Goal: Transaction & Acquisition: Purchase product/service

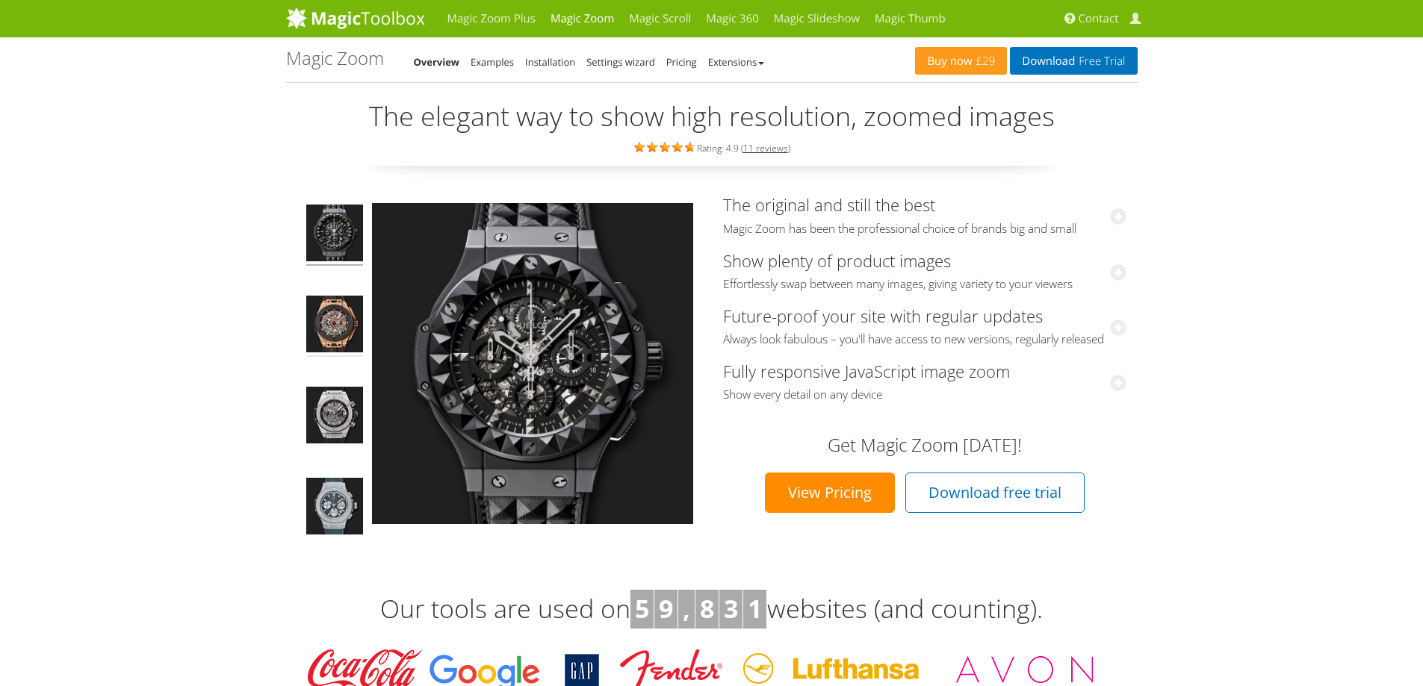
click at [317, 322] on img at bounding box center [334, 326] width 57 height 61
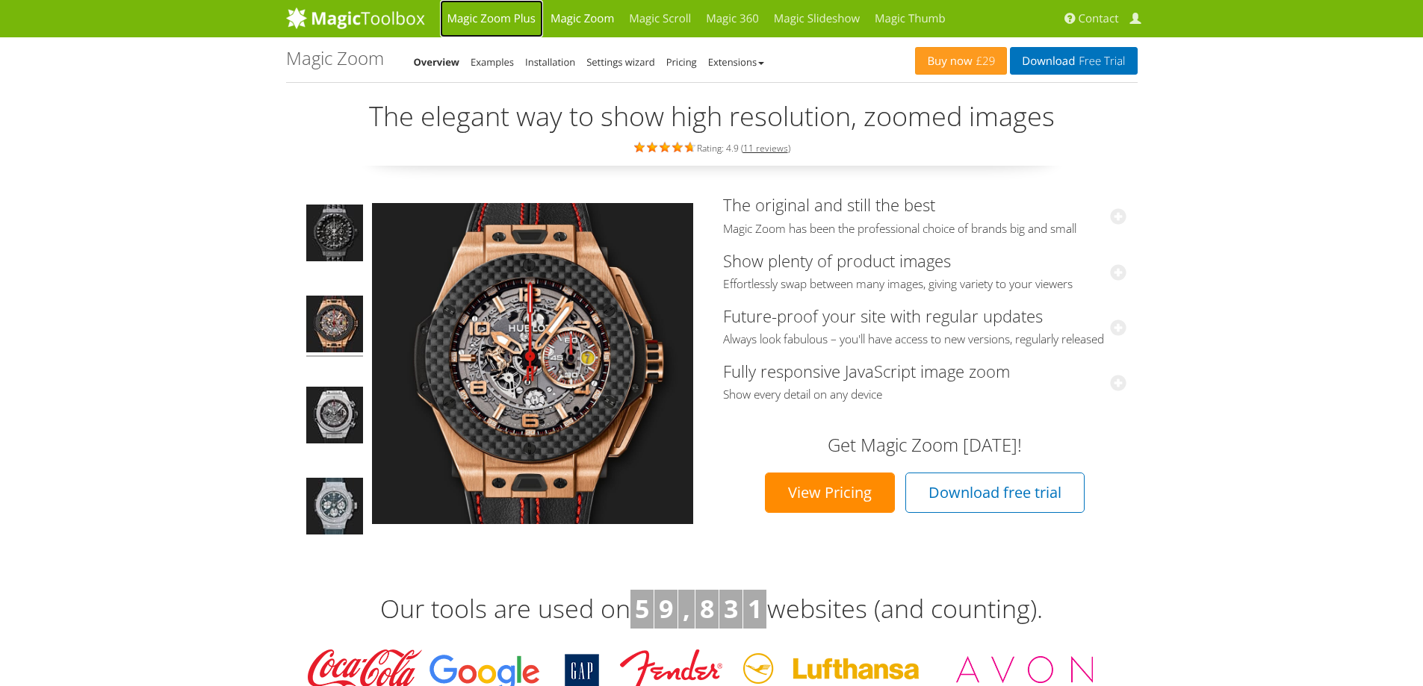
click at [480, 19] on link "Magic Zoom Plus" at bounding box center [491, 18] width 103 height 37
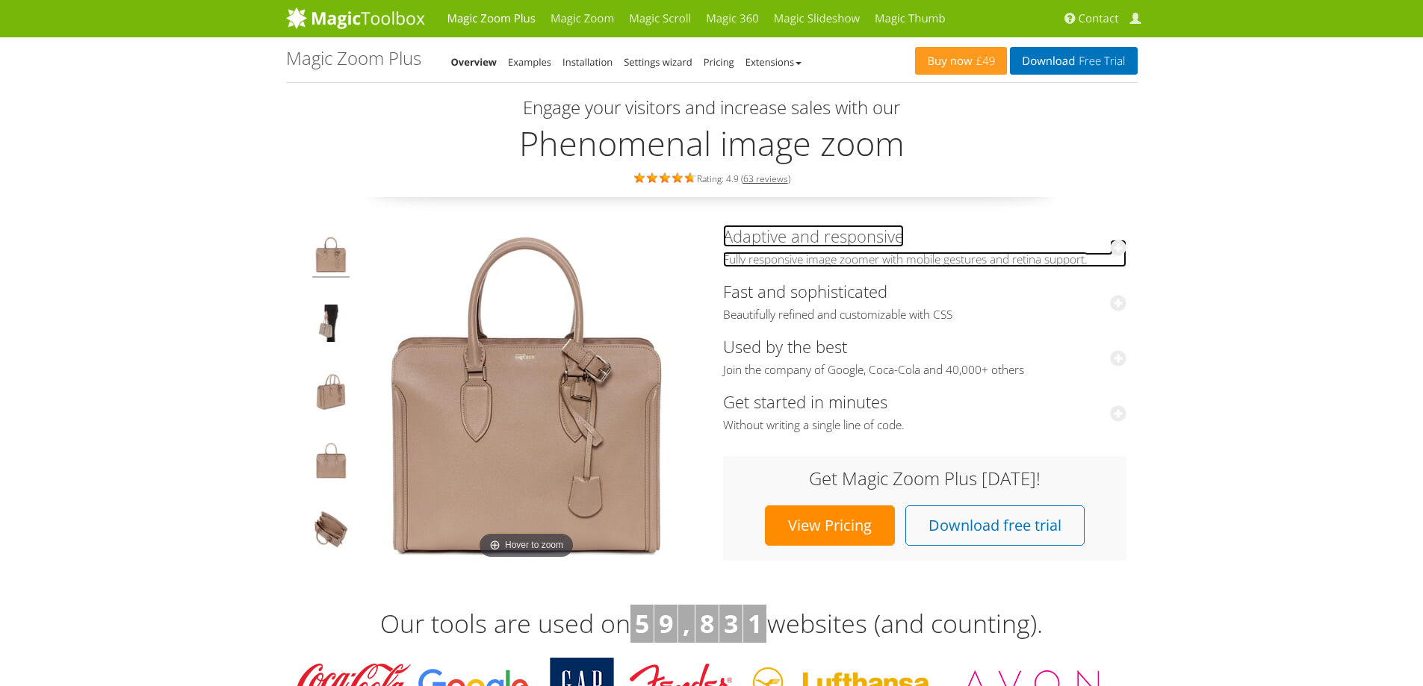
click at [973, 258] on span "Fully responsive image zoomer with mobile gestures and retina support." at bounding box center [924, 259] width 403 height 15
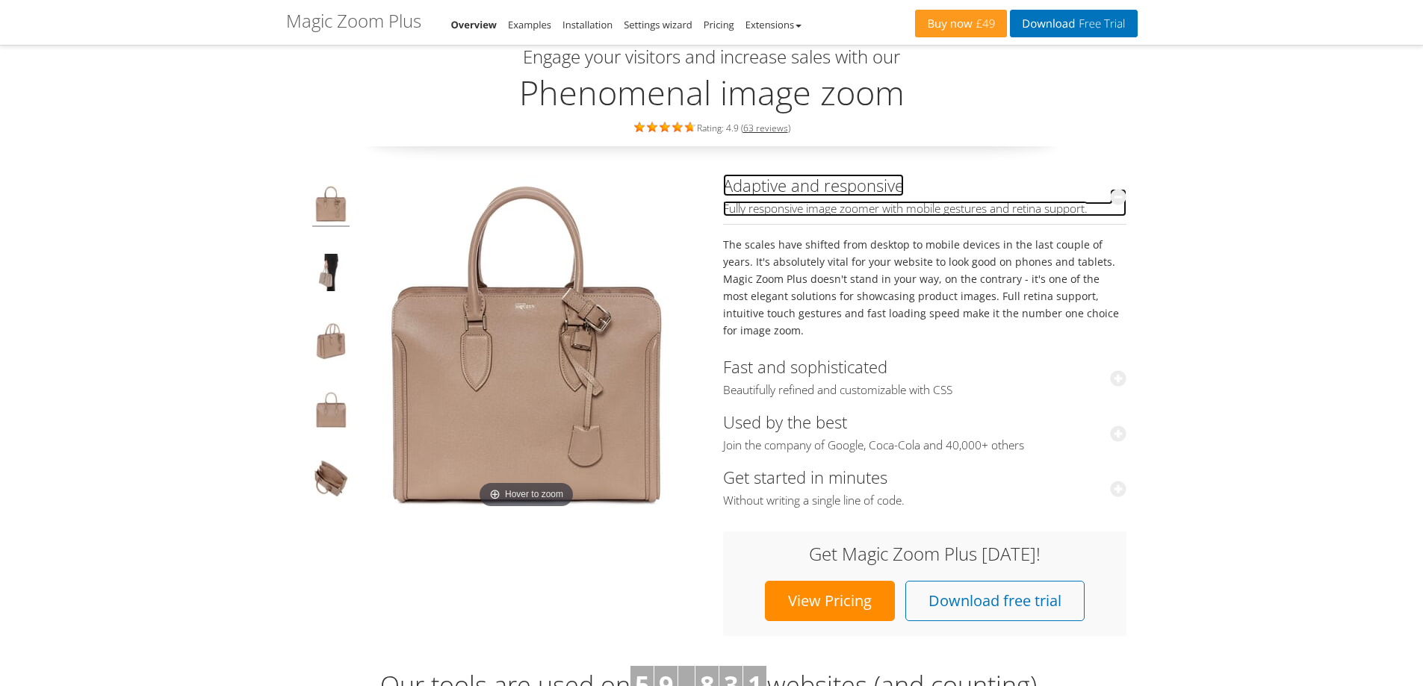
scroll to position [75, 0]
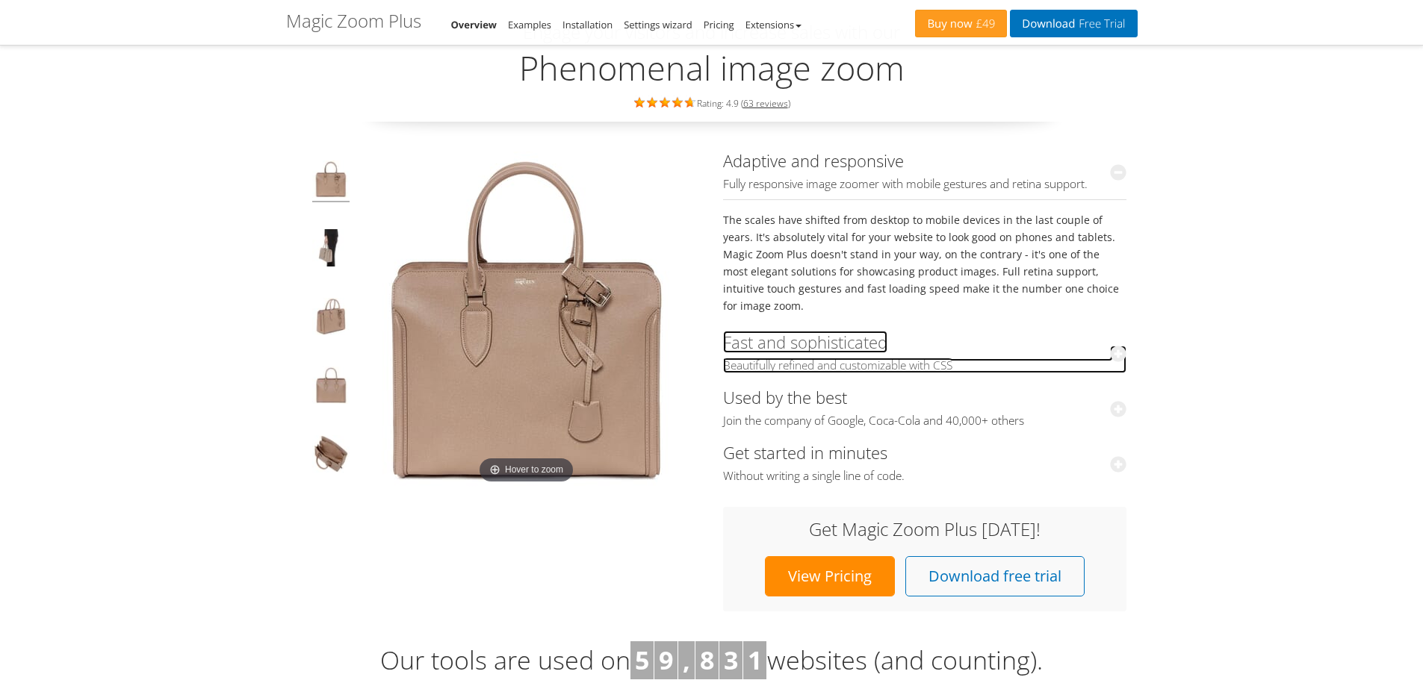
click at [831, 331] on link "Fast and sophisticated Beautifully refined and customizable with CSS" at bounding box center [924, 352] width 403 height 43
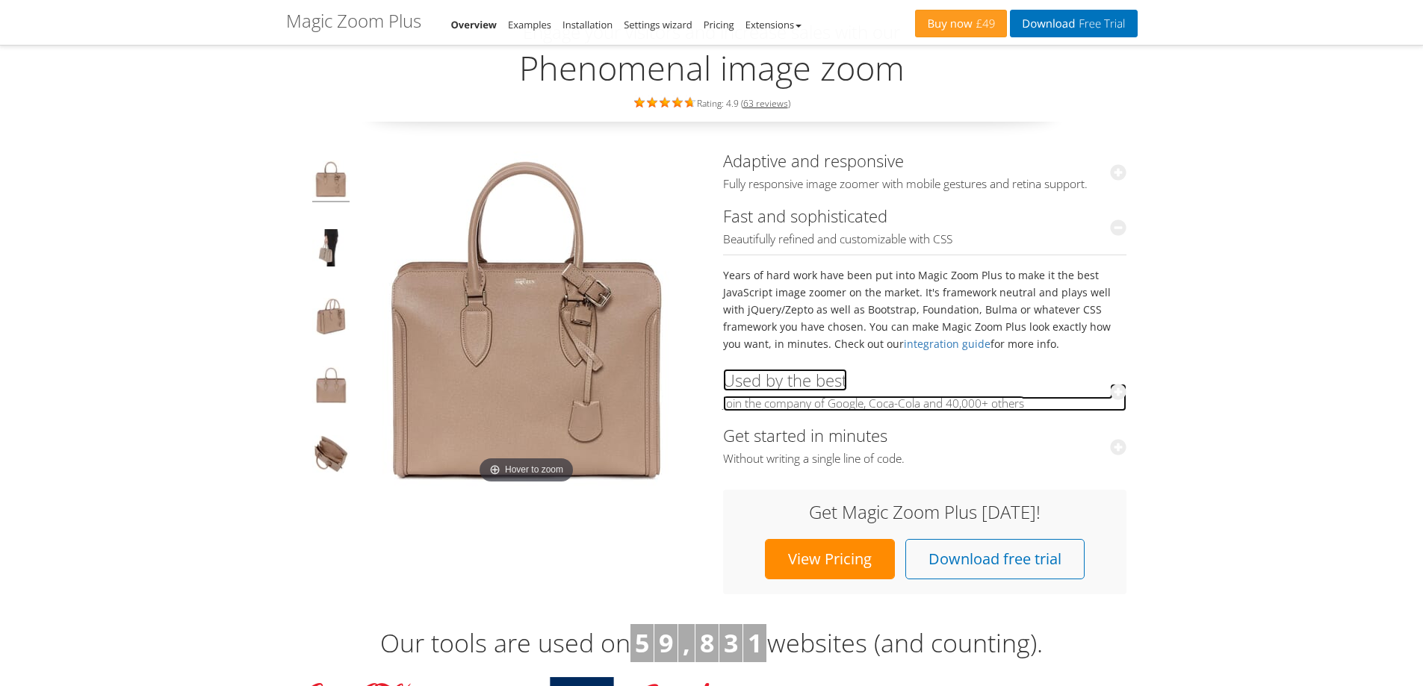
click at [818, 382] on link "Used by the best Join the company of Google, Coca-Cola and 40,000+ others" at bounding box center [924, 390] width 403 height 43
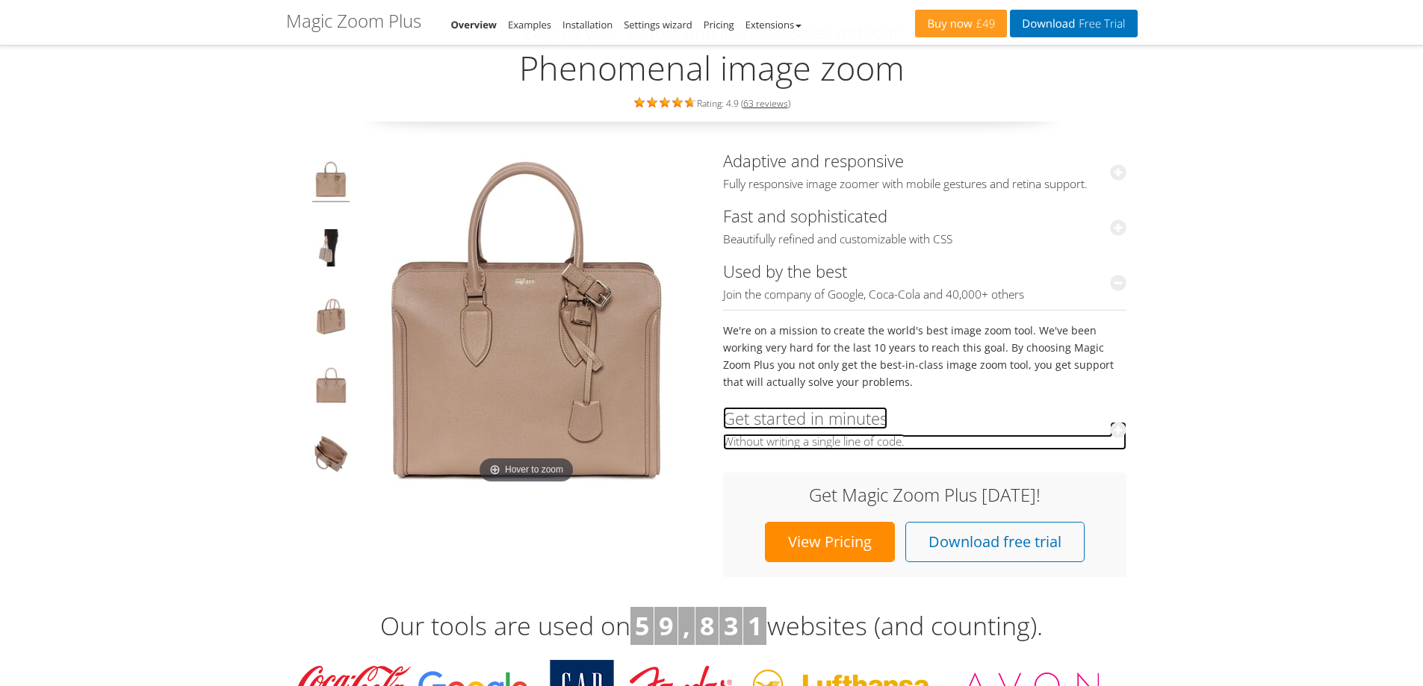
click at [814, 416] on link "Get started in minutes Without writing a single line of code." at bounding box center [924, 428] width 403 height 43
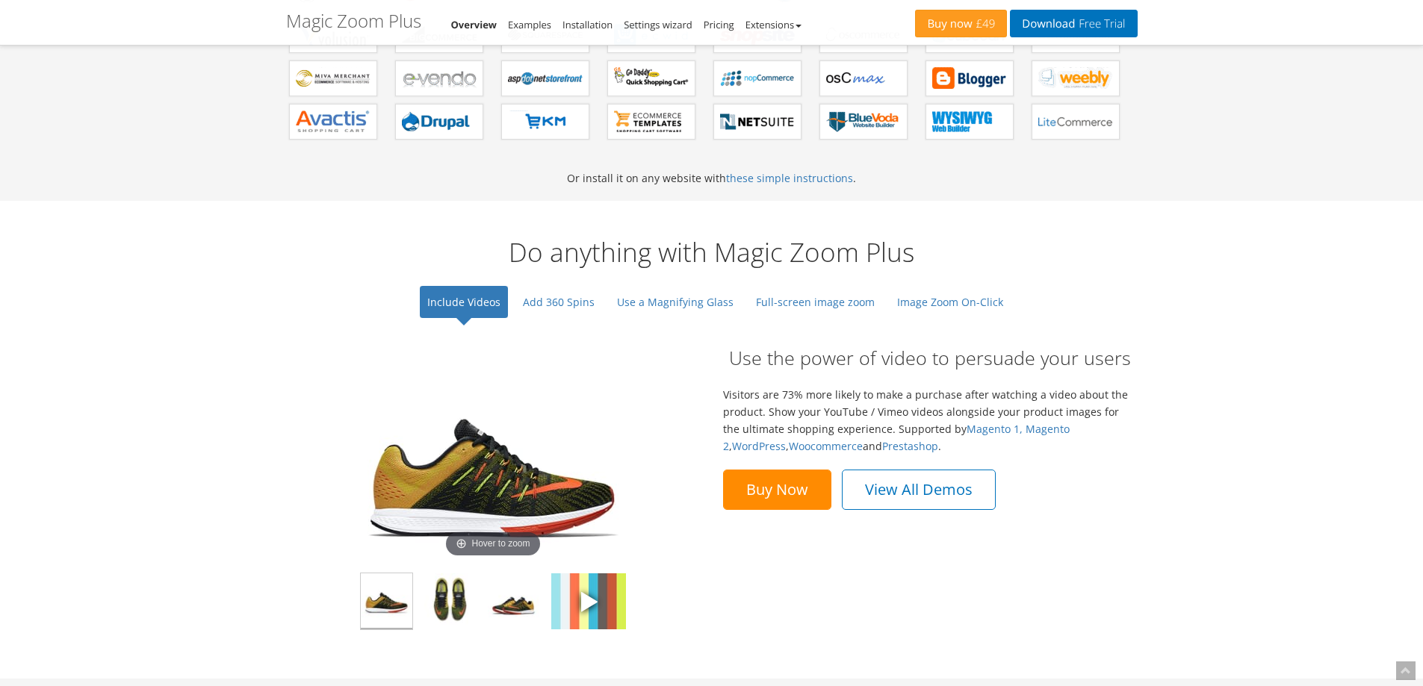
scroll to position [1046, 0]
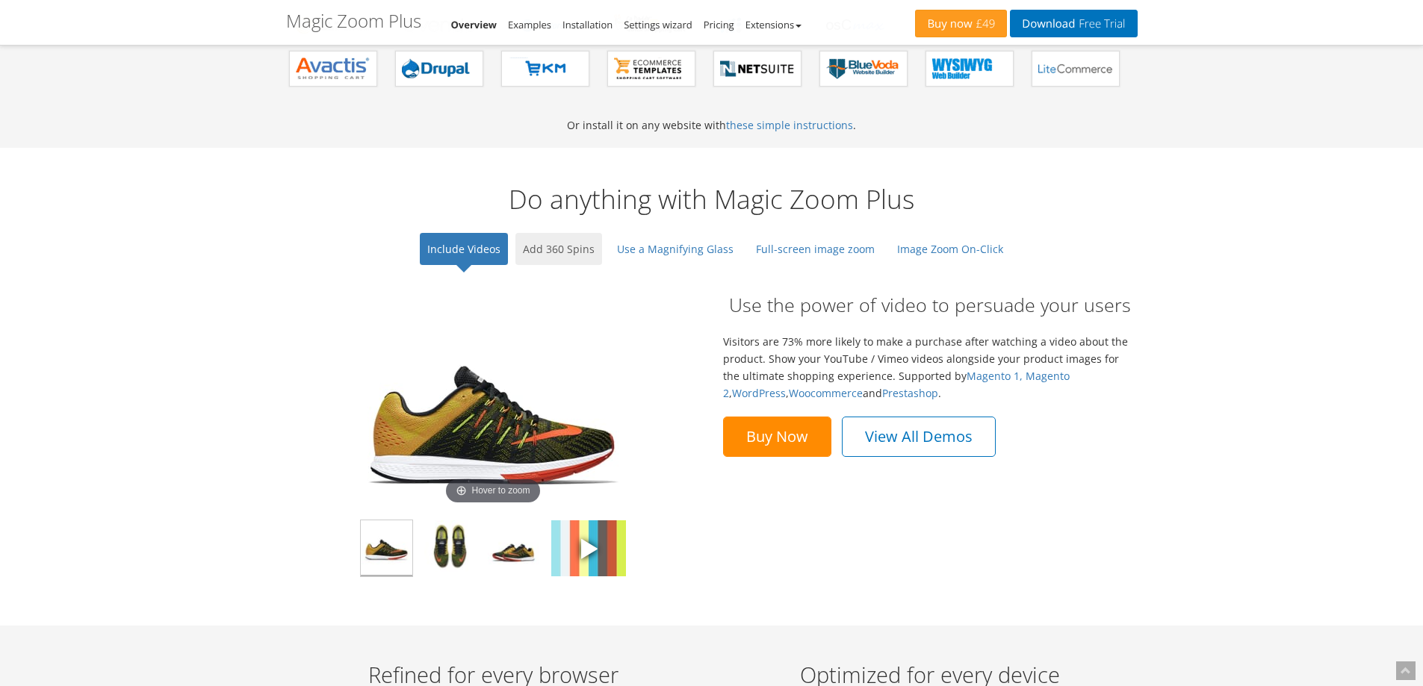
click at [567, 254] on link "Add 360 Spins" at bounding box center [558, 249] width 87 height 32
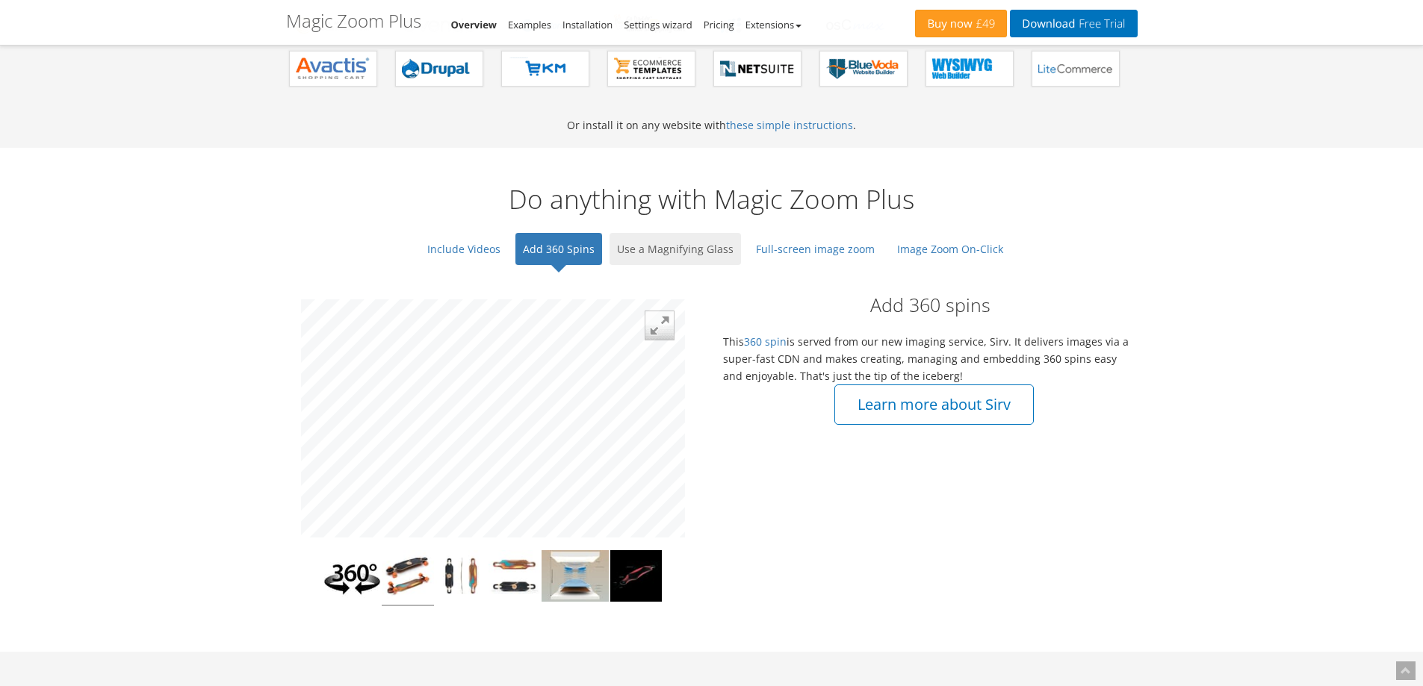
click at [651, 252] on link "Use a Magnifying Glass" at bounding box center [675, 249] width 131 height 32
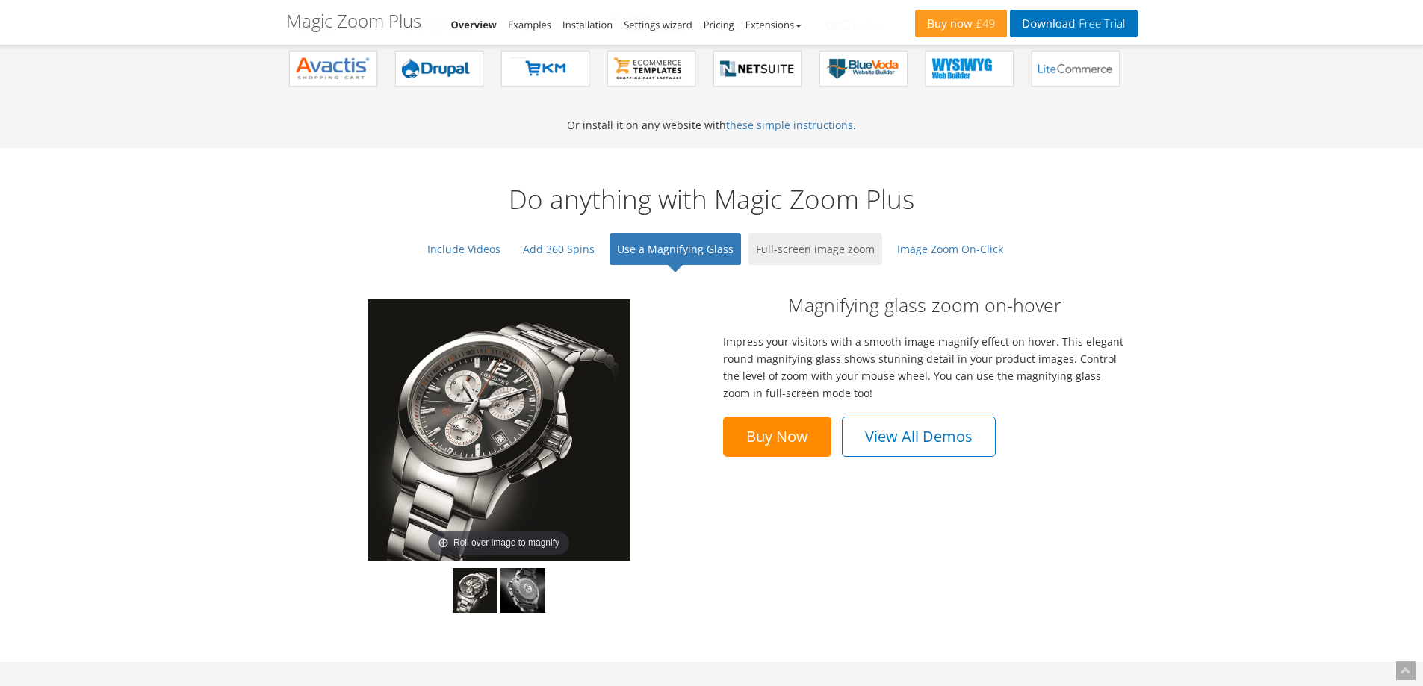
click at [788, 258] on link "Full-screen image zoom" at bounding box center [815, 249] width 134 height 32
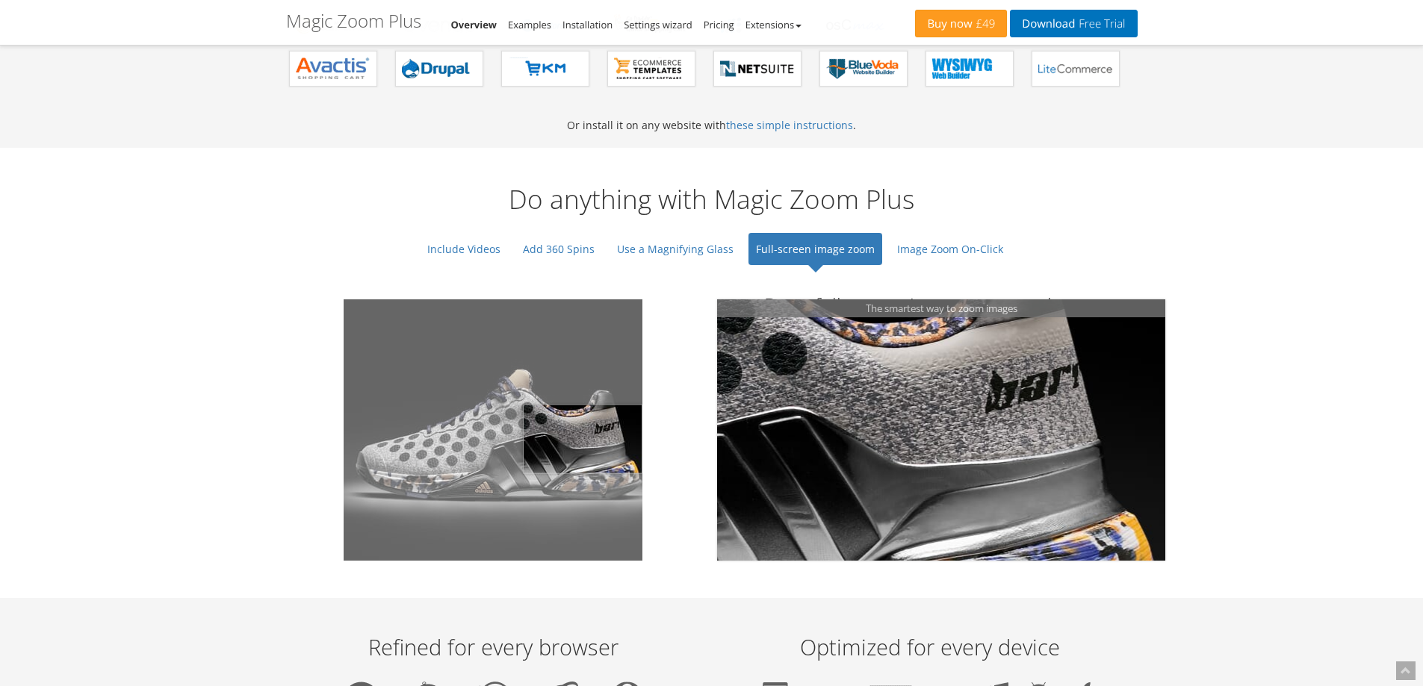
drag, startPoint x: 462, startPoint y: 444, endPoint x: 640, endPoint y: 439, distance: 177.9
click at [640, 439] on img at bounding box center [493, 430] width 299 height 261
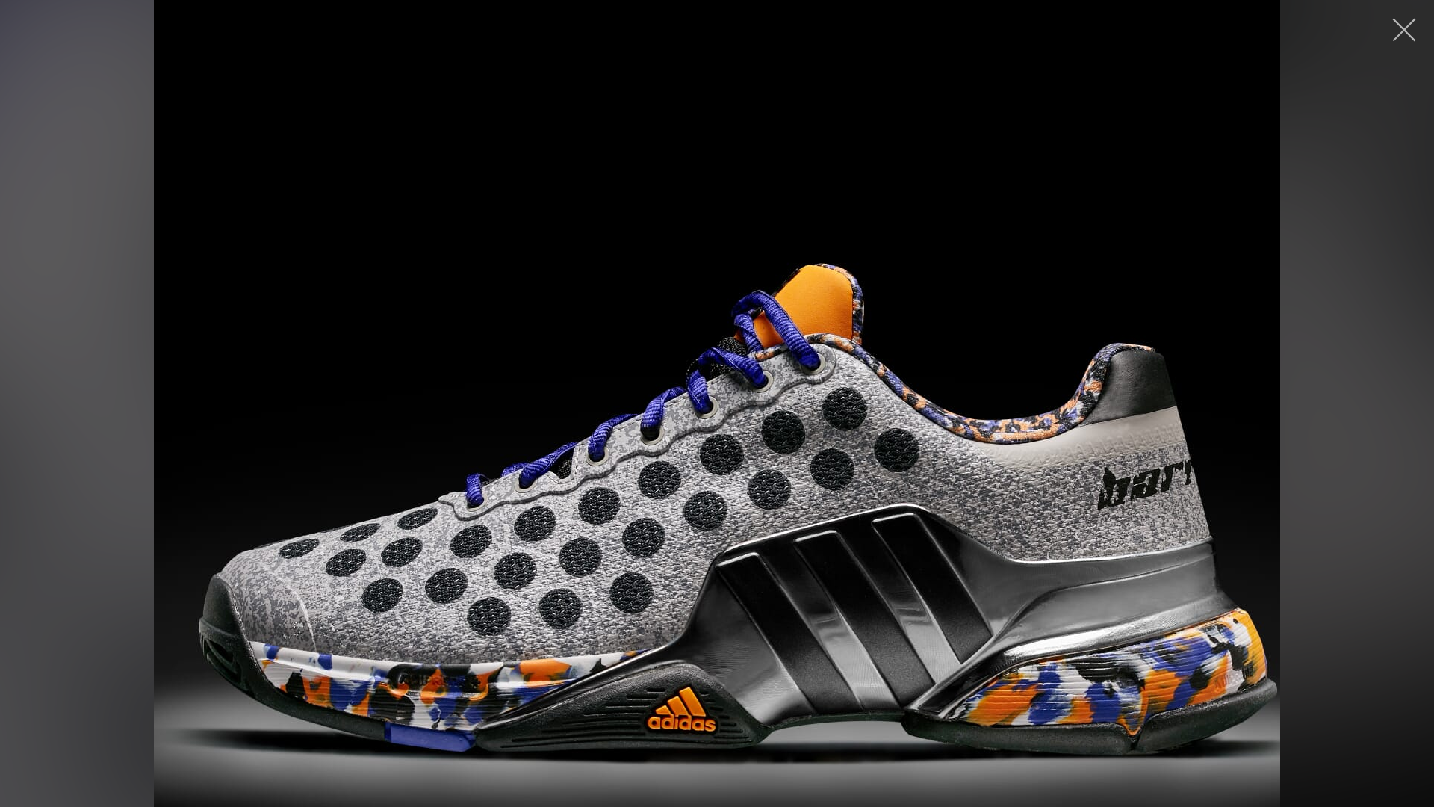
click at [1403, 31] on button "button" at bounding box center [1404, 29] width 45 height 45
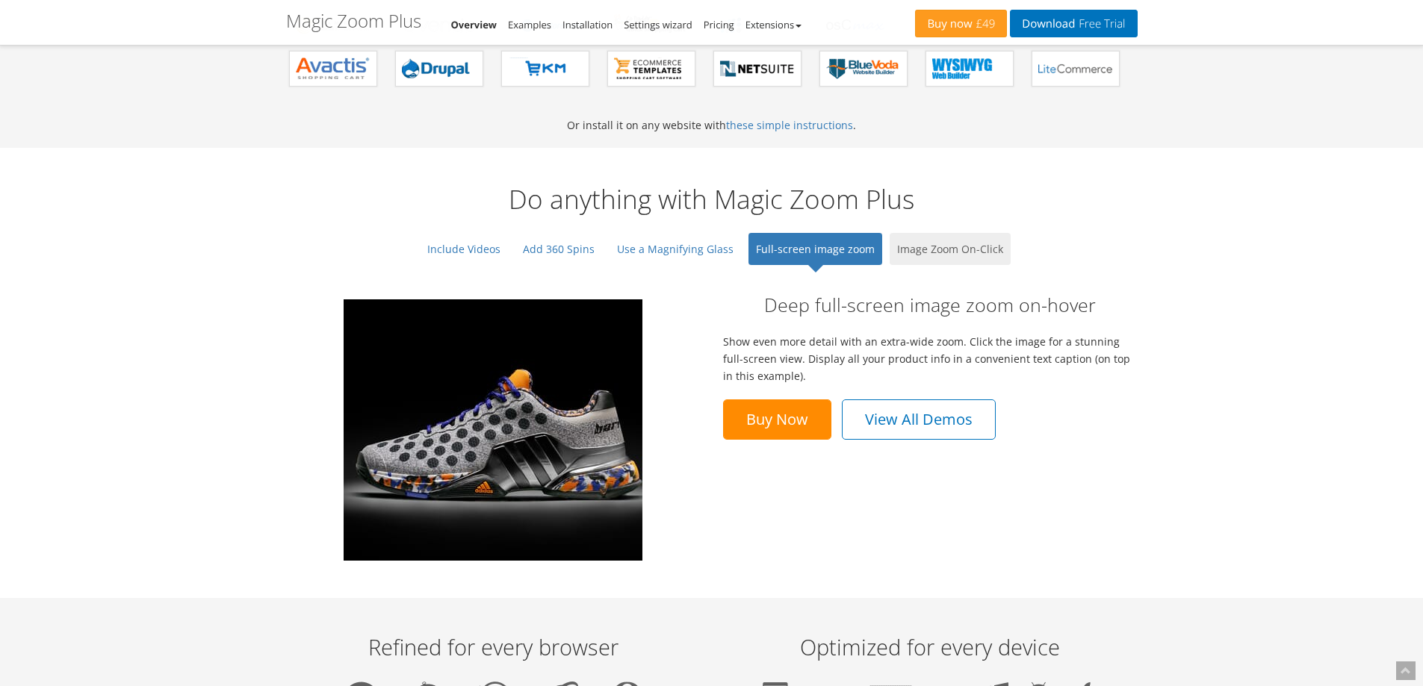
click at [957, 251] on link "Image Zoom On-Click" at bounding box center [950, 249] width 121 height 32
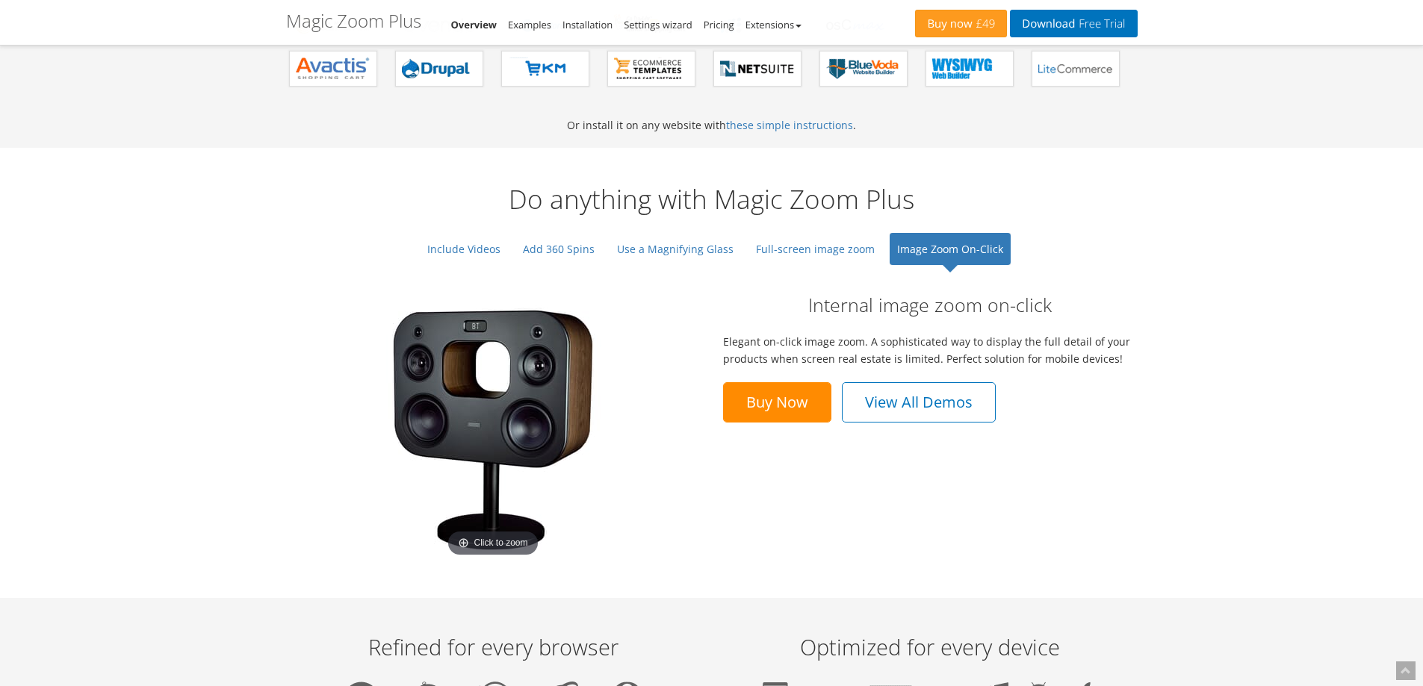
click at [476, 391] on img at bounding box center [492, 430] width 261 height 261
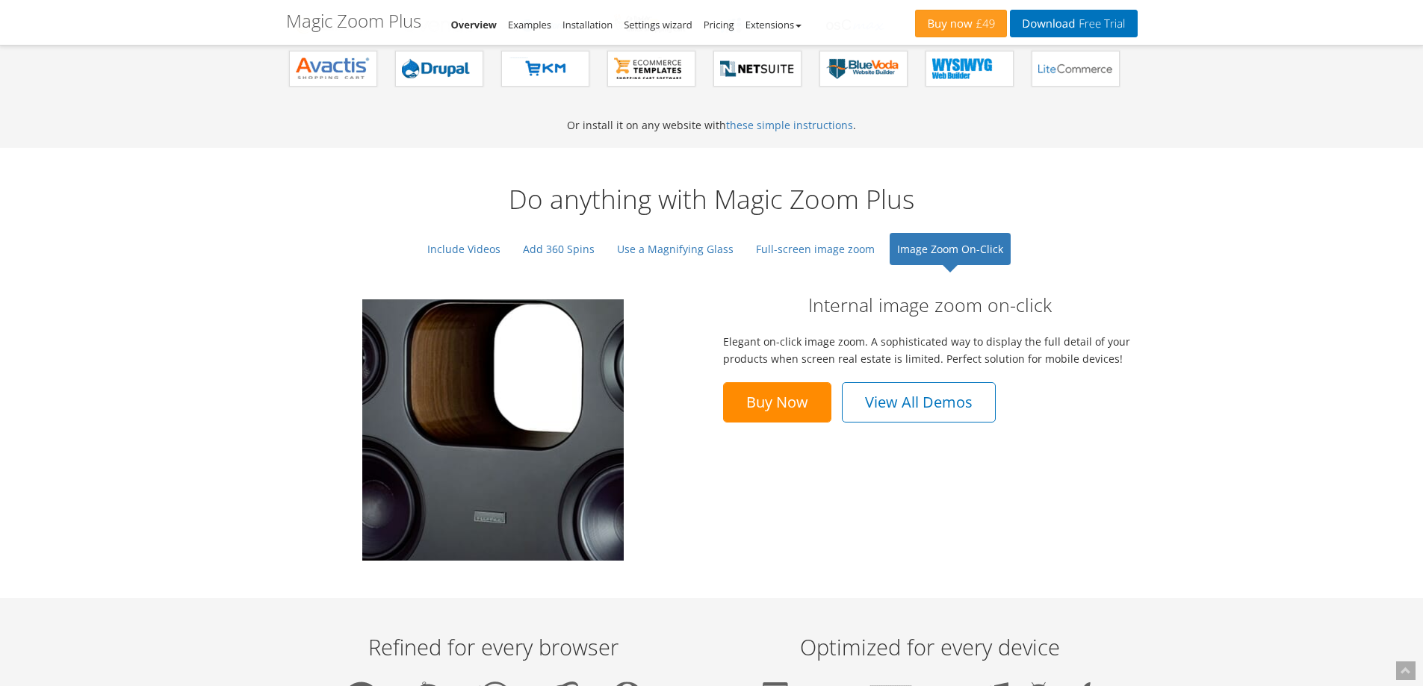
click at [476, 391] on img at bounding box center [492, 430] width 261 height 261
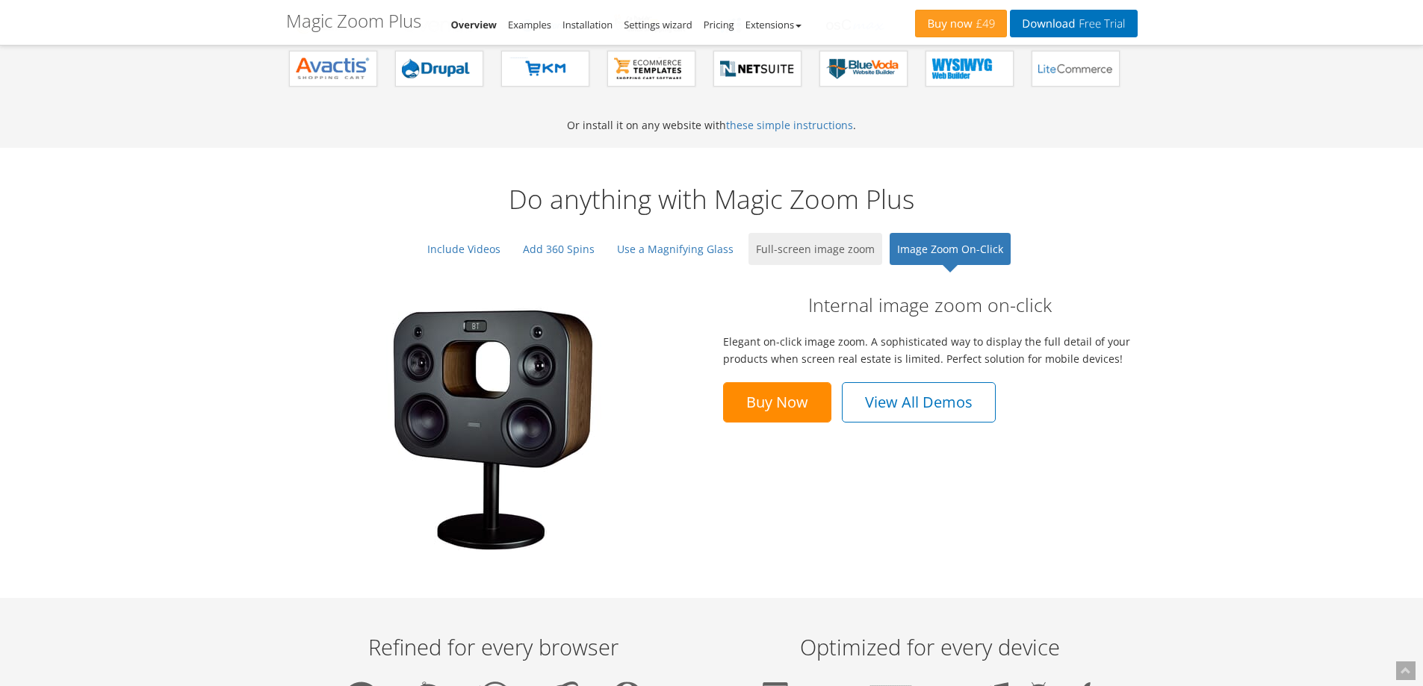
click at [794, 253] on link "Full-screen image zoom" at bounding box center [815, 249] width 134 height 32
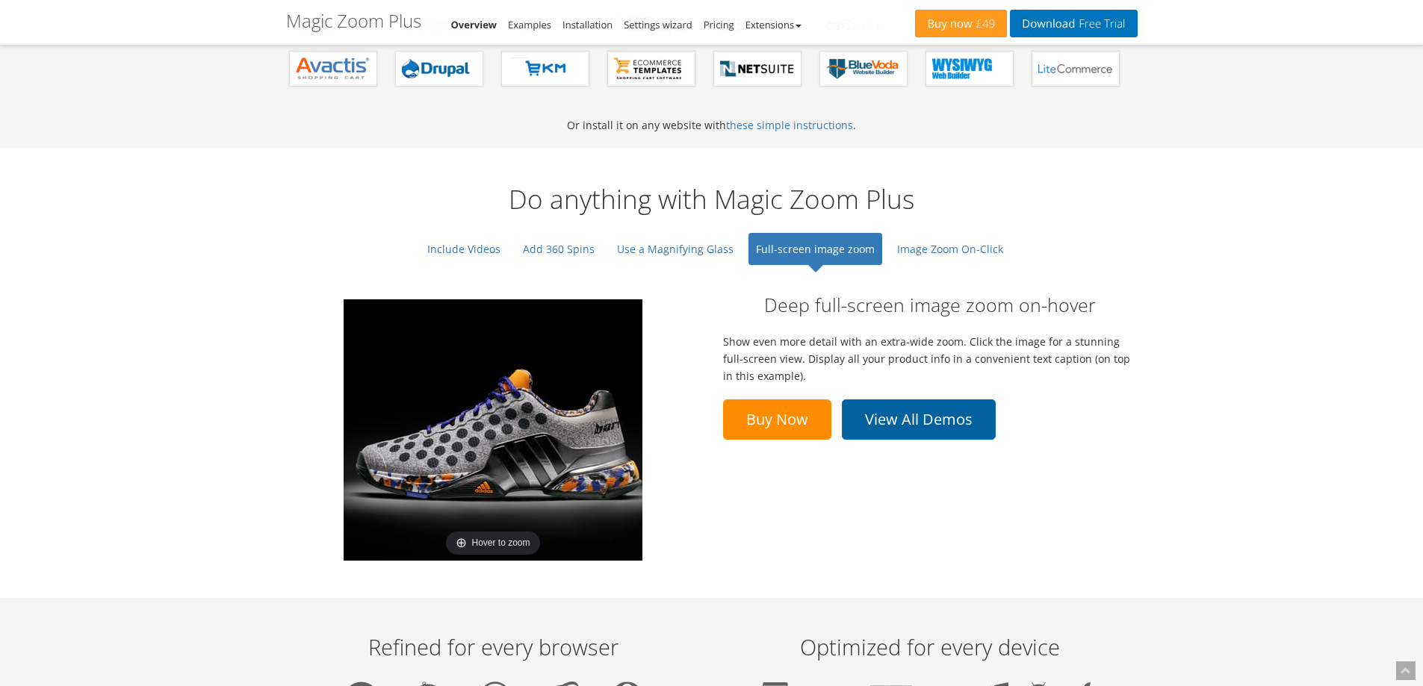
click at [926, 415] on link "View All Demos" at bounding box center [919, 420] width 154 height 40
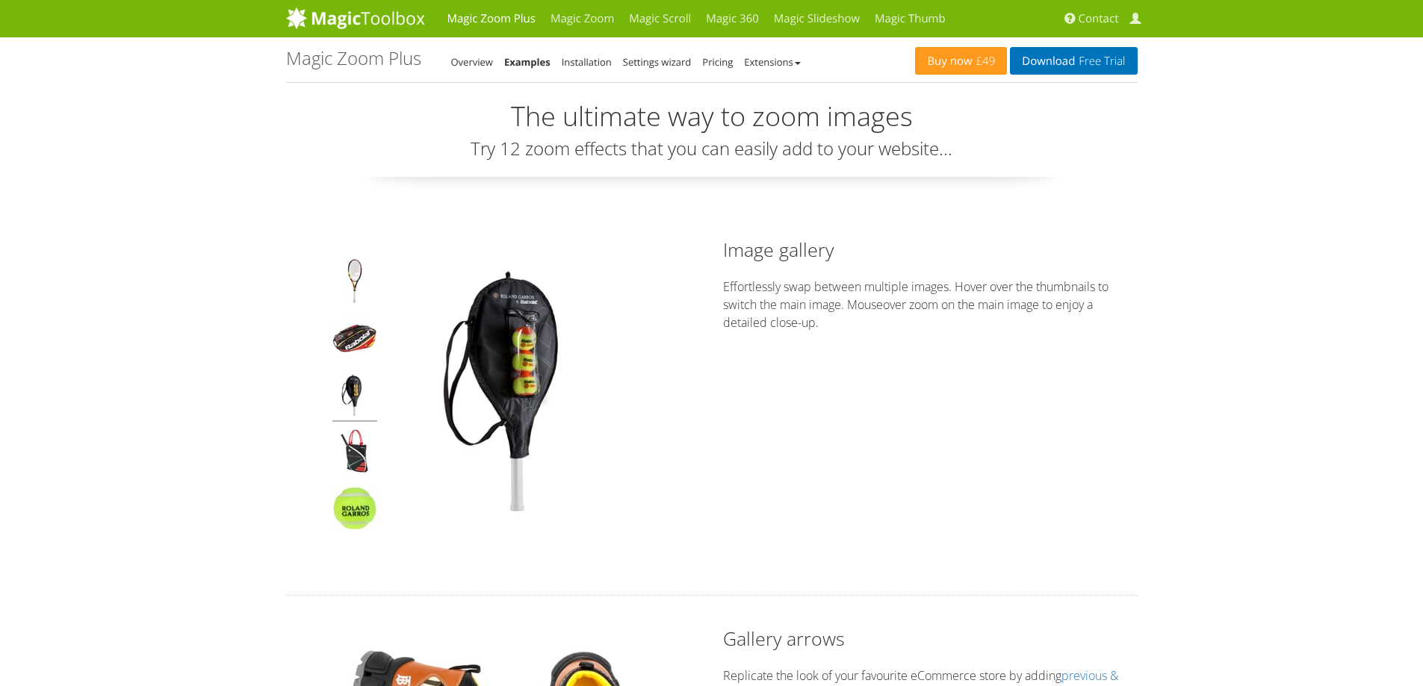
click at [356, 388] on img at bounding box center [354, 397] width 45 height 49
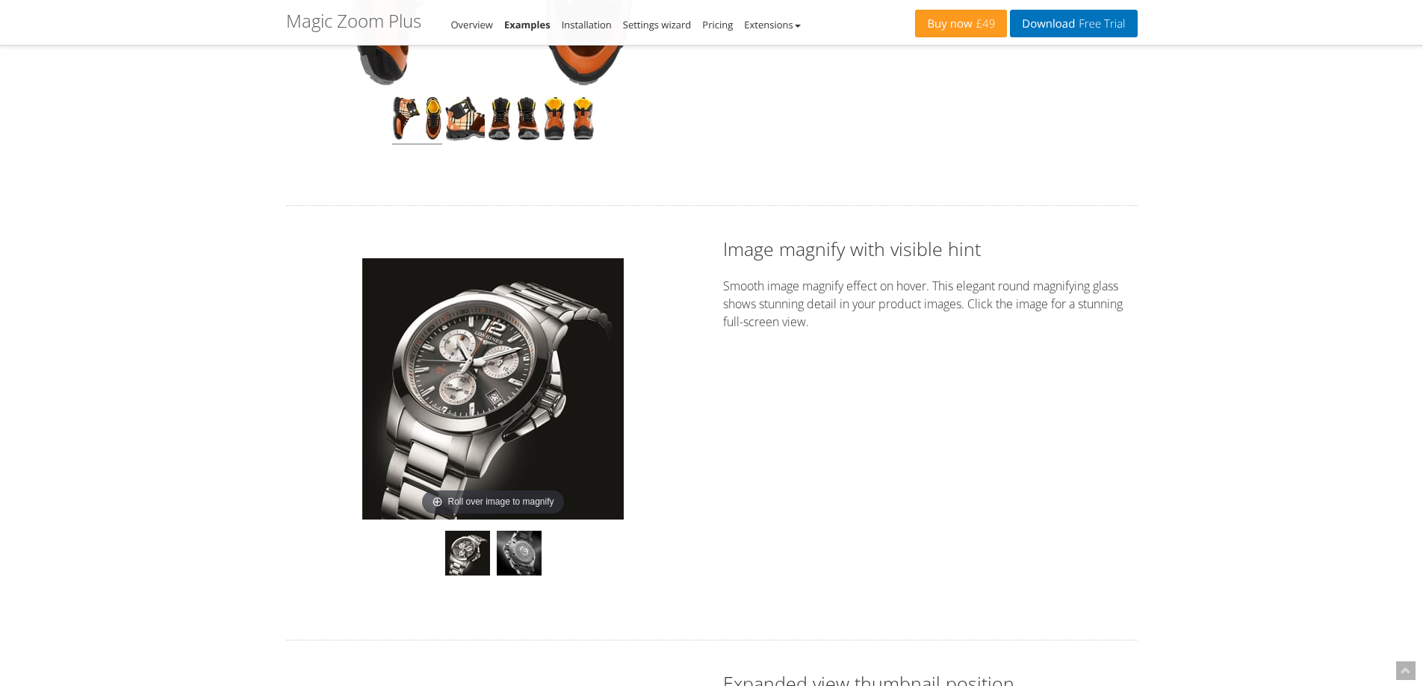
scroll to position [822, 0]
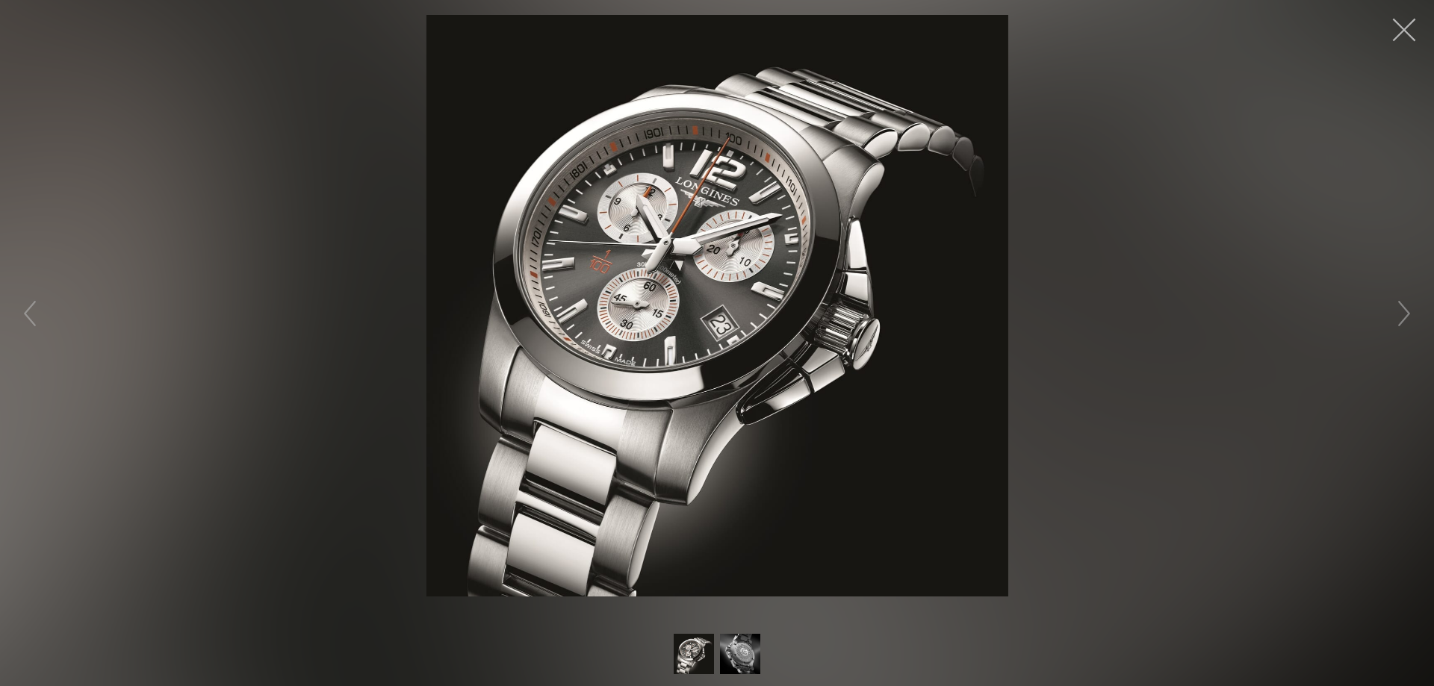
click at [1399, 29] on button "button" at bounding box center [1404, 29] width 45 height 45
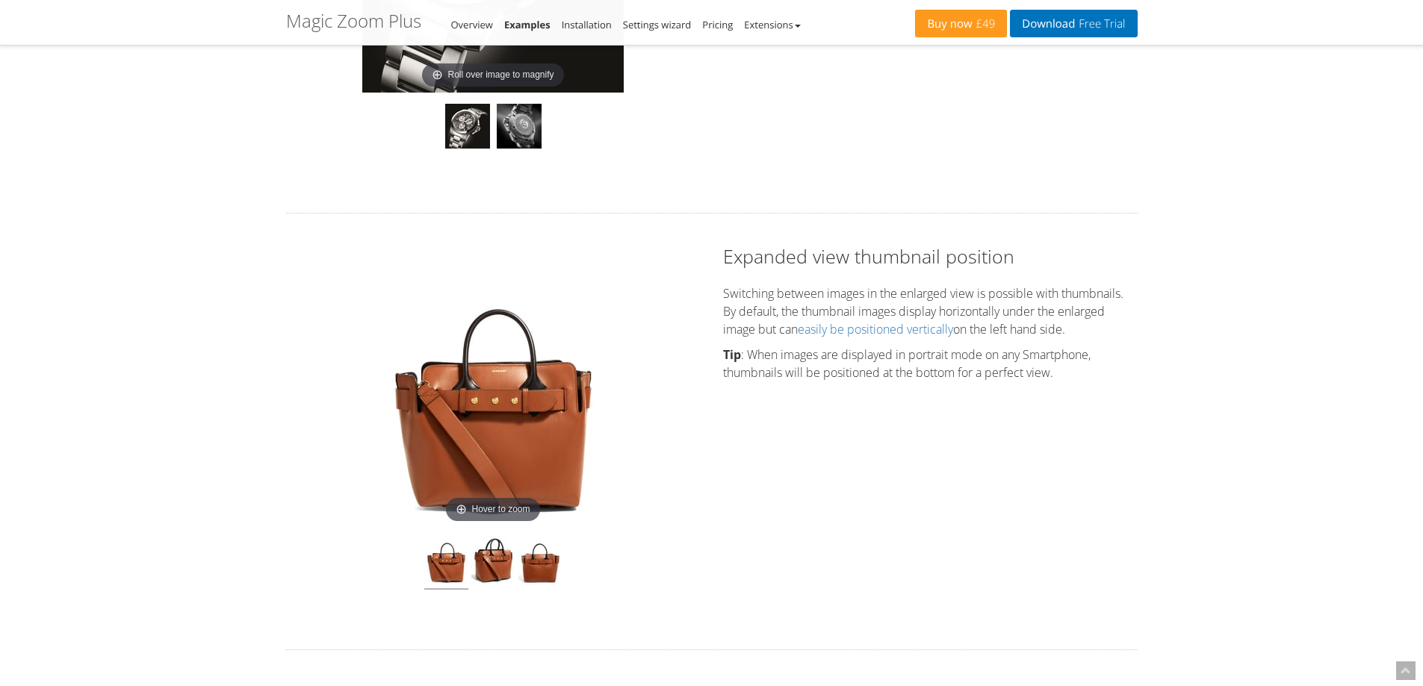
scroll to position [1270, 0]
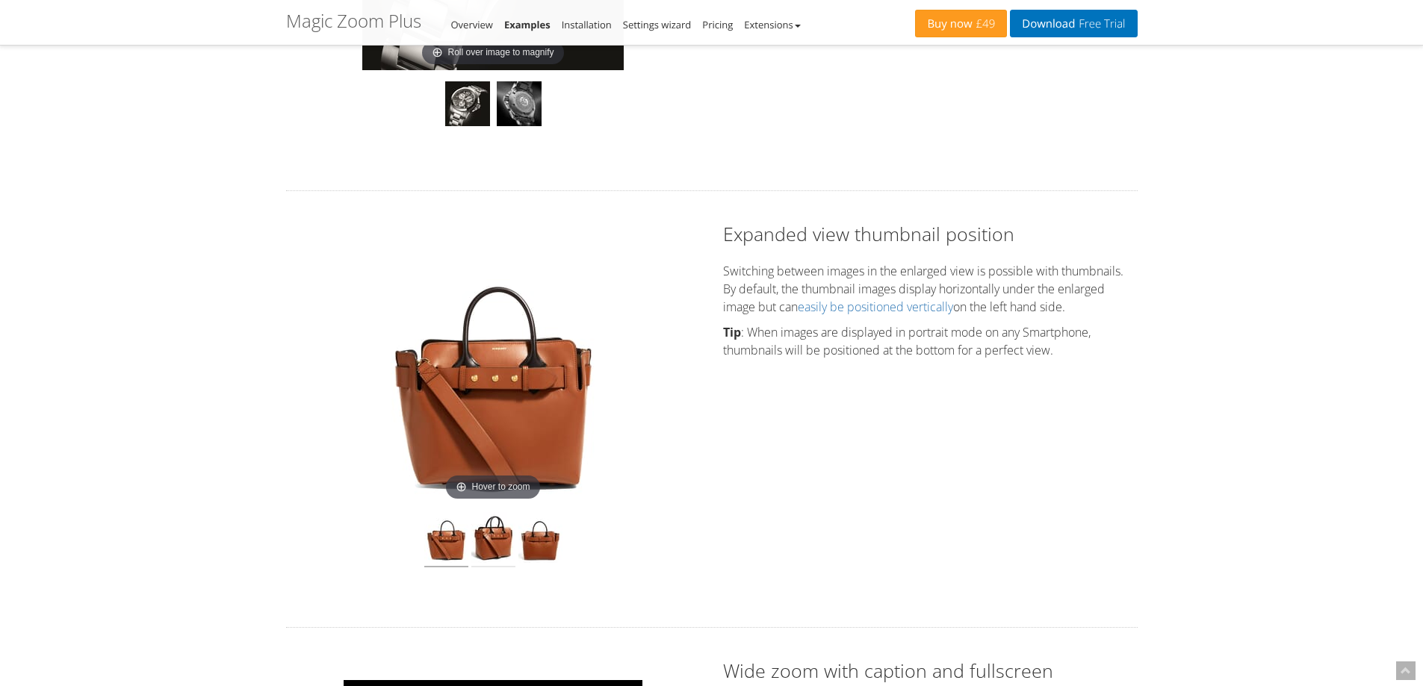
click at [489, 536] on img at bounding box center [493, 539] width 44 height 55
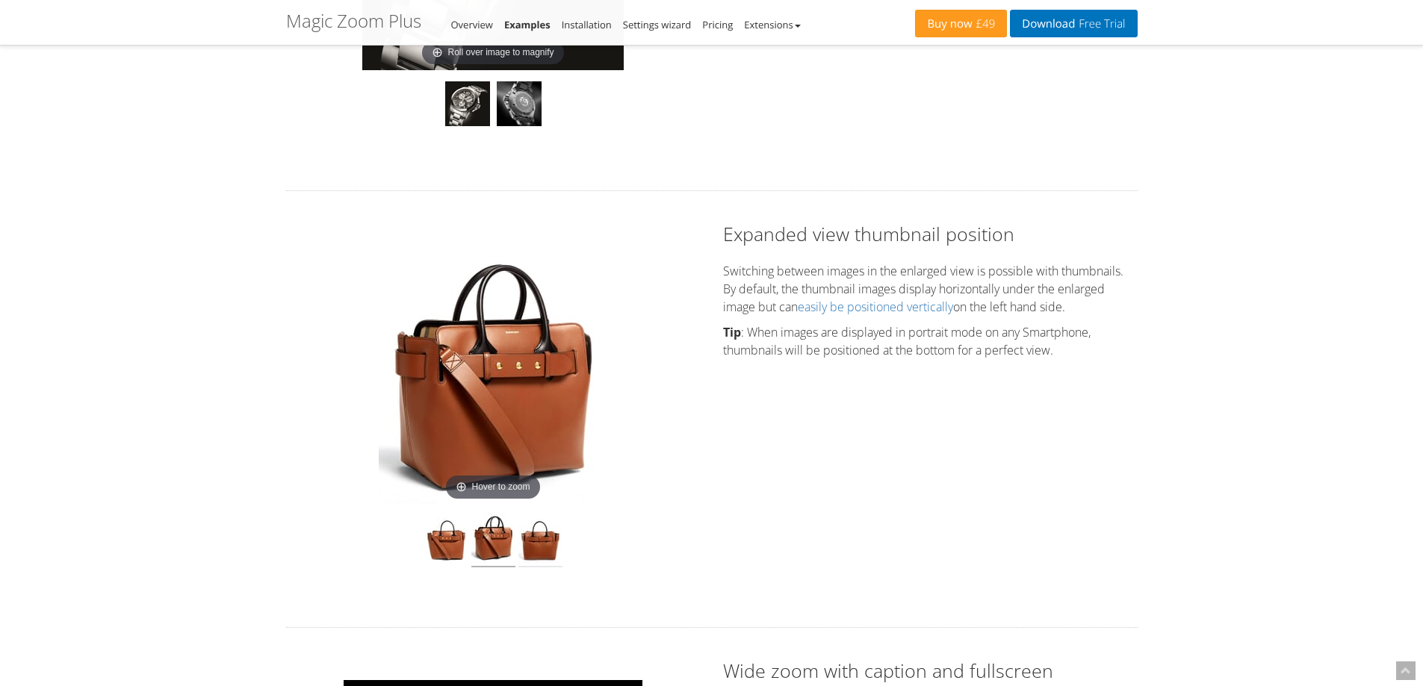
click at [540, 545] on img at bounding box center [540, 539] width 44 height 55
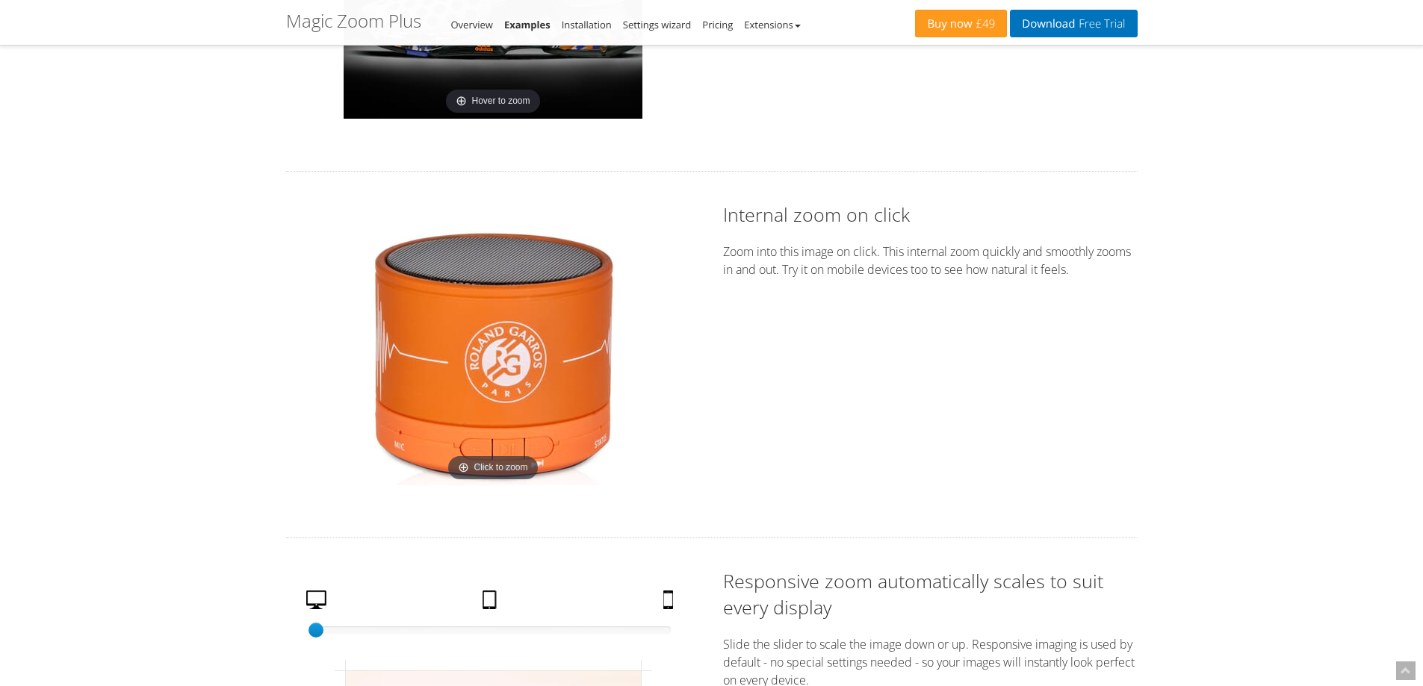
scroll to position [2166, 0]
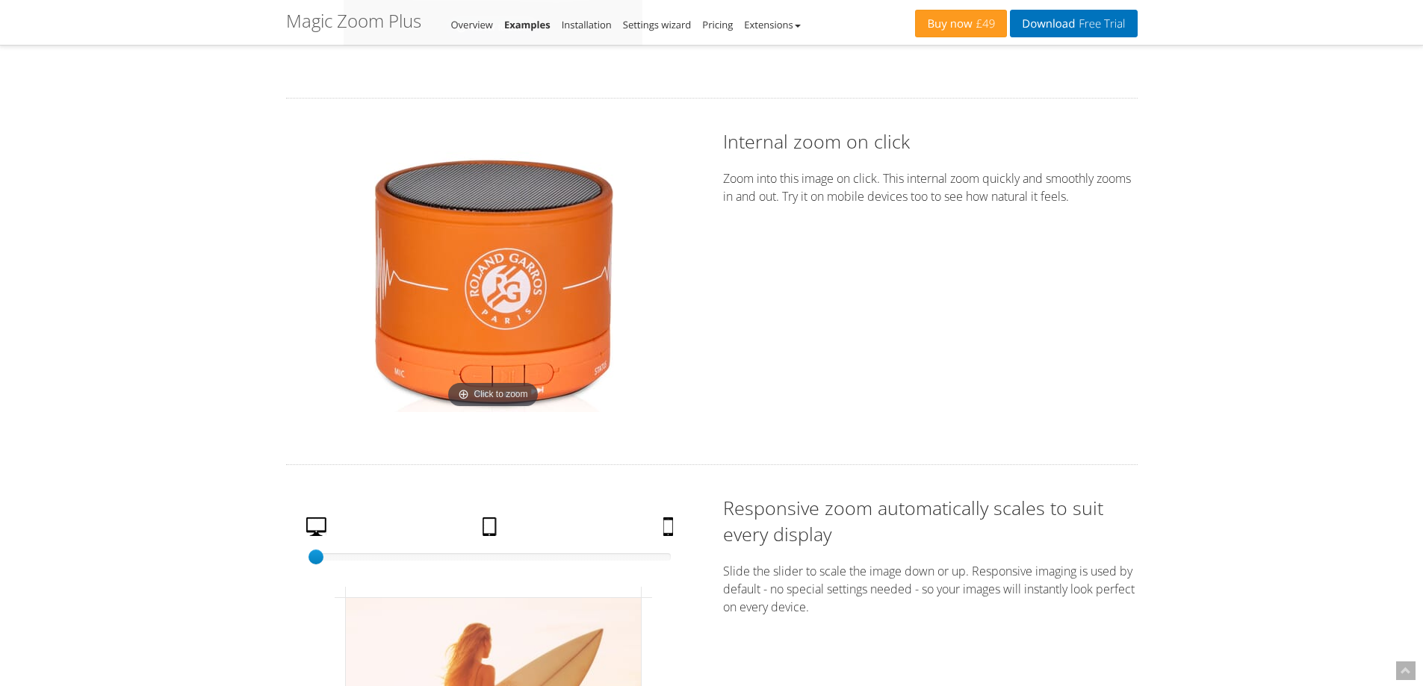
click at [499, 294] on img at bounding box center [492, 281] width 261 height 261
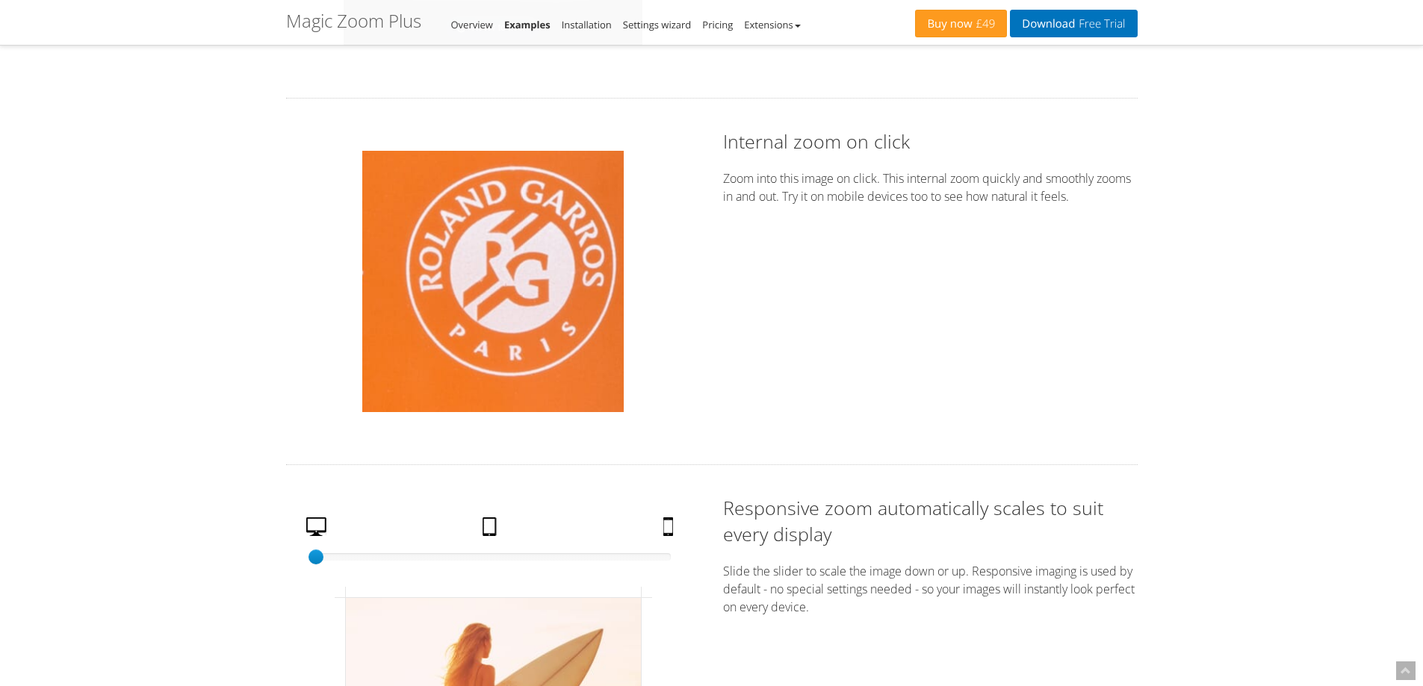
click at [499, 293] on img at bounding box center [492, 281] width 261 height 261
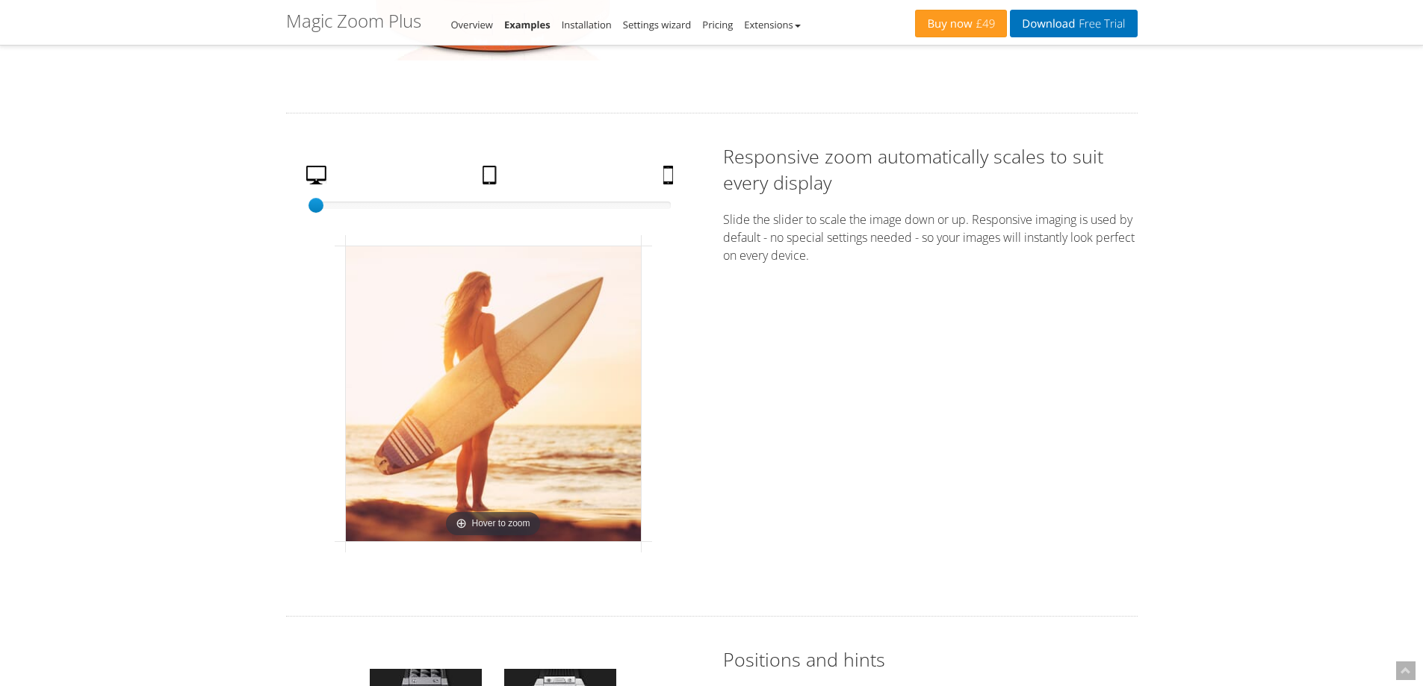
scroll to position [2540, 0]
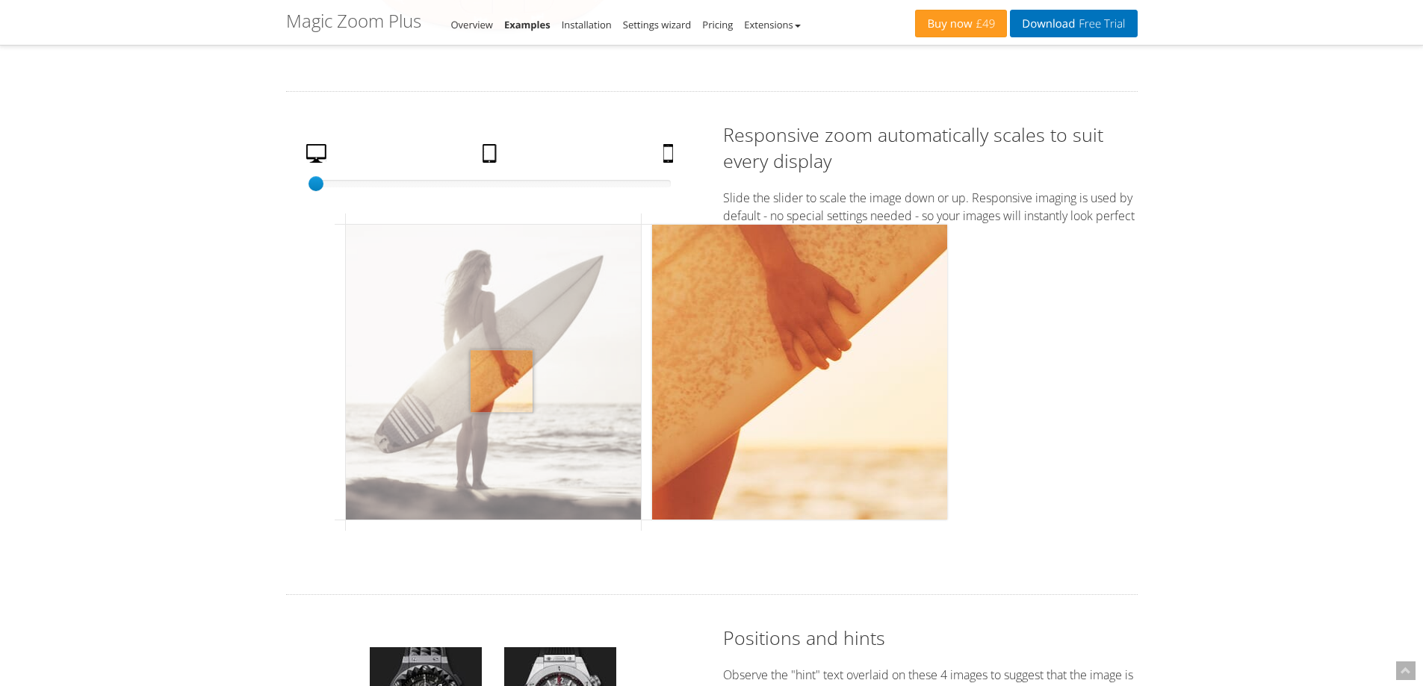
click at [501, 381] on img at bounding box center [493, 372] width 295 height 295
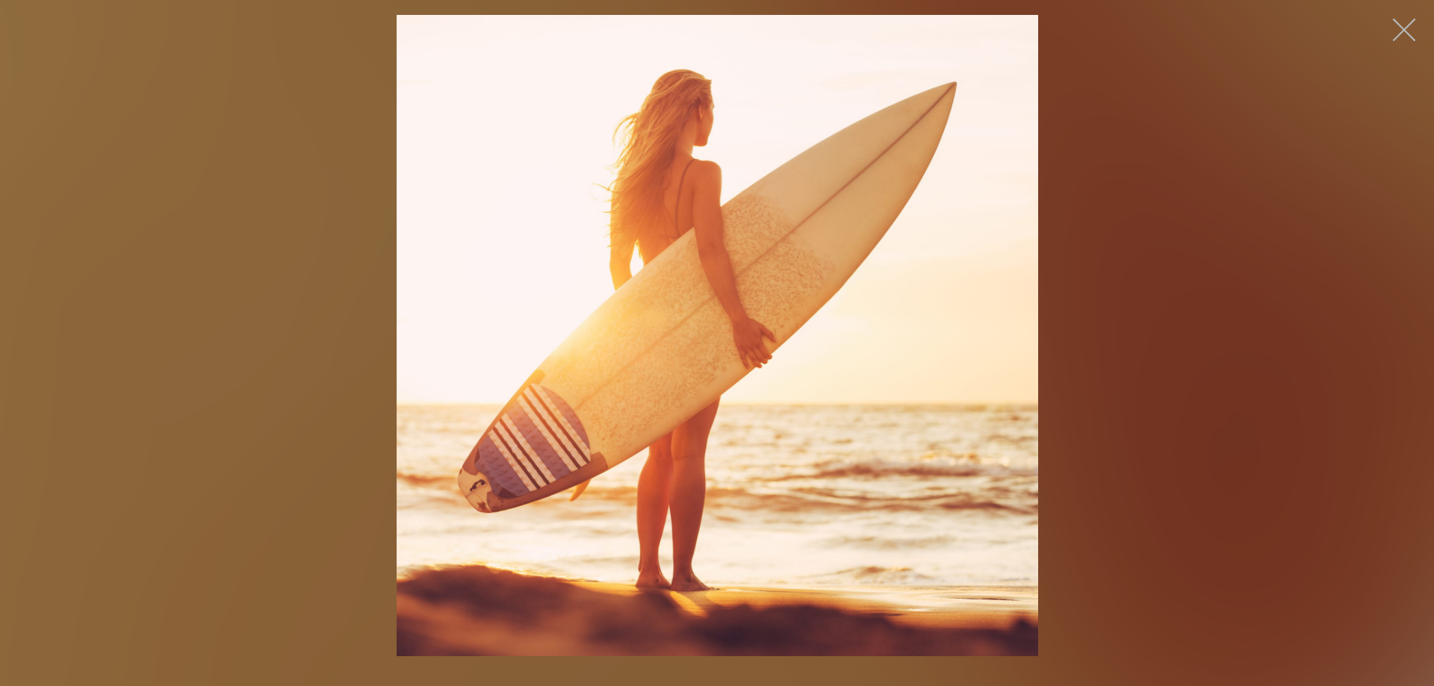
click at [1395, 22] on button "button" at bounding box center [1404, 29] width 45 height 45
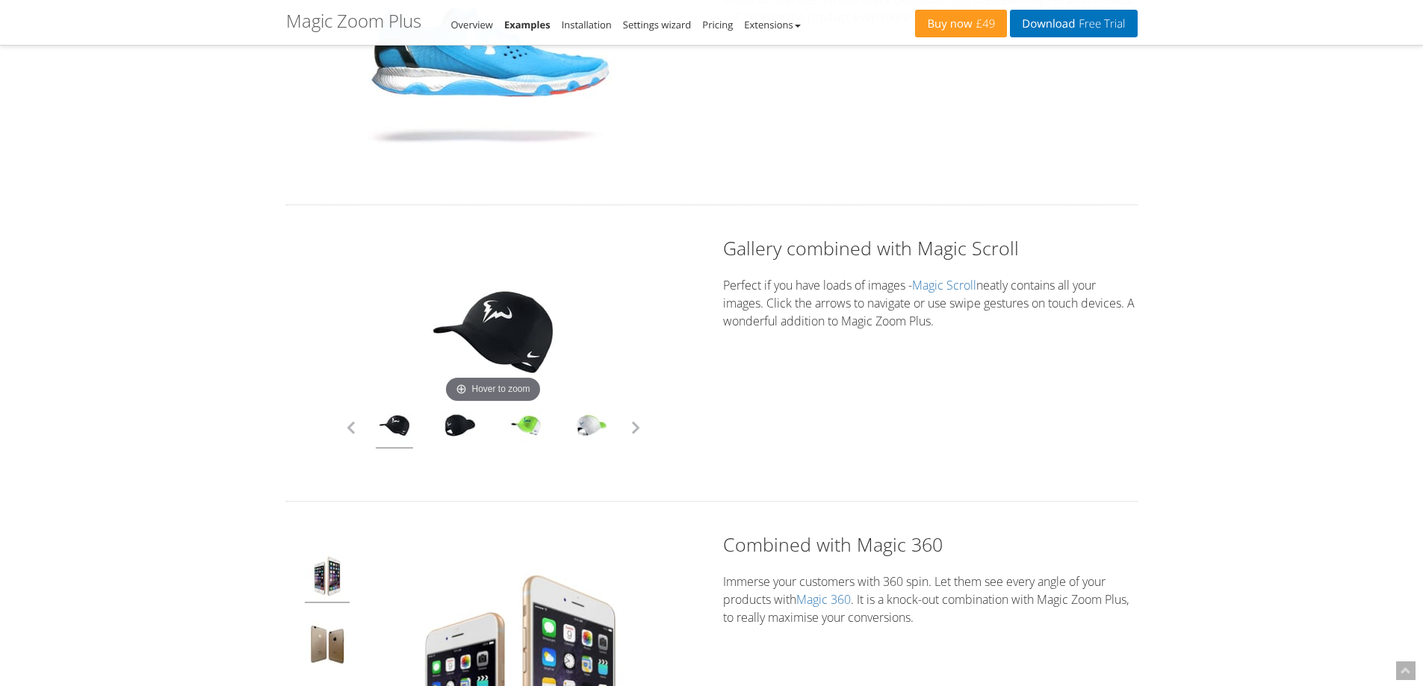
scroll to position [3660, 0]
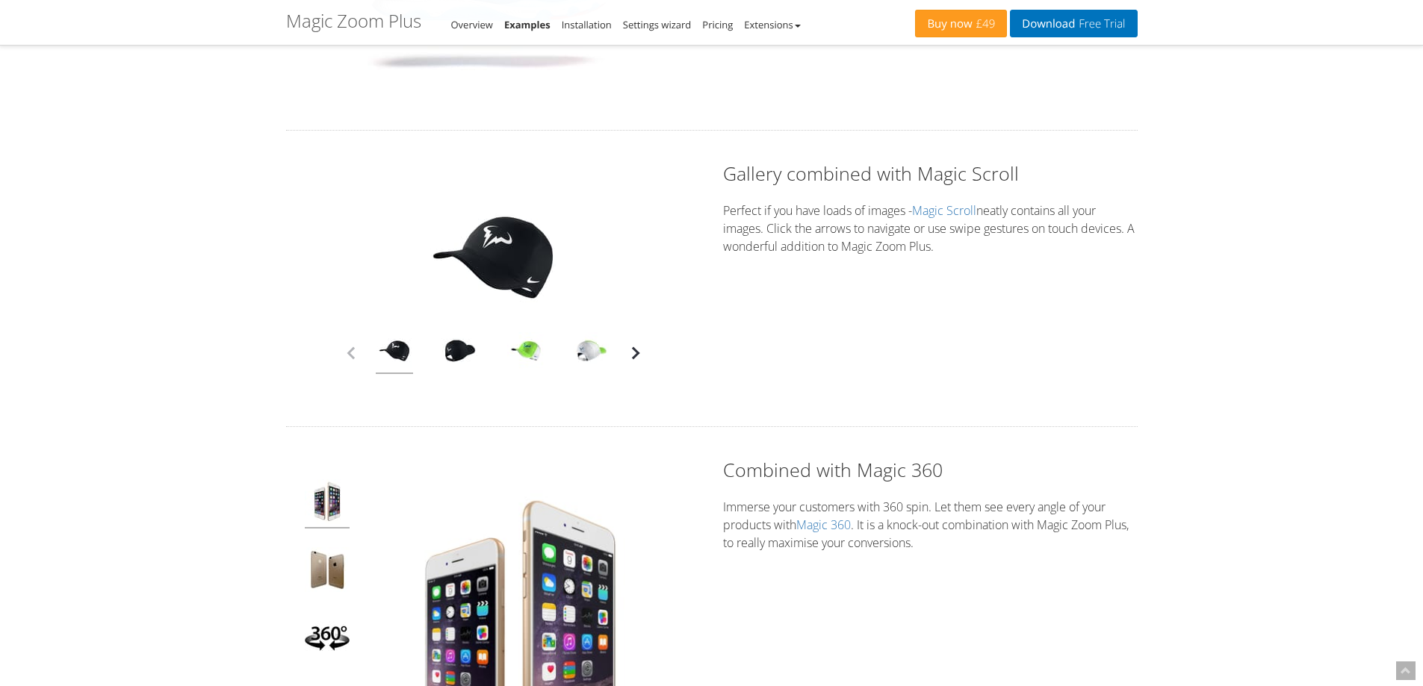
click at [635, 355] on button "button" at bounding box center [635, 353] width 22 height 22
click at [583, 353] on link at bounding box center [591, 353] width 37 height 42
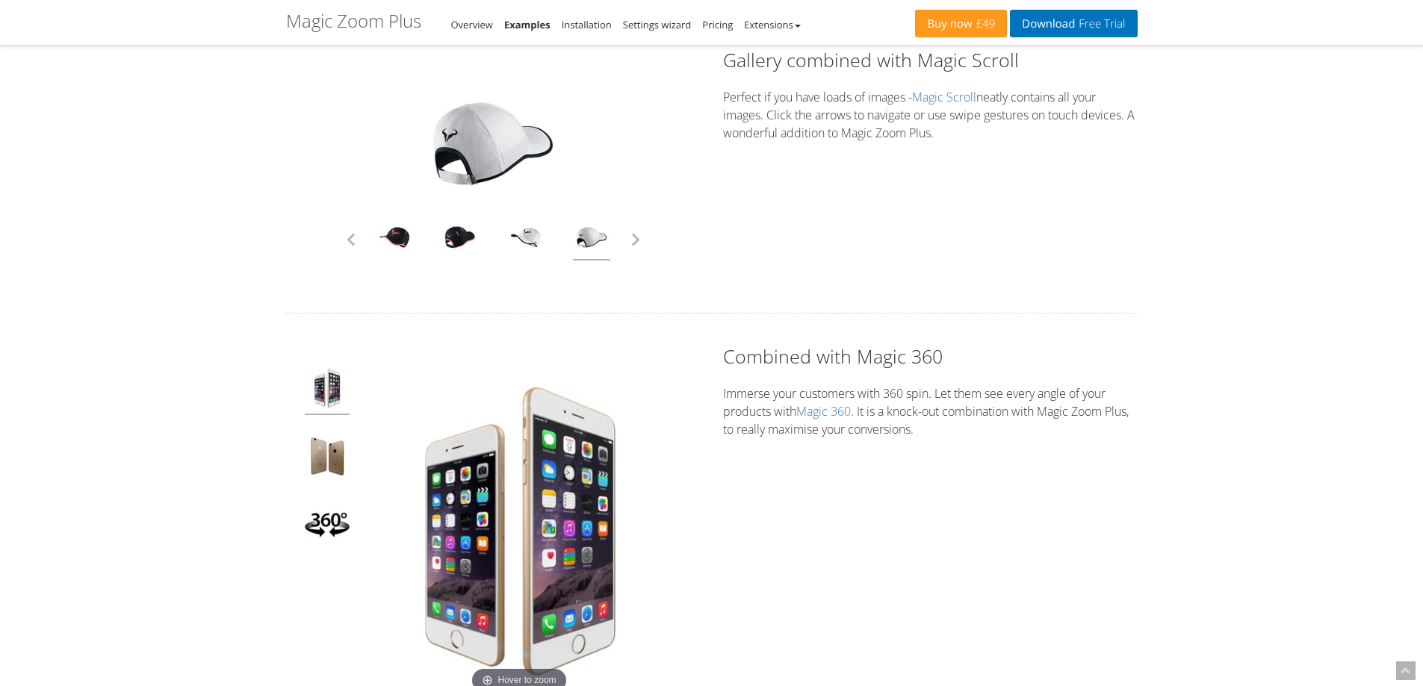
scroll to position [3809, 0]
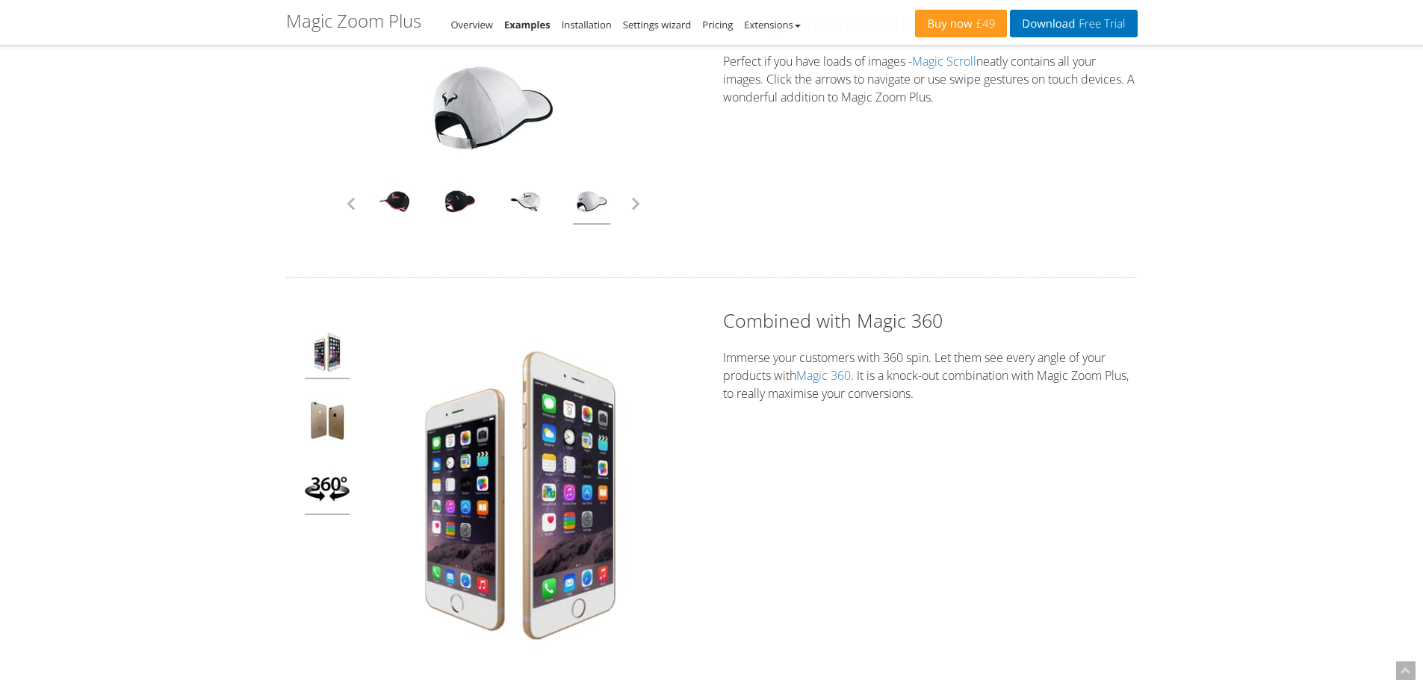
click at [327, 494] on img at bounding box center [327, 490] width 45 height 49
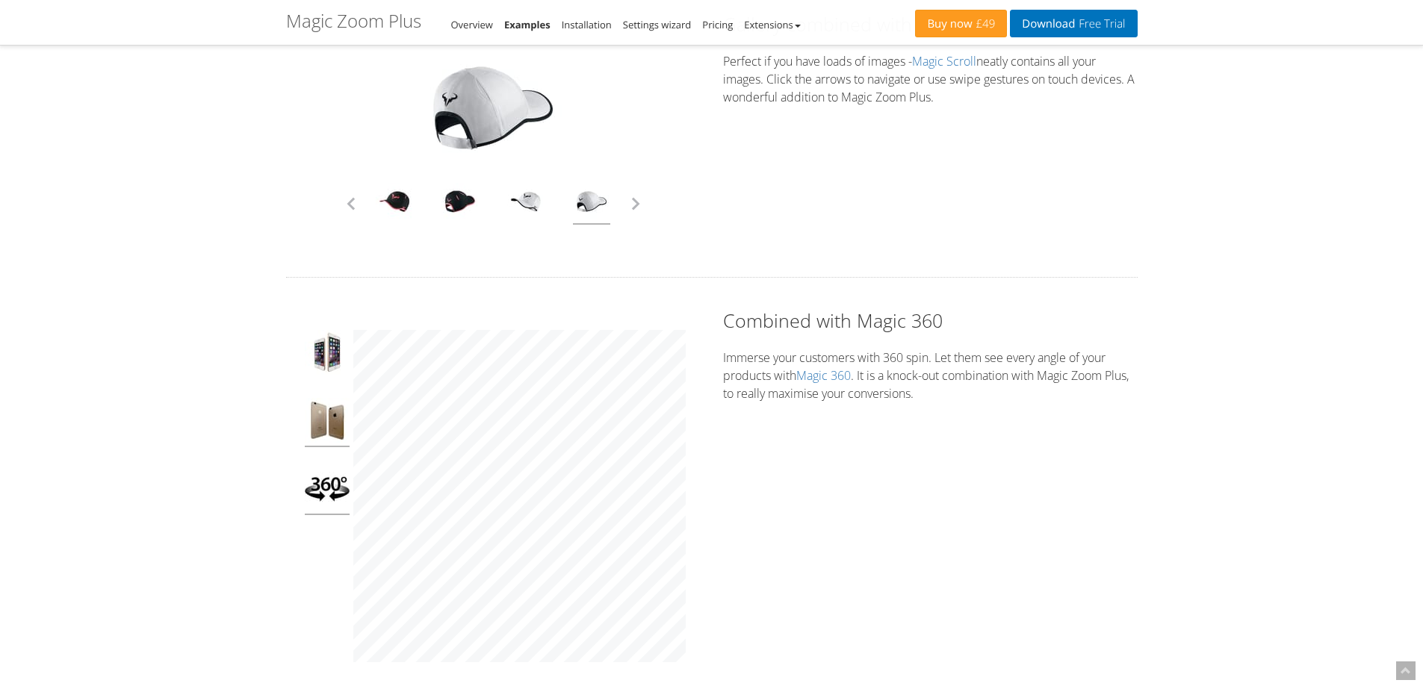
click at [332, 427] on img at bounding box center [327, 422] width 45 height 49
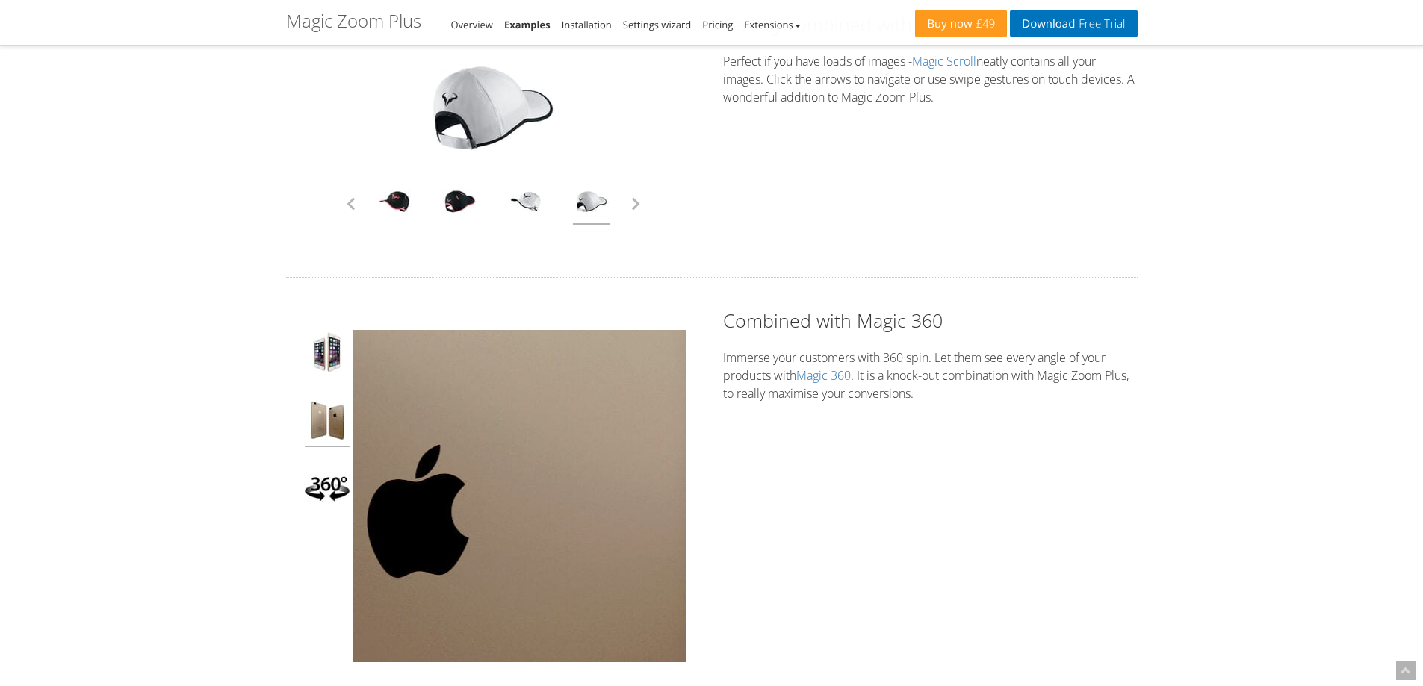
drag, startPoint x: 374, startPoint y: 431, endPoint x: 606, endPoint y: 455, distance: 232.8
click at [606, 455] on img at bounding box center [519, 496] width 332 height 332
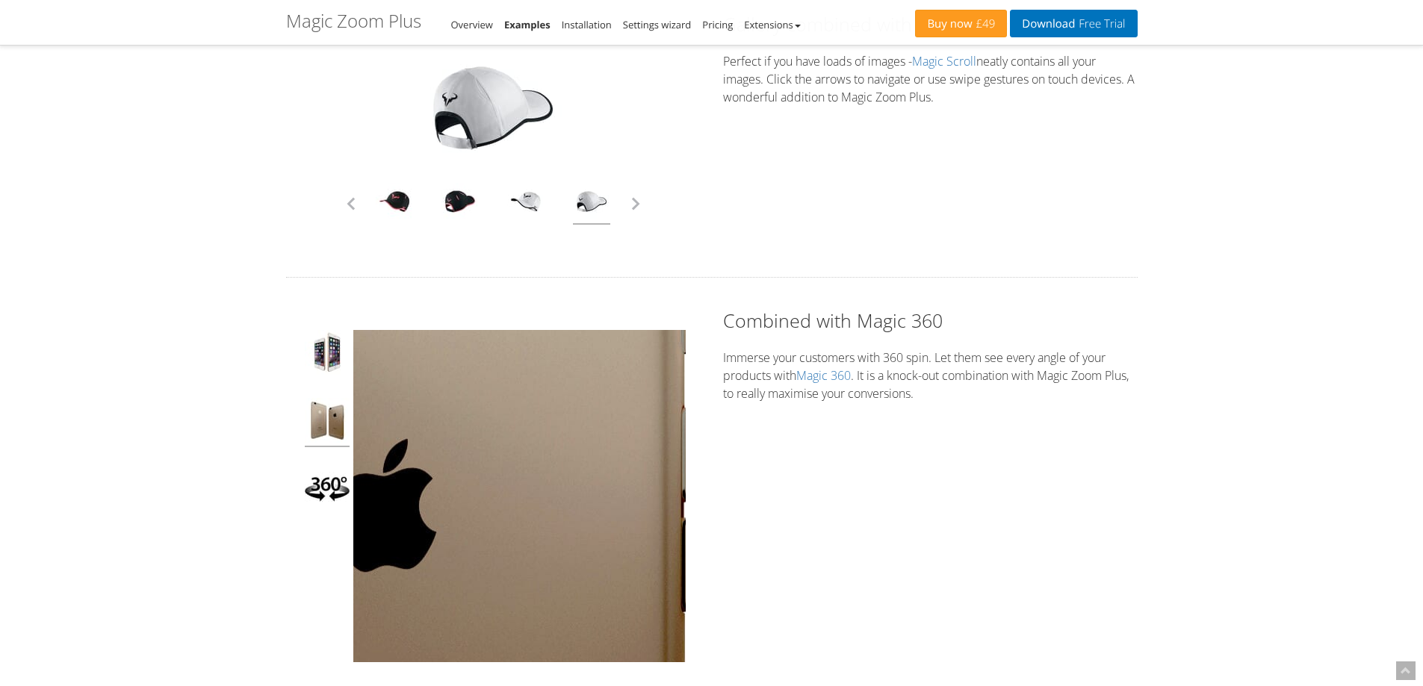
click at [606, 455] on img at bounding box center [519, 496] width 332 height 332
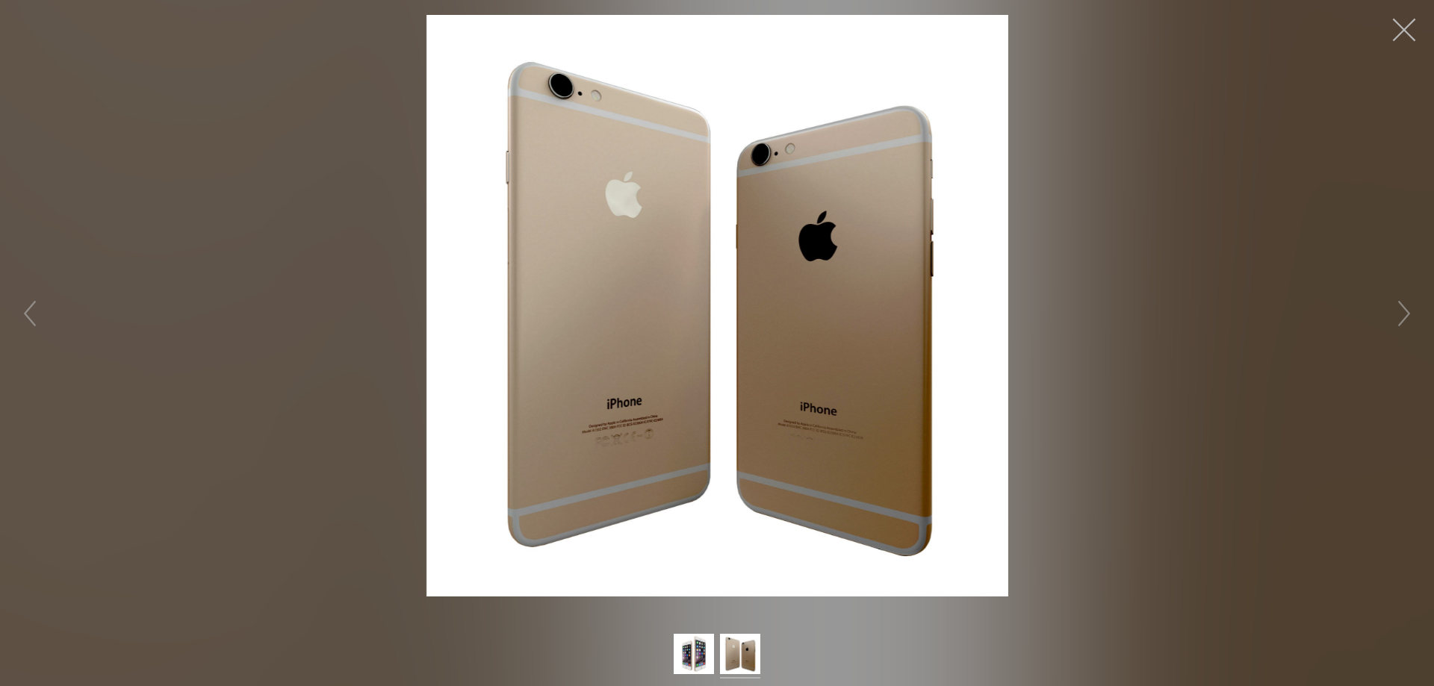
click at [1415, 33] on button "button" at bounding box center [1404, 29] width 45 height 45
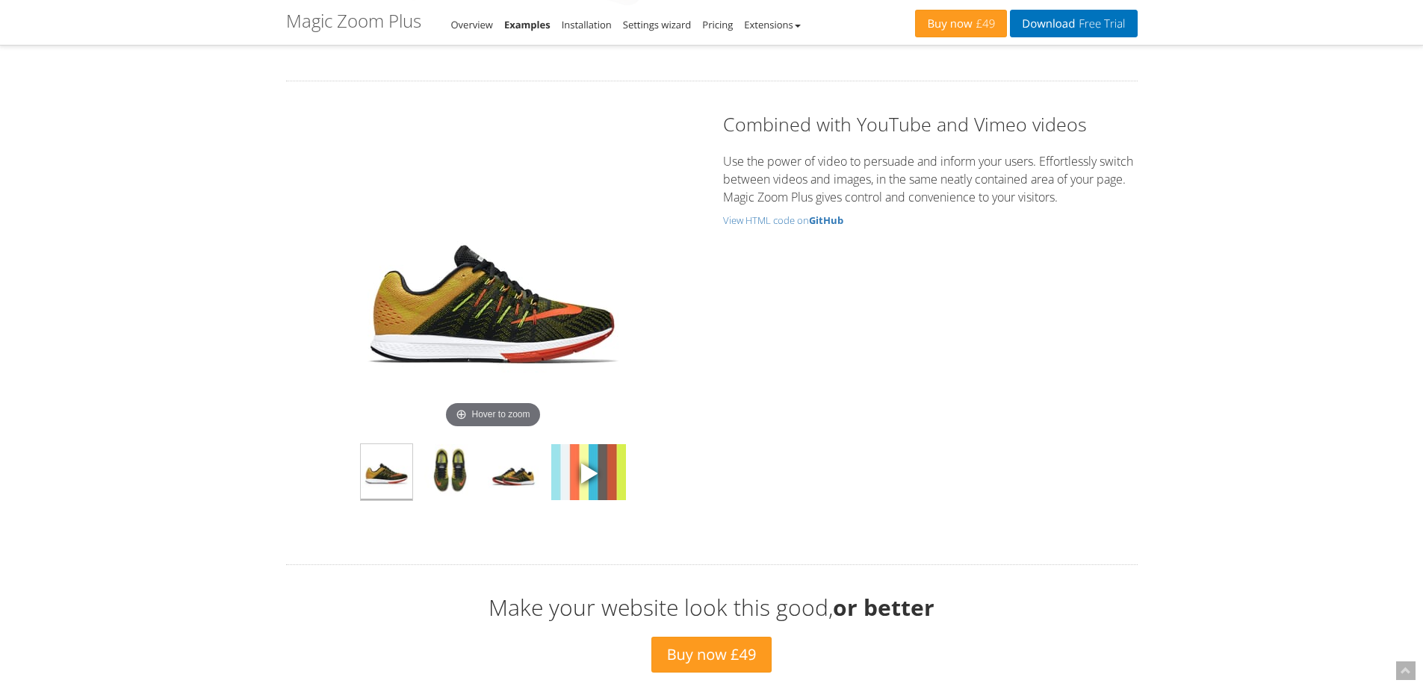
scroll to position [4396, 0]
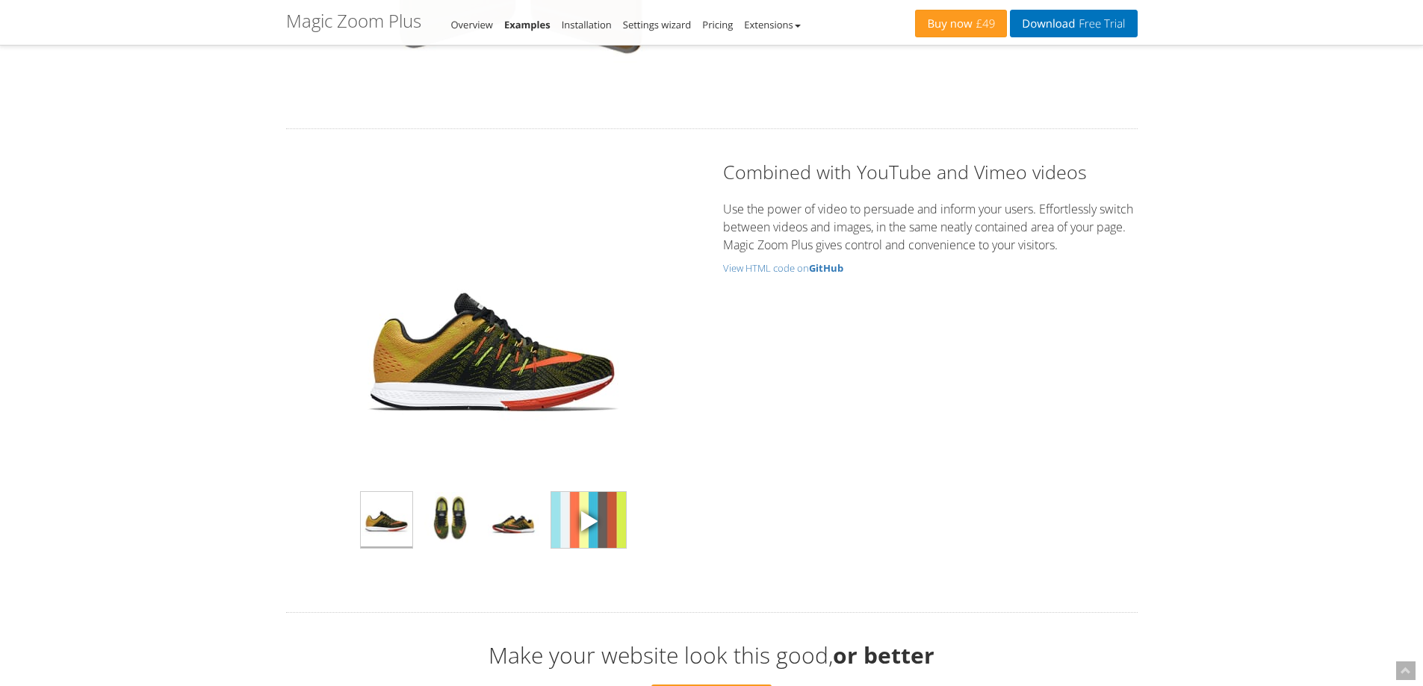
click at [586, 517] on span at bounding box center [588, 520] width 22 height 22
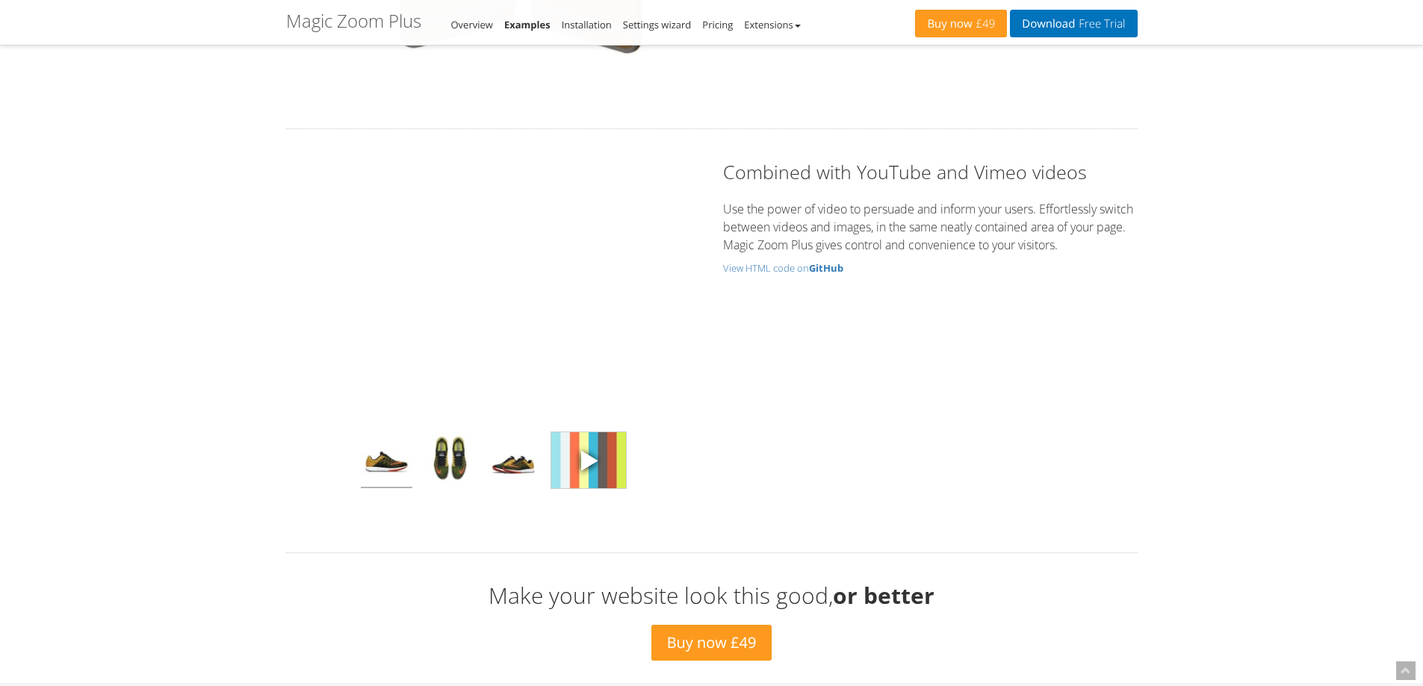
click at [404, 474] on img at bounding box center [387, 460] width 52 height 56
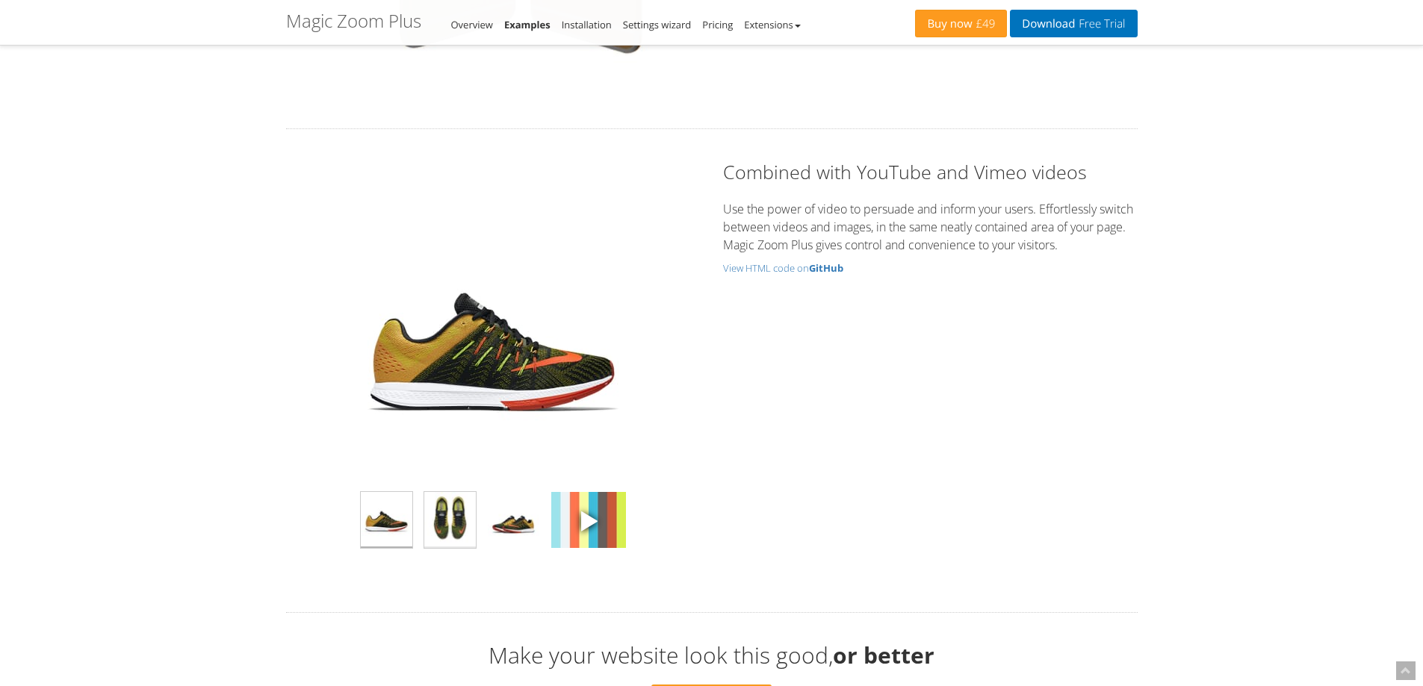
click at [456, 520] on img at bounding box center [450, 520] width 52 height 56
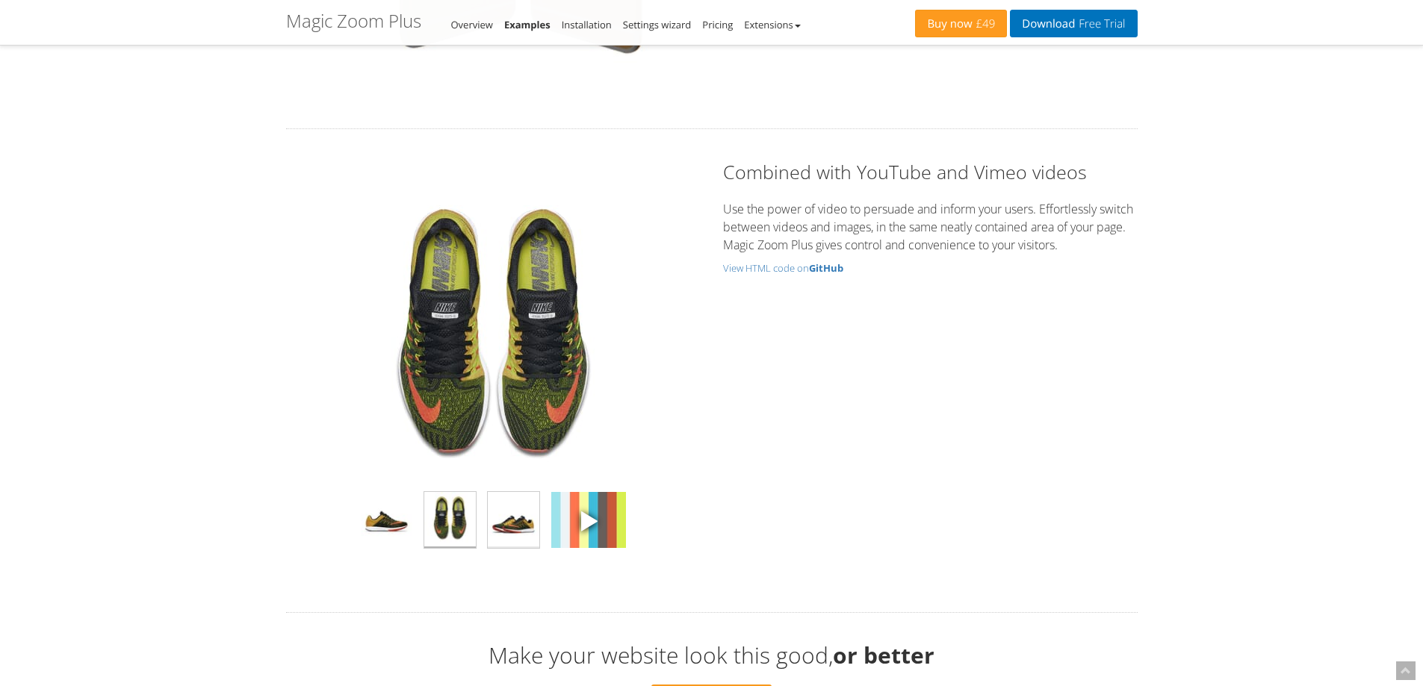
click at [512, 515] on img at bounding box center [514, 520] width 52 height 56
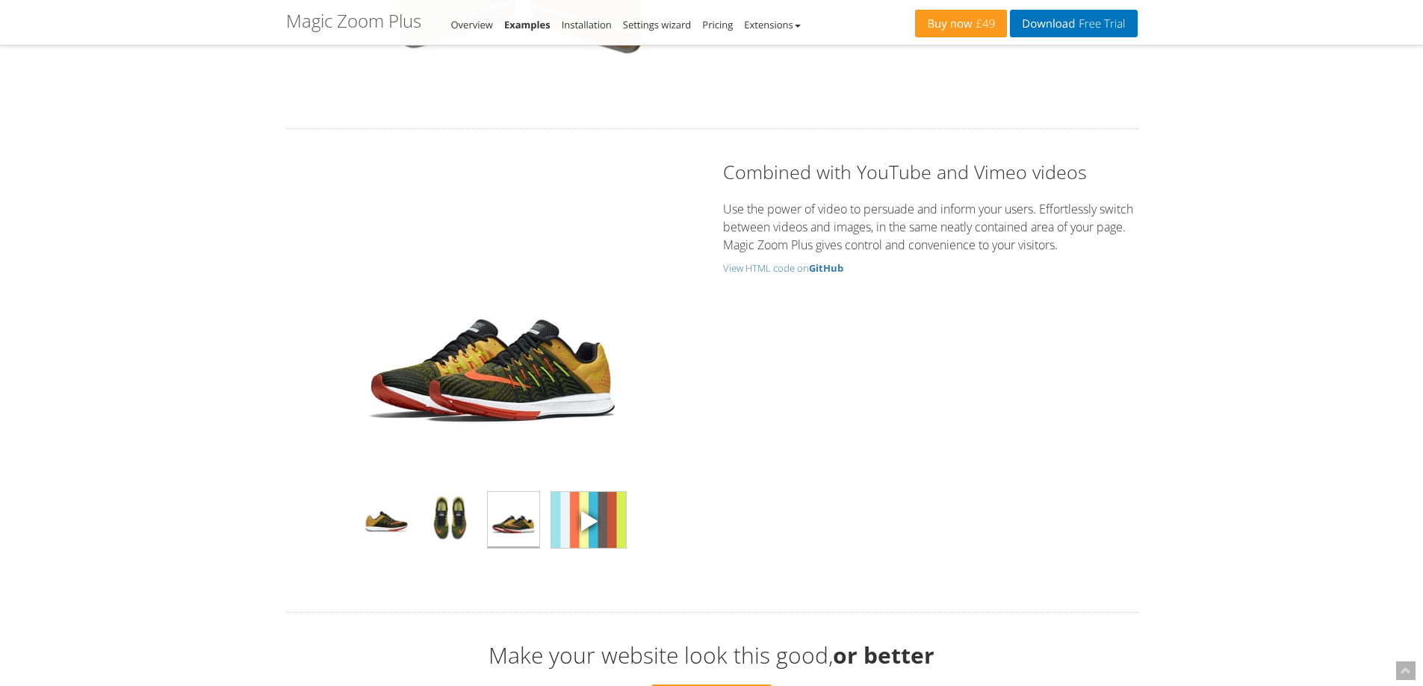
click at [572, 515] on img at bounding box center [588, 520] width 75 height 56
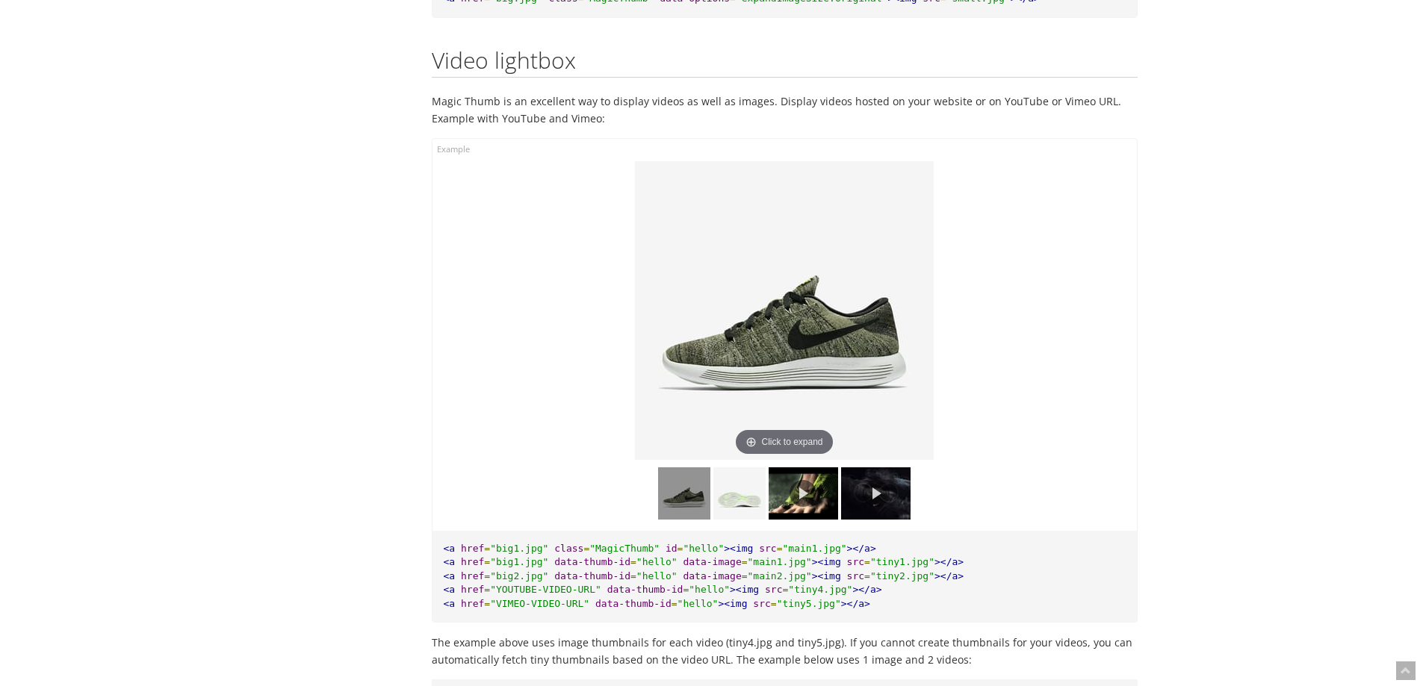
scroll to position [10371, 0]
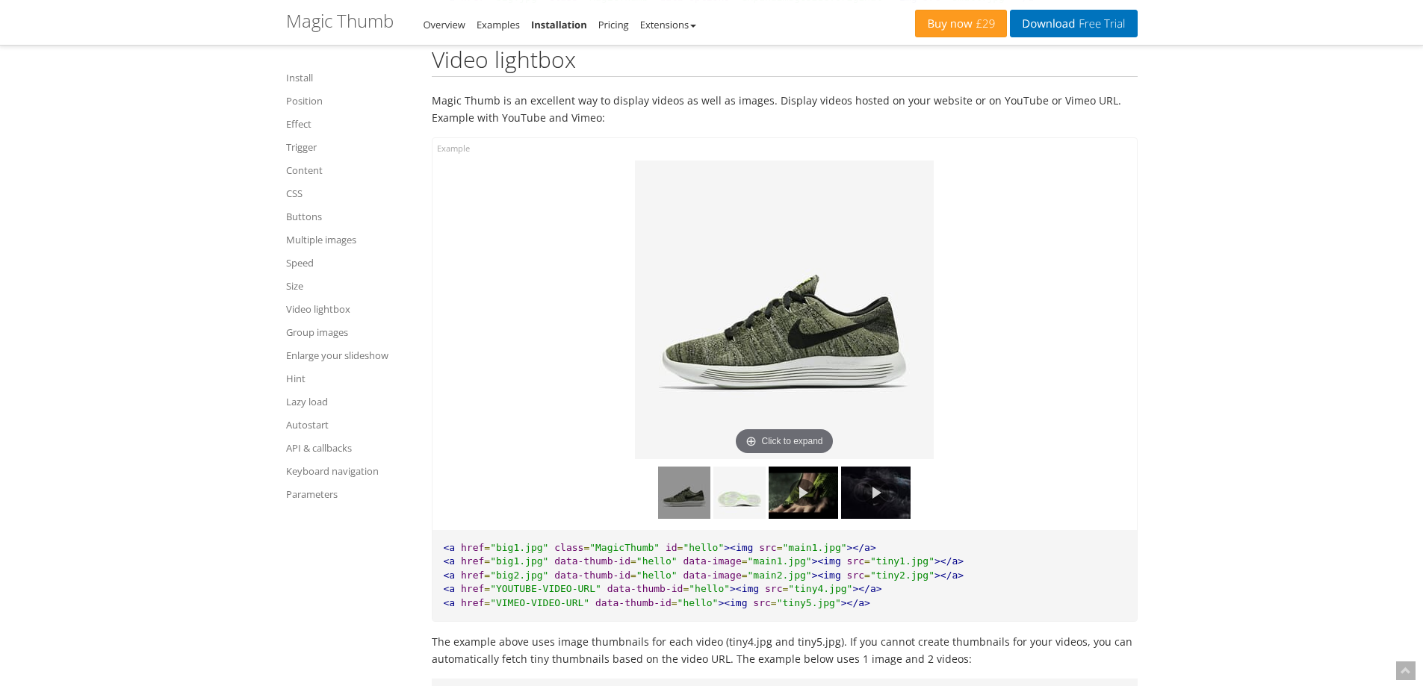
click at [810, 506] on link at bounding box center [803, 493] width 69 height 52
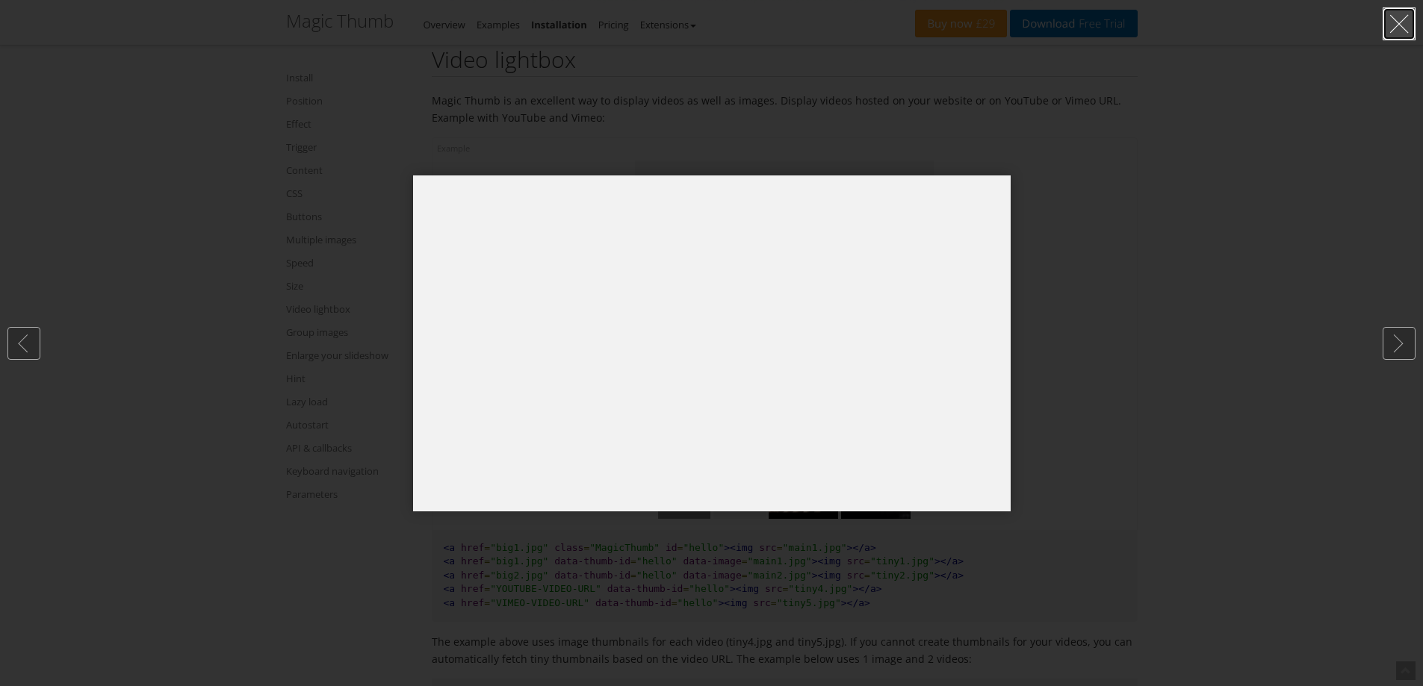
click at [1393, 25] on link at bounding box center [1399, 23] width 33 height 33
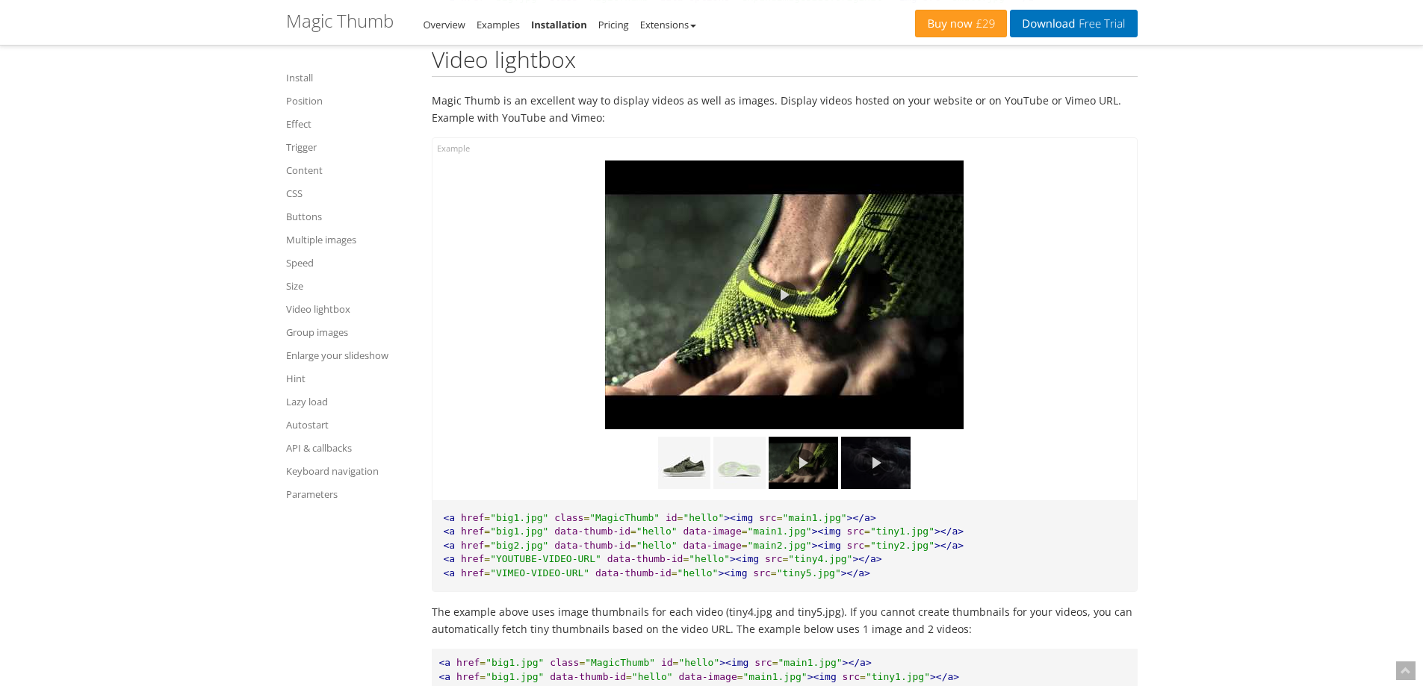
click at [863, 486] on link at bounding box center [875, 463] width 69 height 52
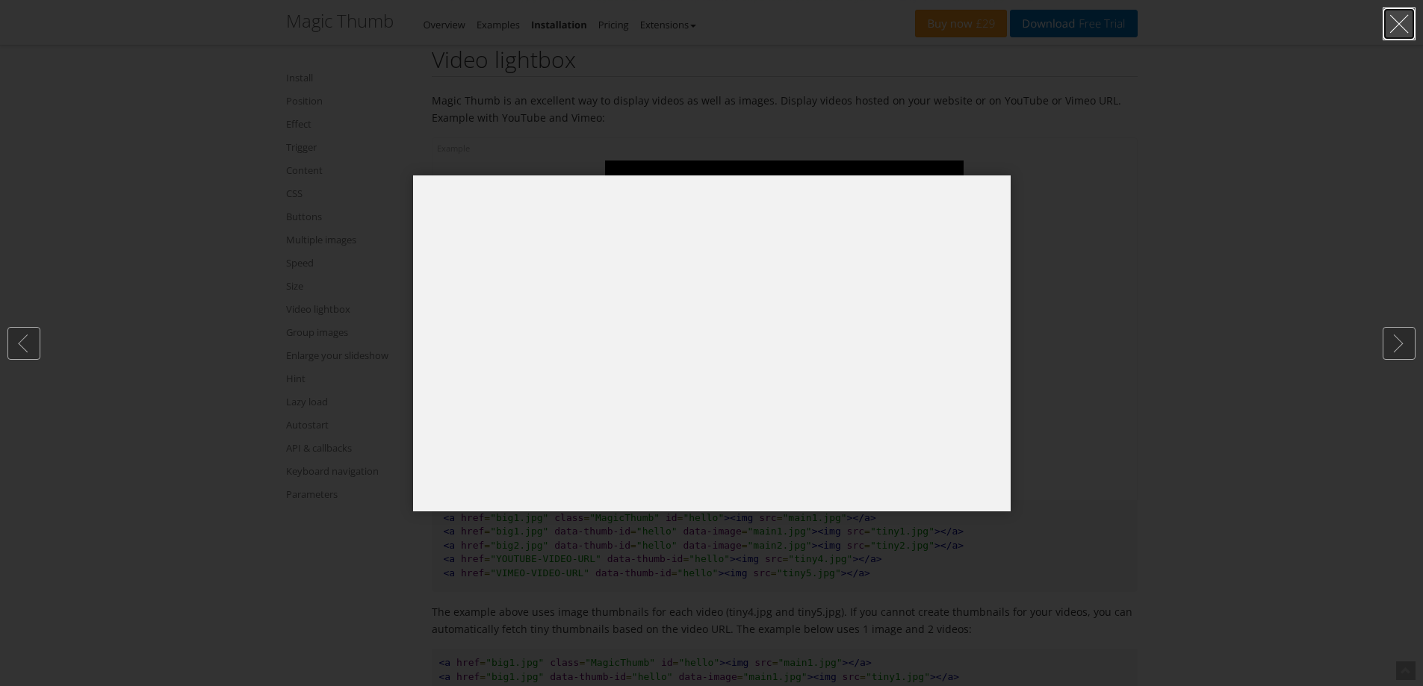
click at [1398, 33] on link at bounding box center [1399, 23] width 33 height 33
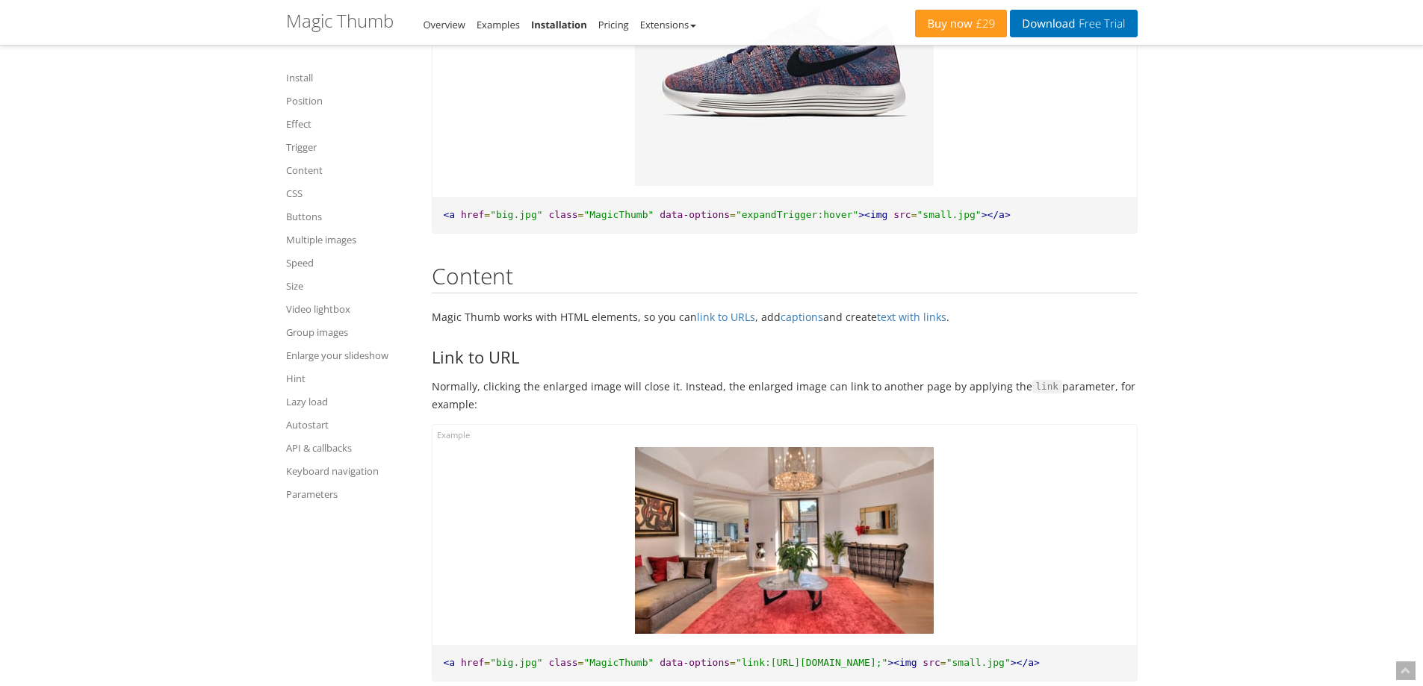
scroll to position [2976, 0]
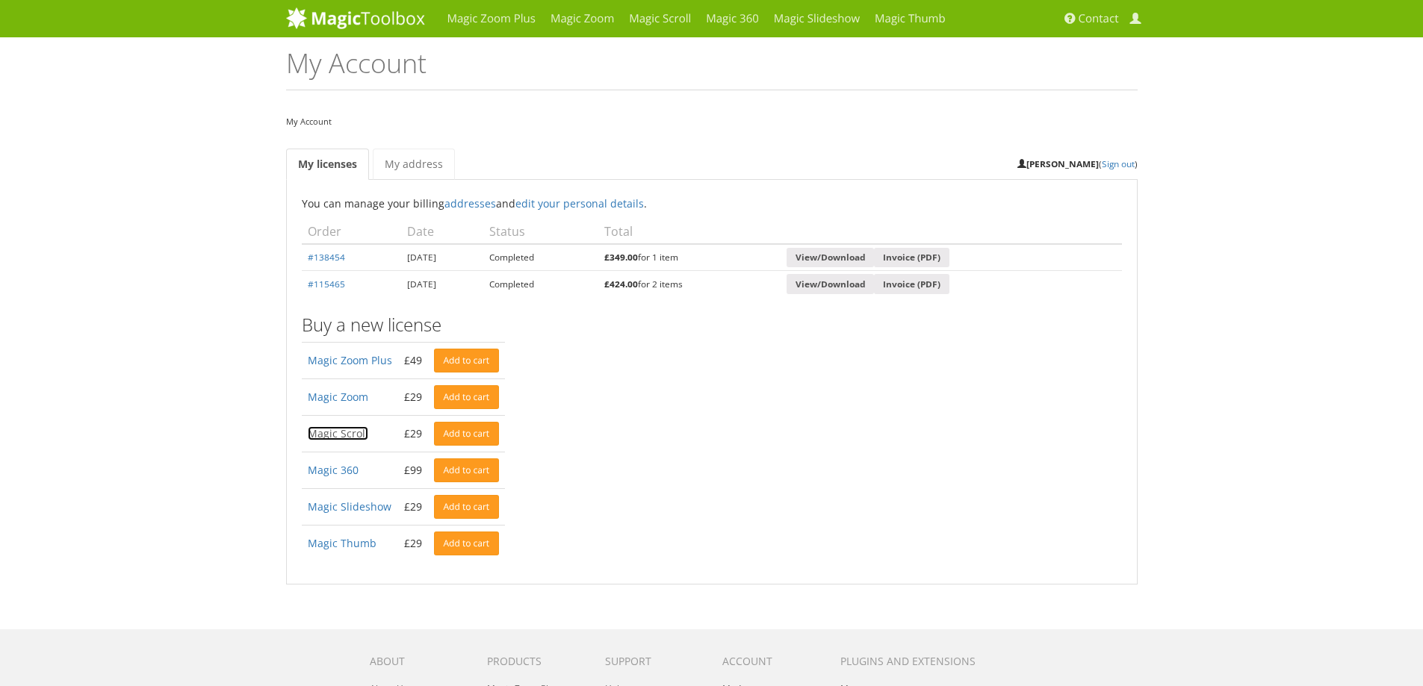
click at [328, 438] on link "Magic Scroll" at bounding box center [338, 434] width 61 height 14
click at [478, 362] on link "Add to cart" at bounding box center [467, 361] width 66 height 24
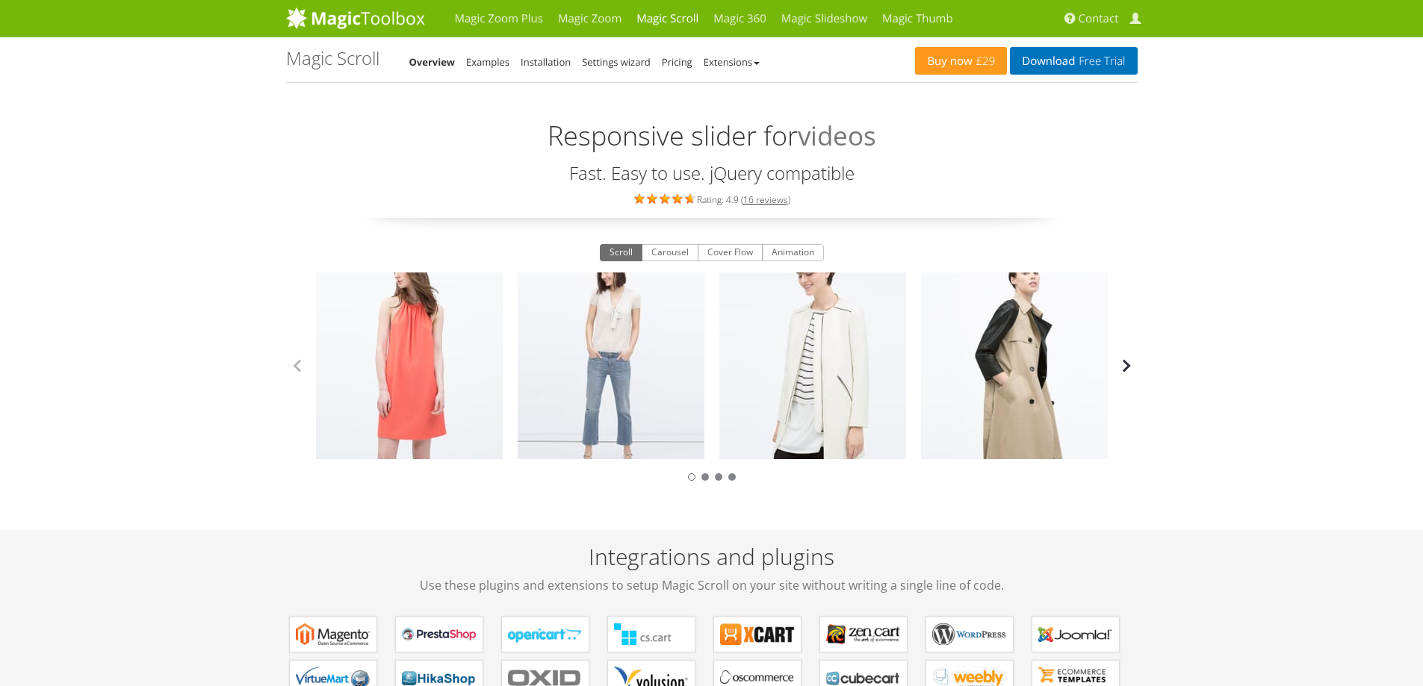
click at [1129, 370] on button "button" at bounding box center [1126, 366] width 22 height 22
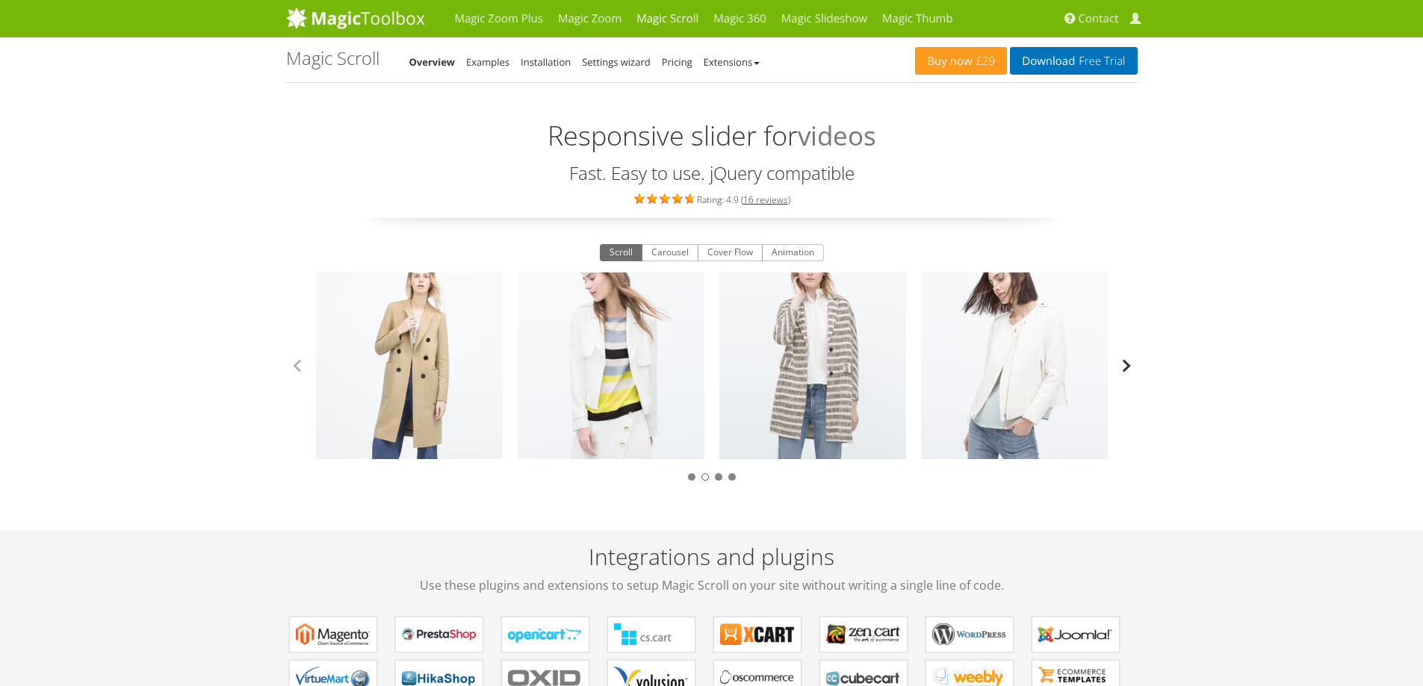
click at [1129, 370] on button "button" at bounding box center [1126, 366] width 22 height 22
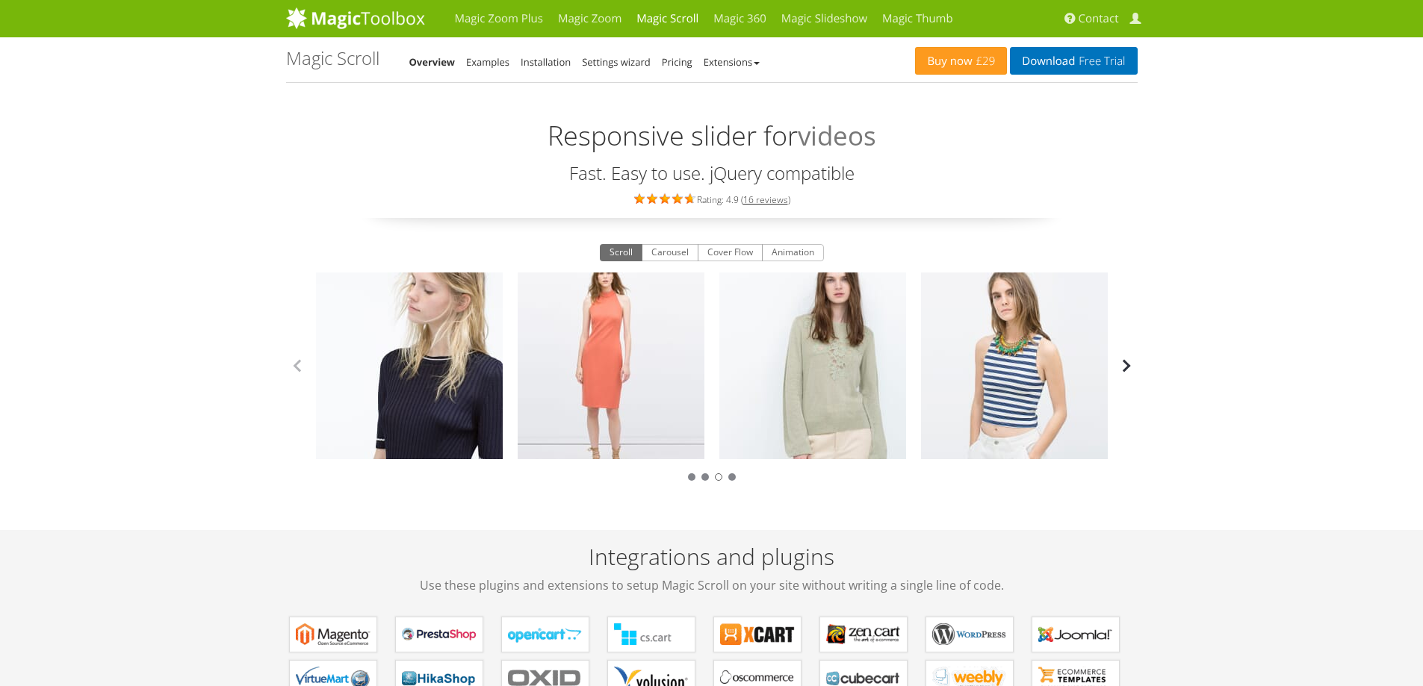
click at [1129, 370] on button "button" at bounding box center [1126, 366] width 22 height 22
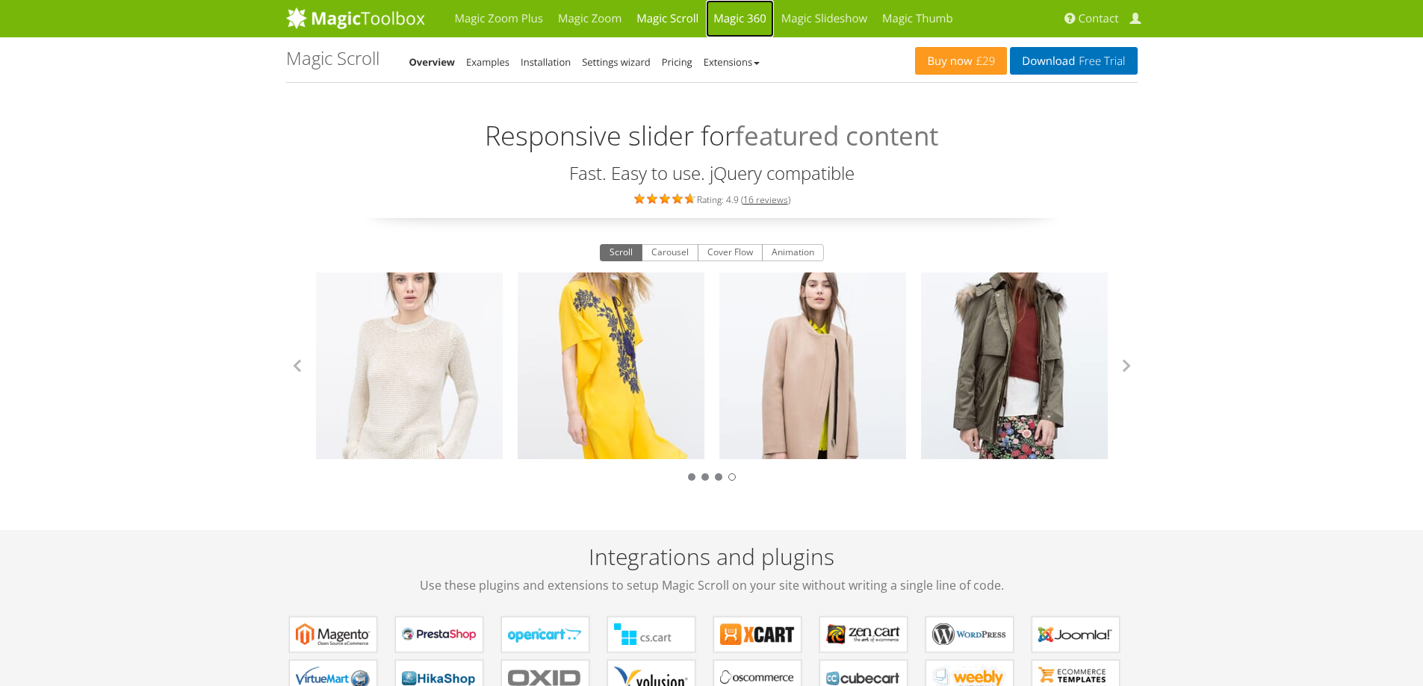
click at [753, 26] on link "Magic 360" at bounding box center [740, 18] width 68 height 37
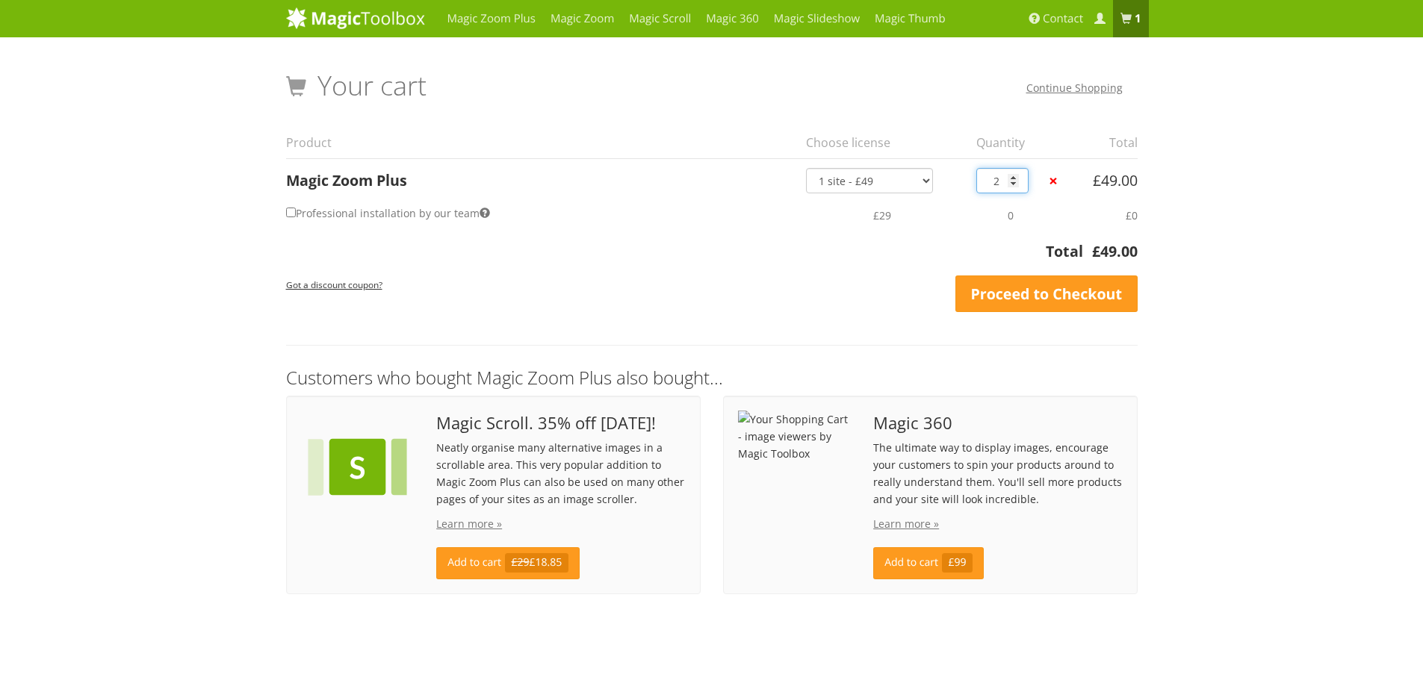
type input "2"
click at [1016, 179] on input "2" at bounding box center [1002, 180] width 52 height 25
type input "3"
click at [1016, 179] on input "3" at bounding box center [1002, 180] width 52 height 25
type input "23"
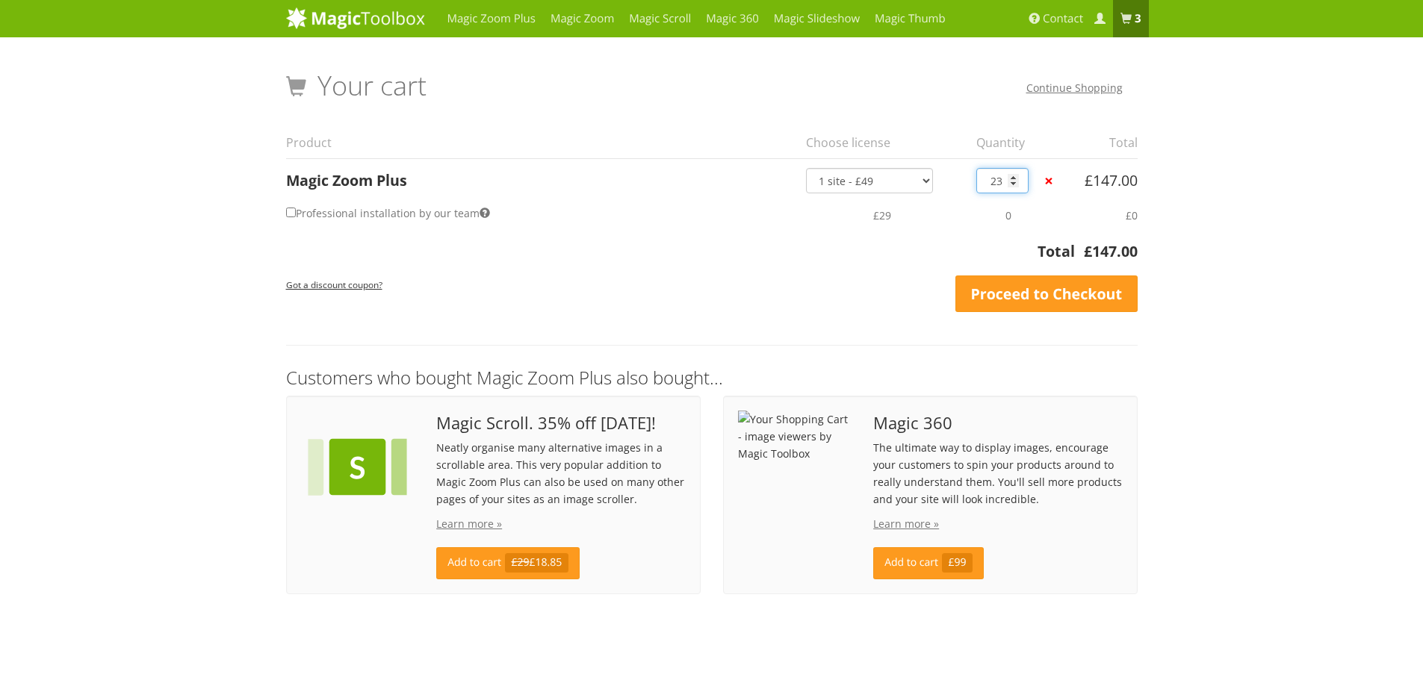
click at [1016, 179] on input "23" at bounding box center [1002, 180] width 52 height 25
drag, startPoint x: 1005, startPoint y: 182, endPoint x: 981, endPoint y: 182, distance: 24.6
click at [981, 182] on input "23" at bounding box center [1002, 180] width 52 height 25
type input "5"
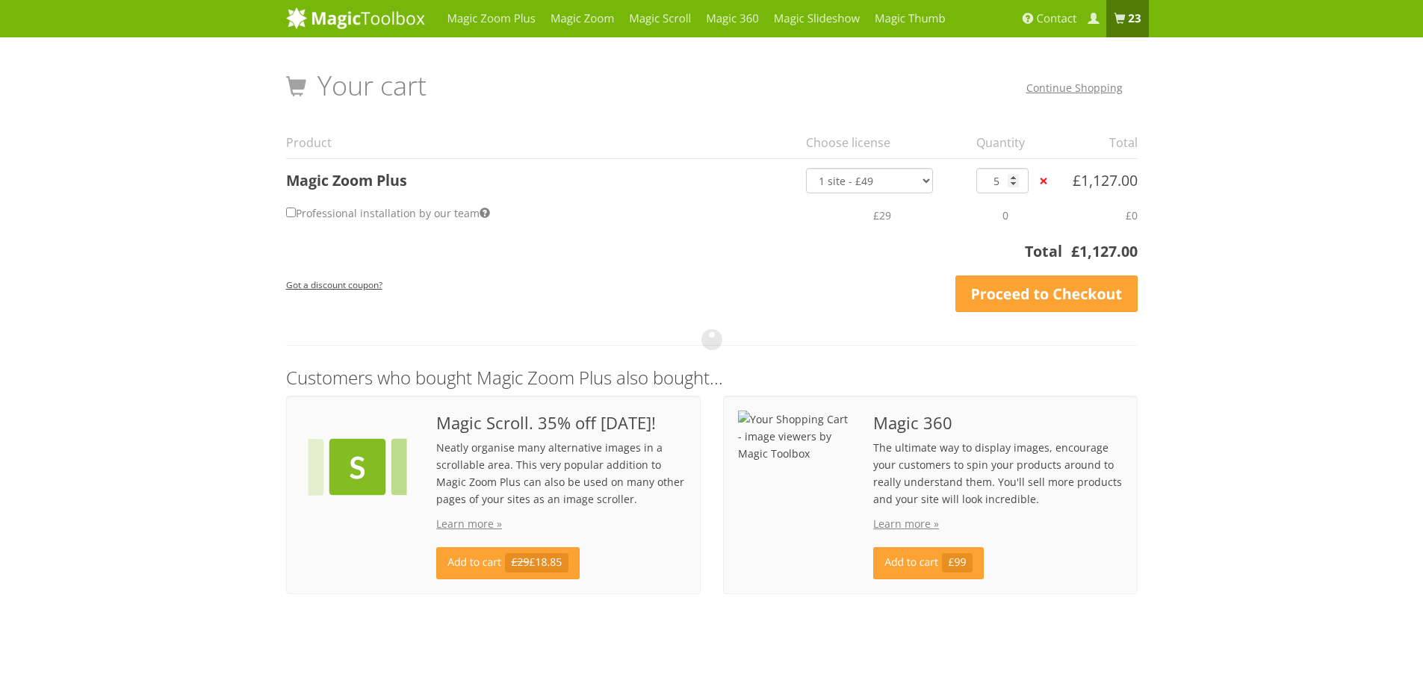
click at [924, 265] on div "Your cart Continue Shopping Product Choose license Quantity Total Magic Zoom Pl…" at bounding box center [712, 340] width 852 height 539
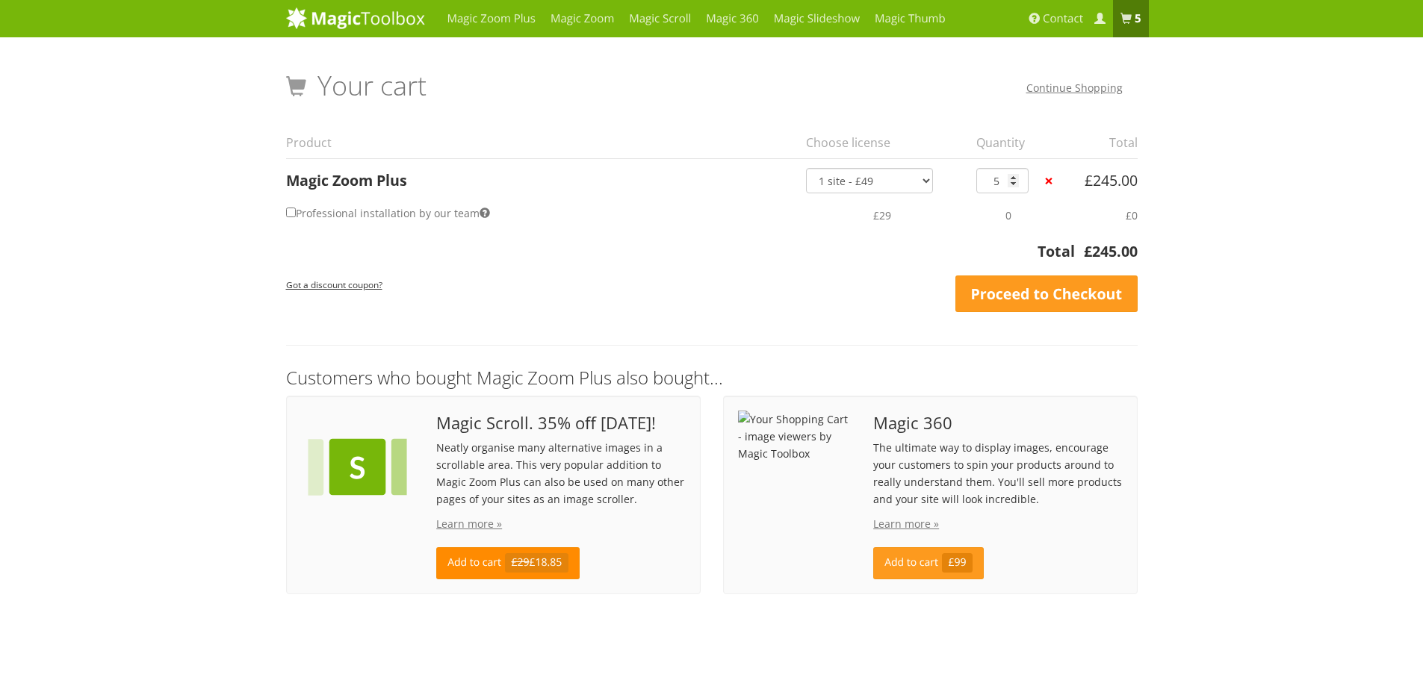
click at [551, 562] on span "£29 £18.85" at bounding box center [536, 562] width 63 height 19
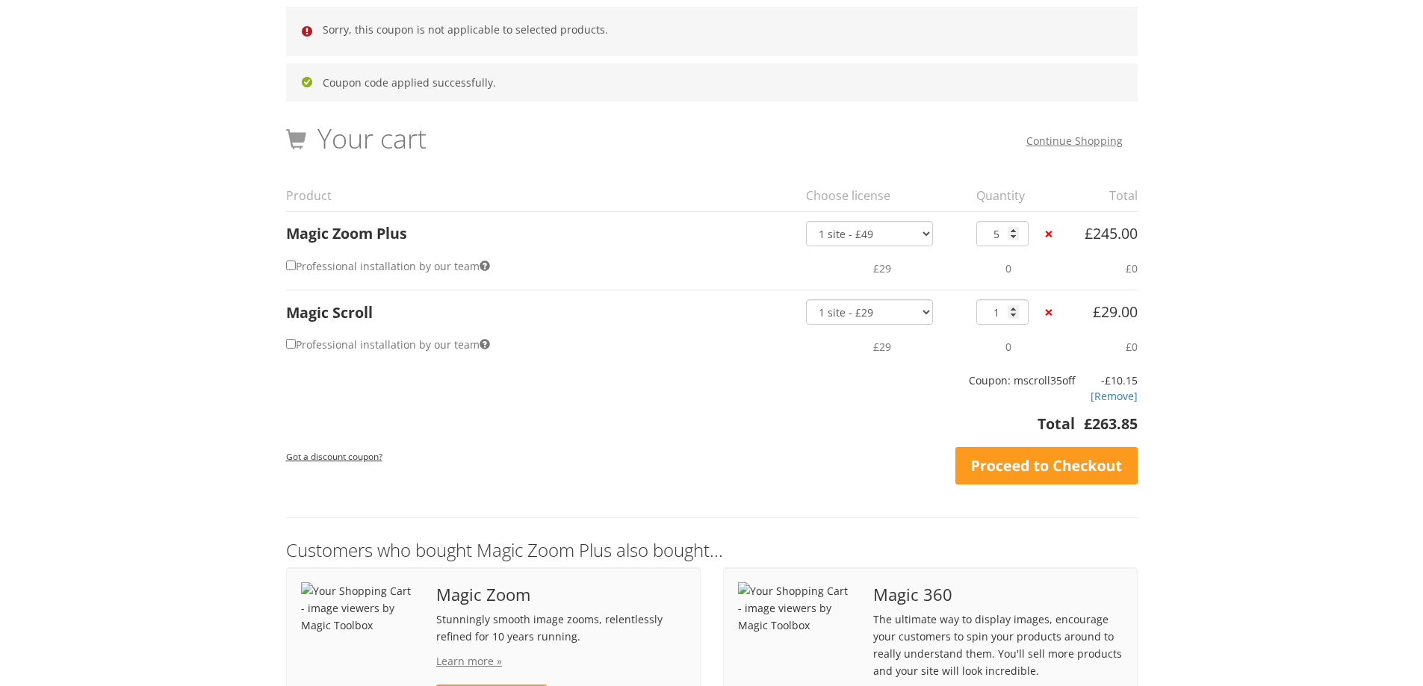
scroll to position [75, 0]
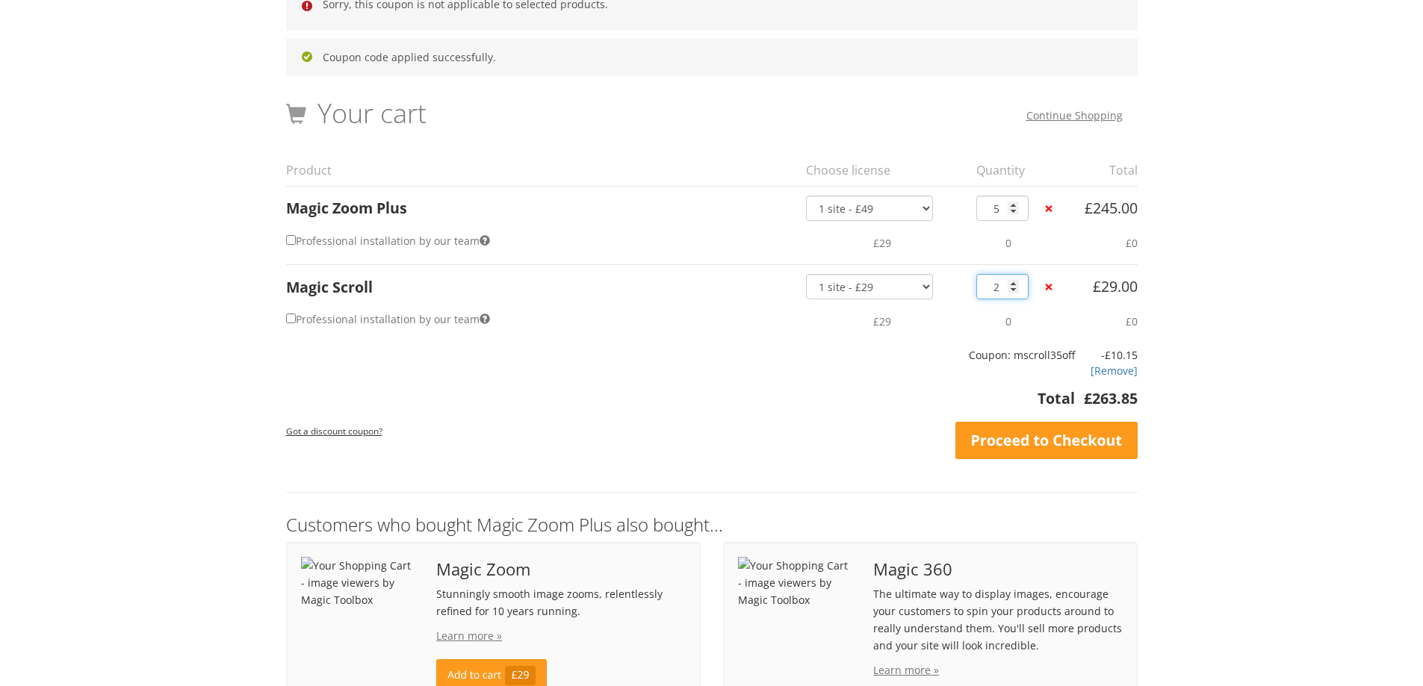
type input "2"
click at [1012, 285] on input "2" at bounding box center [1002, 286] width 52 height 25
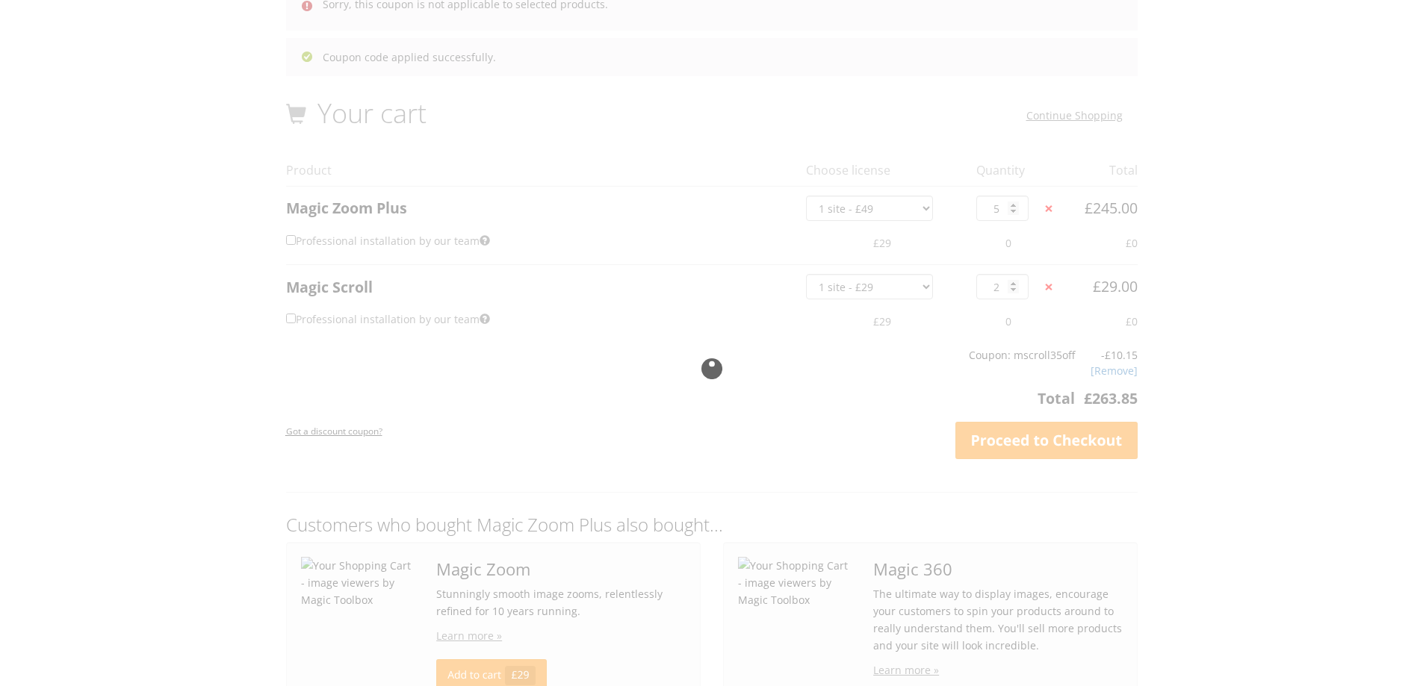
click at [1012, 285] on div at bounding box center [712, 368] width 852 height 775
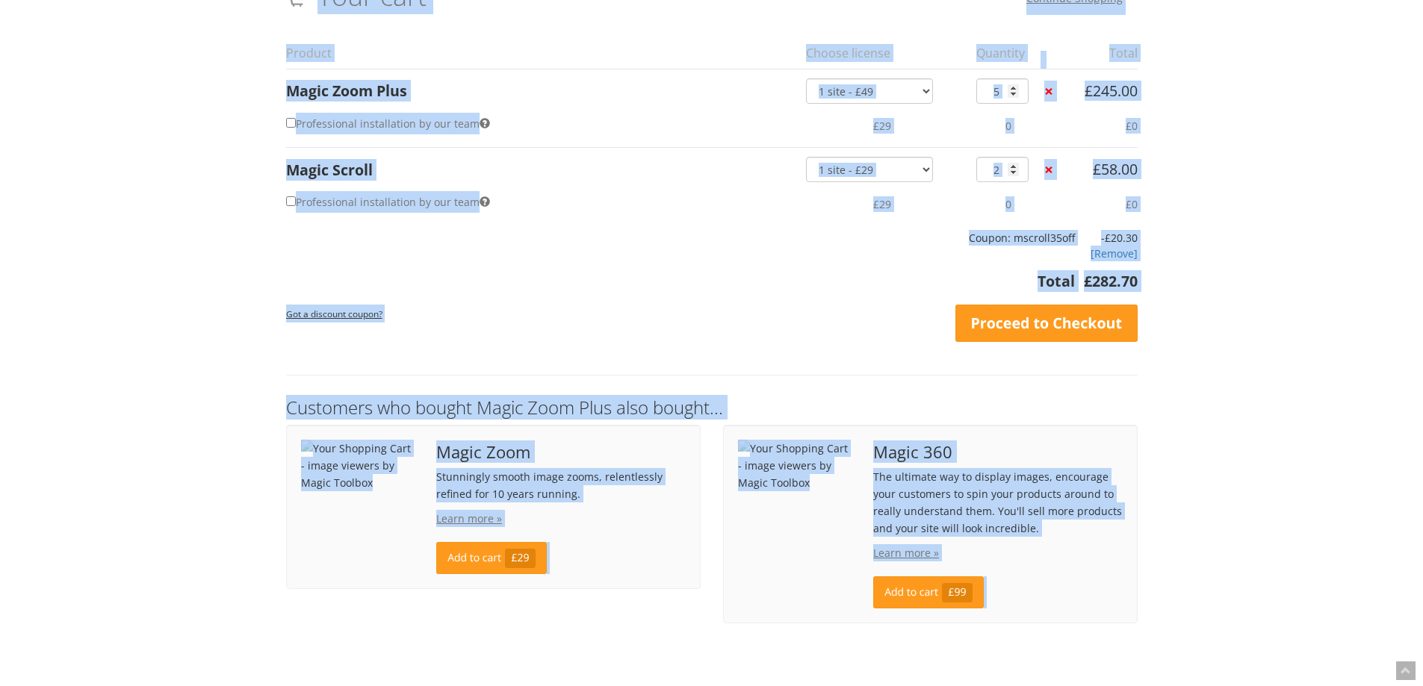
click at [935, 221] on td "£29" at bounding box center [882, 203] width 170 height 43
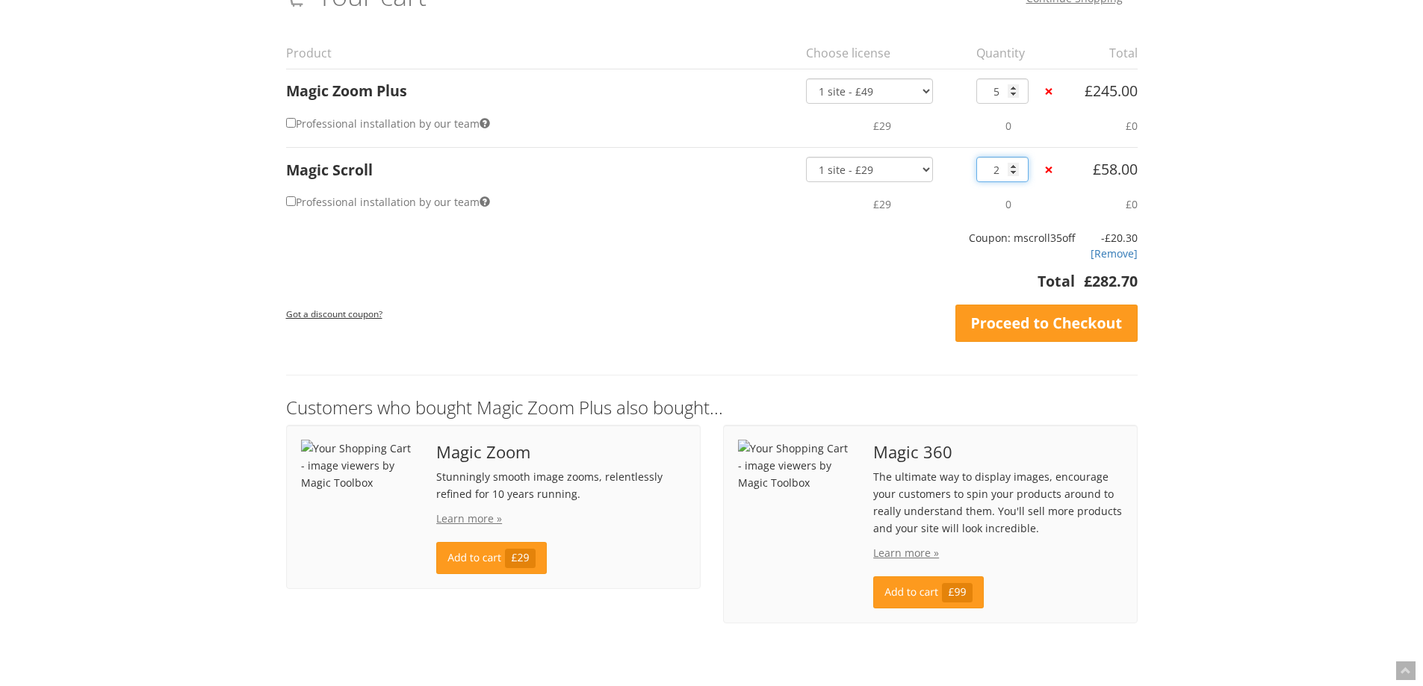
drag, startPoint x: 985, startPoint y: 173, endPoint x: 1005, endPoint y: 171, distance: 20.2
click at [1005, 171] on input "2" at bounding box center [1002, 169] width 52 height 25
type input "5"
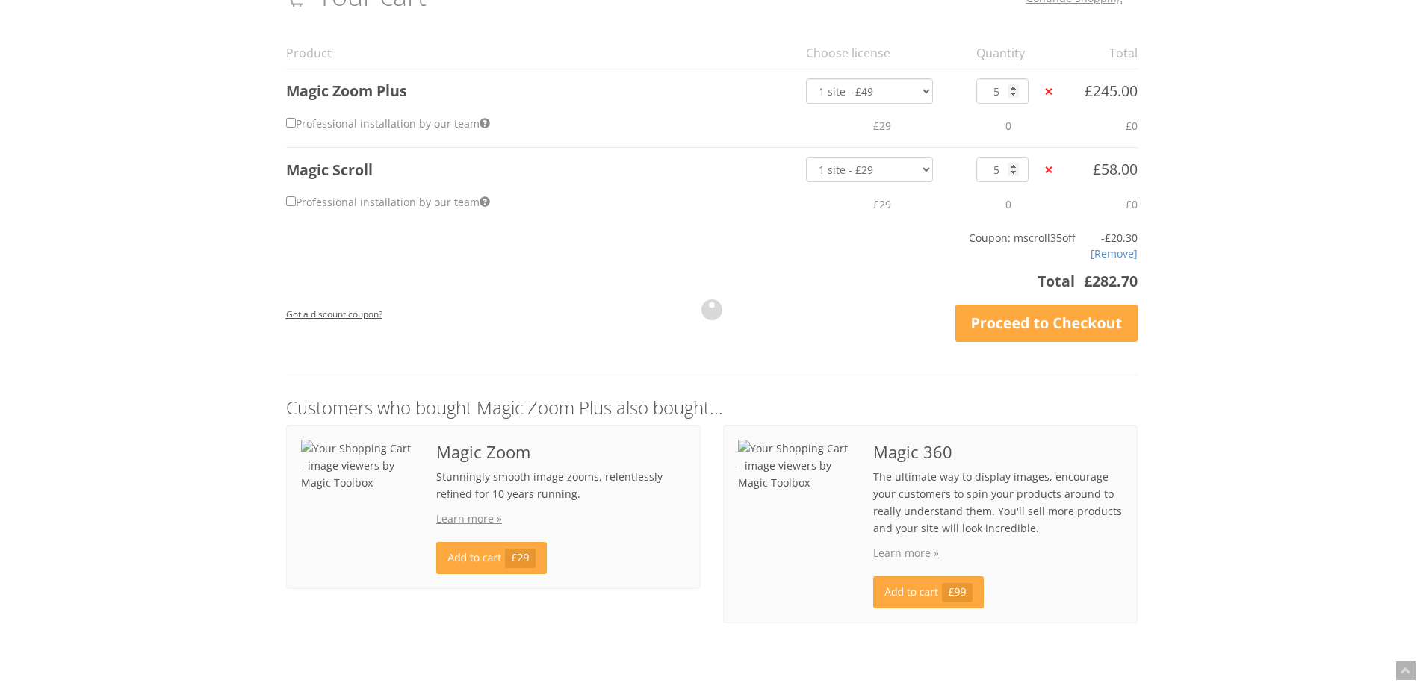
click at [735, 304] on div "Your cart Continue Shopping Product Choose license Quantity Total Magic Zoom Pl…" at bounding box center [712, 309] width 852 height 657
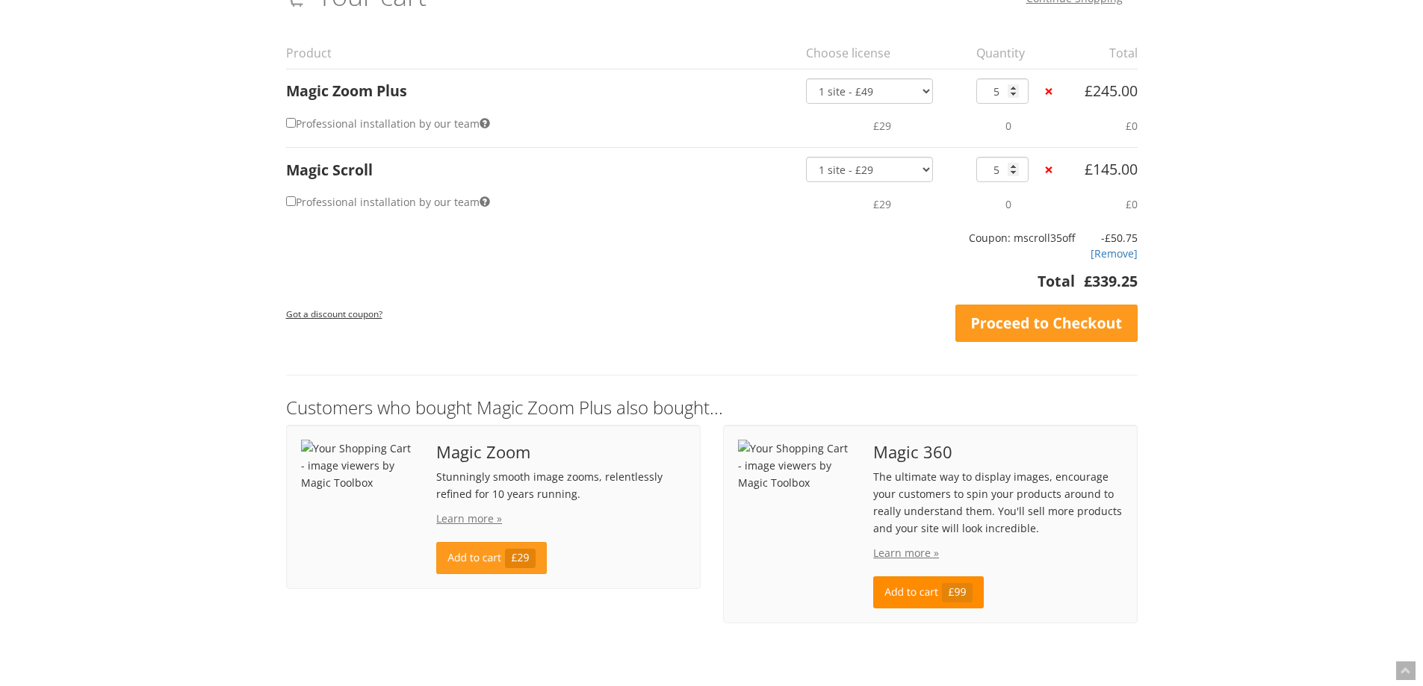
click at [967, 595] on span "£99" at bounding box center [957, 592] width 31 height 19
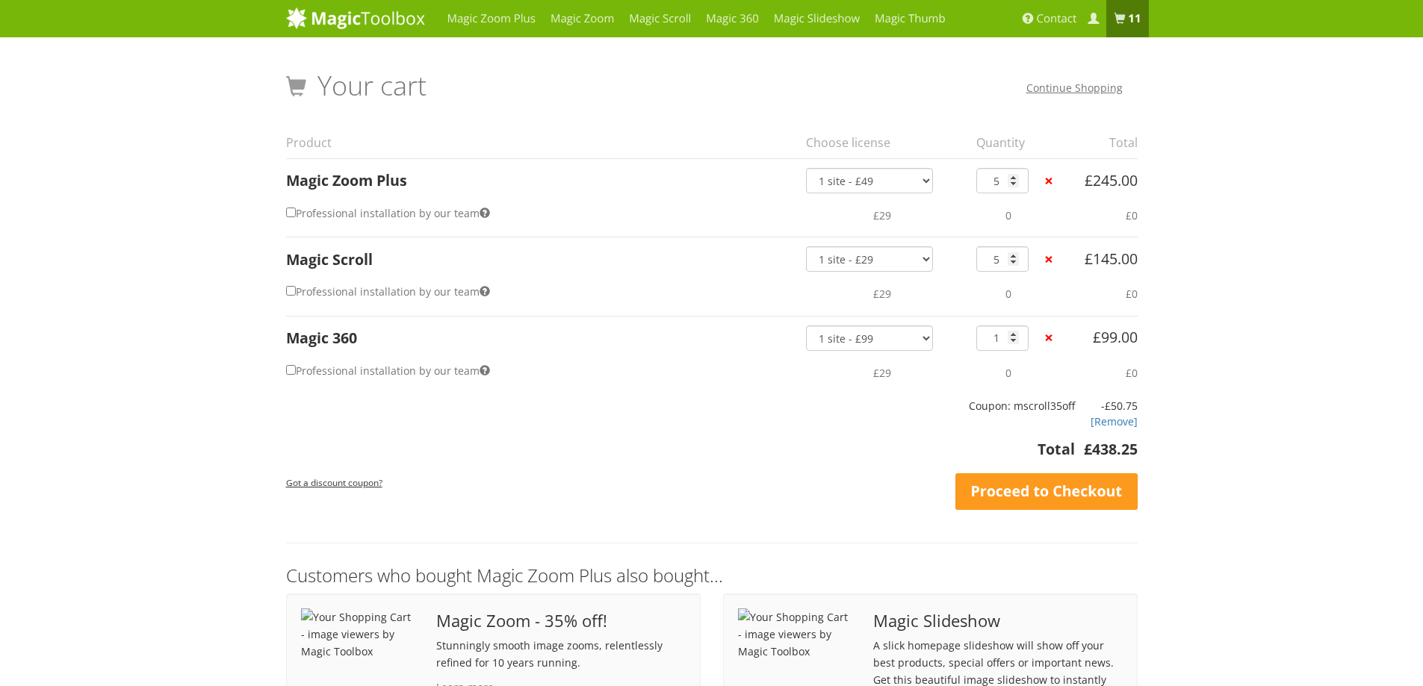
click at [805, 430] on th "Coupon: mscroll35off" at bounding box center [680, 418] width 789 height 40
type input "2"
click at [1013, 334] on input "2" at bounding box center [1002, 338] width 52 height 25
type input "1"
click at [1011, 339] on input "1" at bounding box center [1002, 338] width 52 height 25
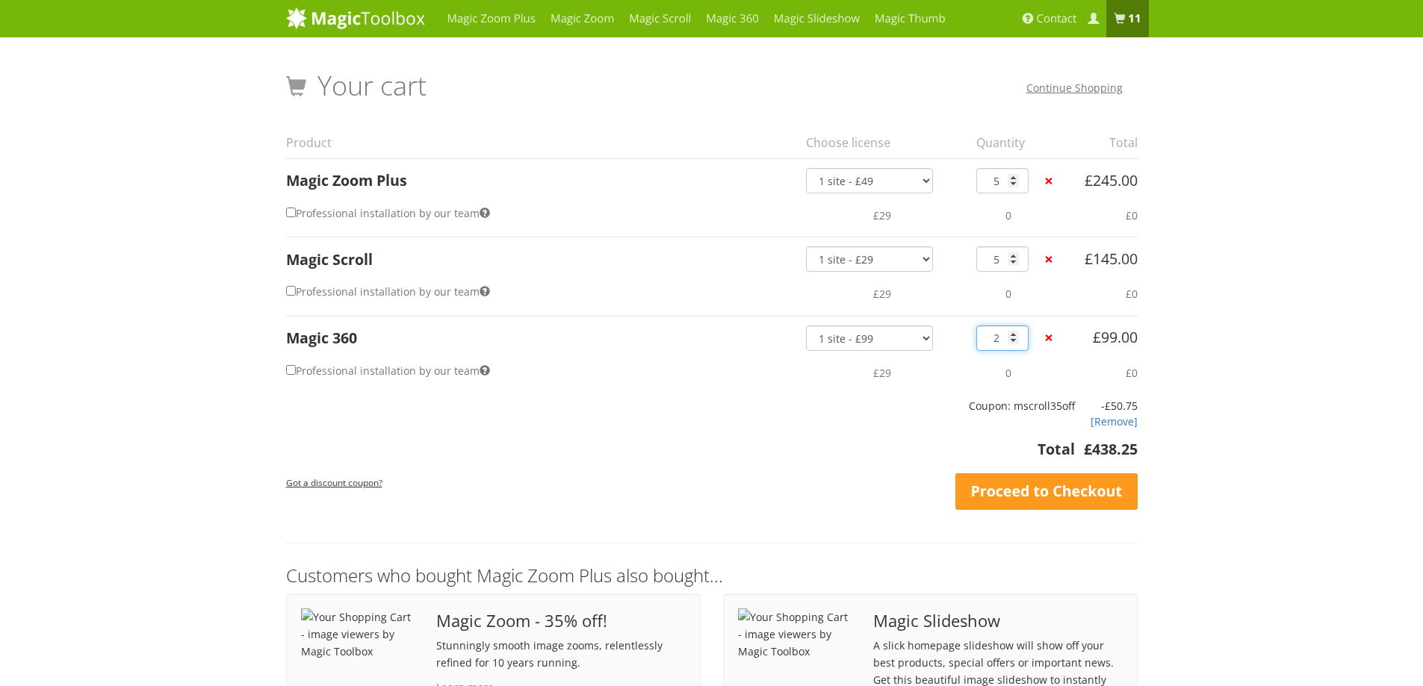
type input "2"
click at [1011, 337] on input "2" at bounding box center [1002, 338] width 52 height 25
click at [905, 25] on link "Magic Thumb" at bounding box center [910, 18] width 86 height 37
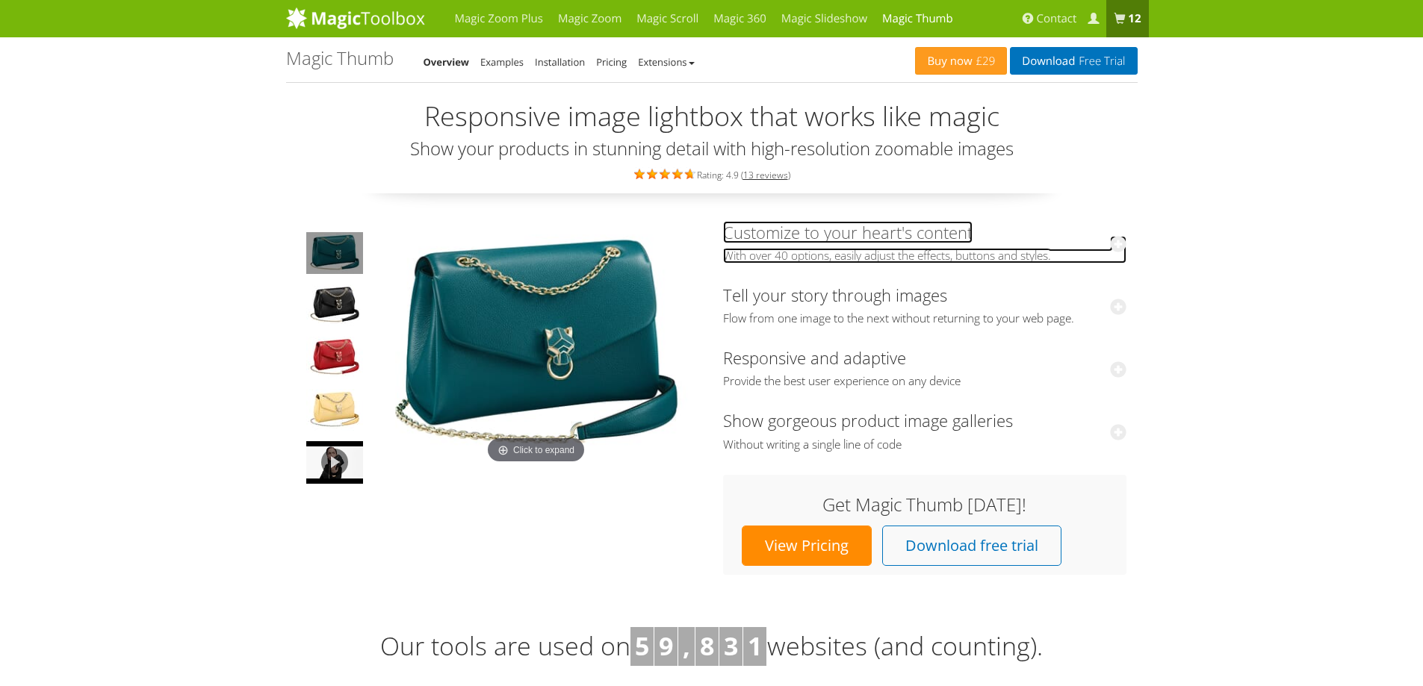
click at [810, 235] on link "Customize to your heart's content With over 40 options, easily adjust the effec…" at bounding box center [924, 242] width 403 height 43
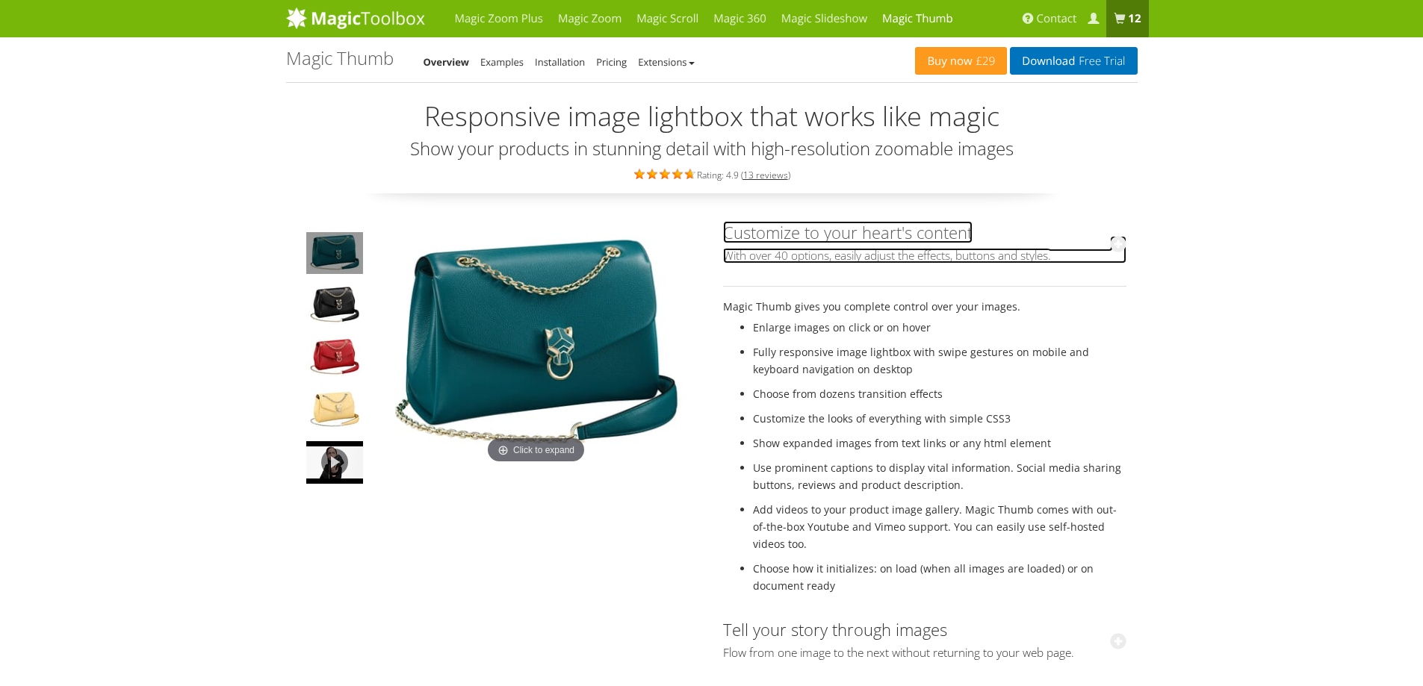
click at [810, 235] on link "Customize to your heart's content With over 40 options, easily adjust the effec…" at bounding box center [924, 242] width 403 height 43
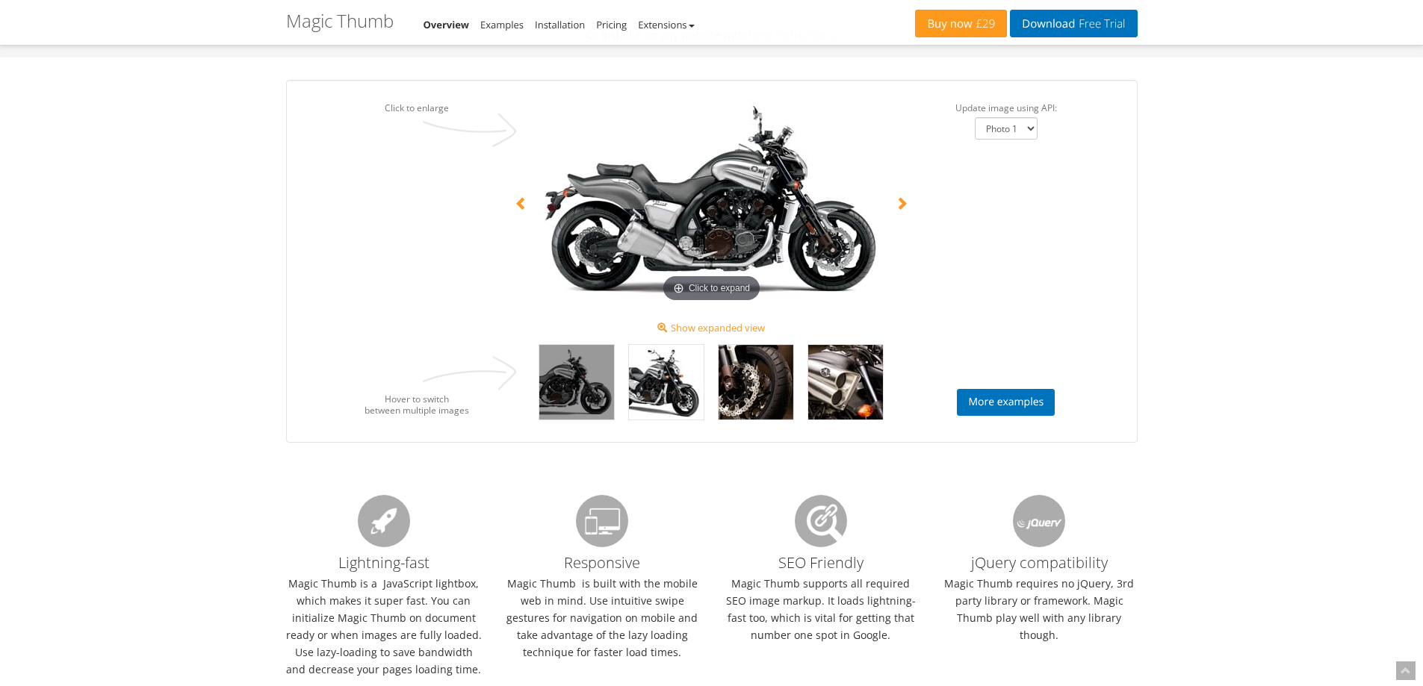
scroll to position [1120, 0]
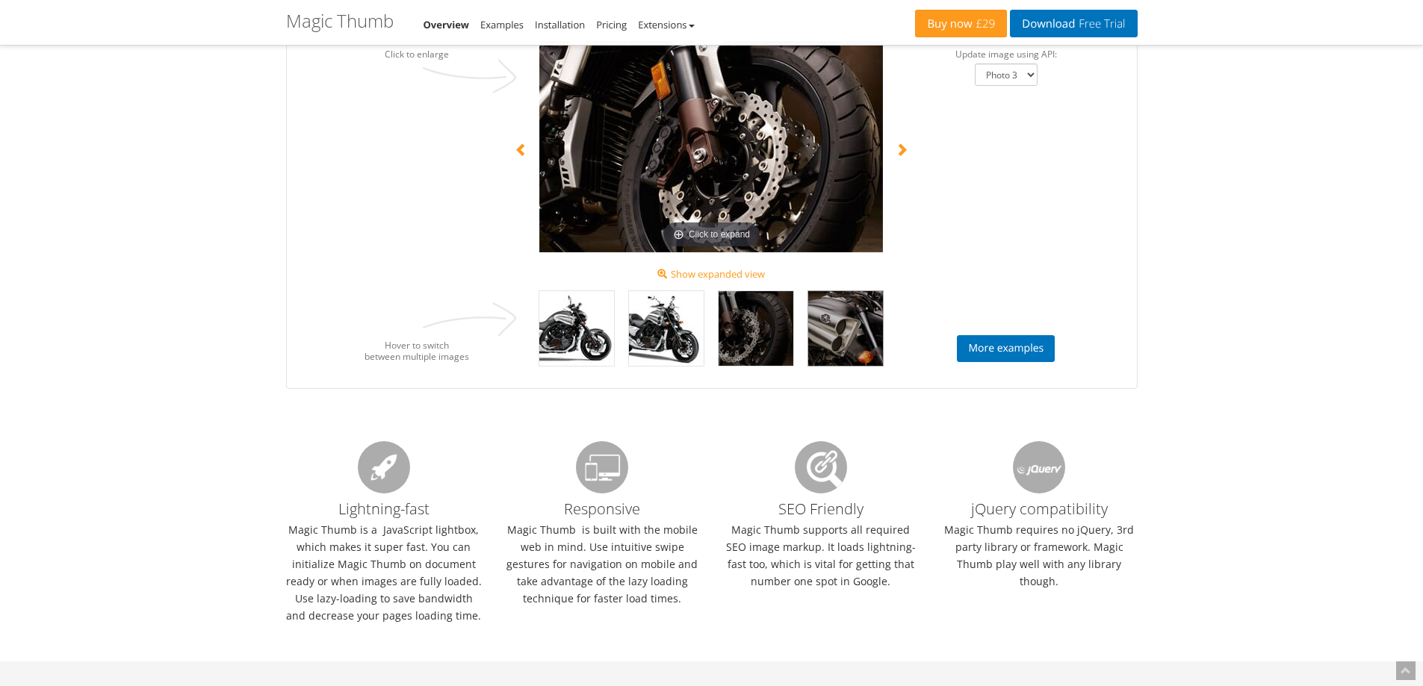
select select "Photo 4"
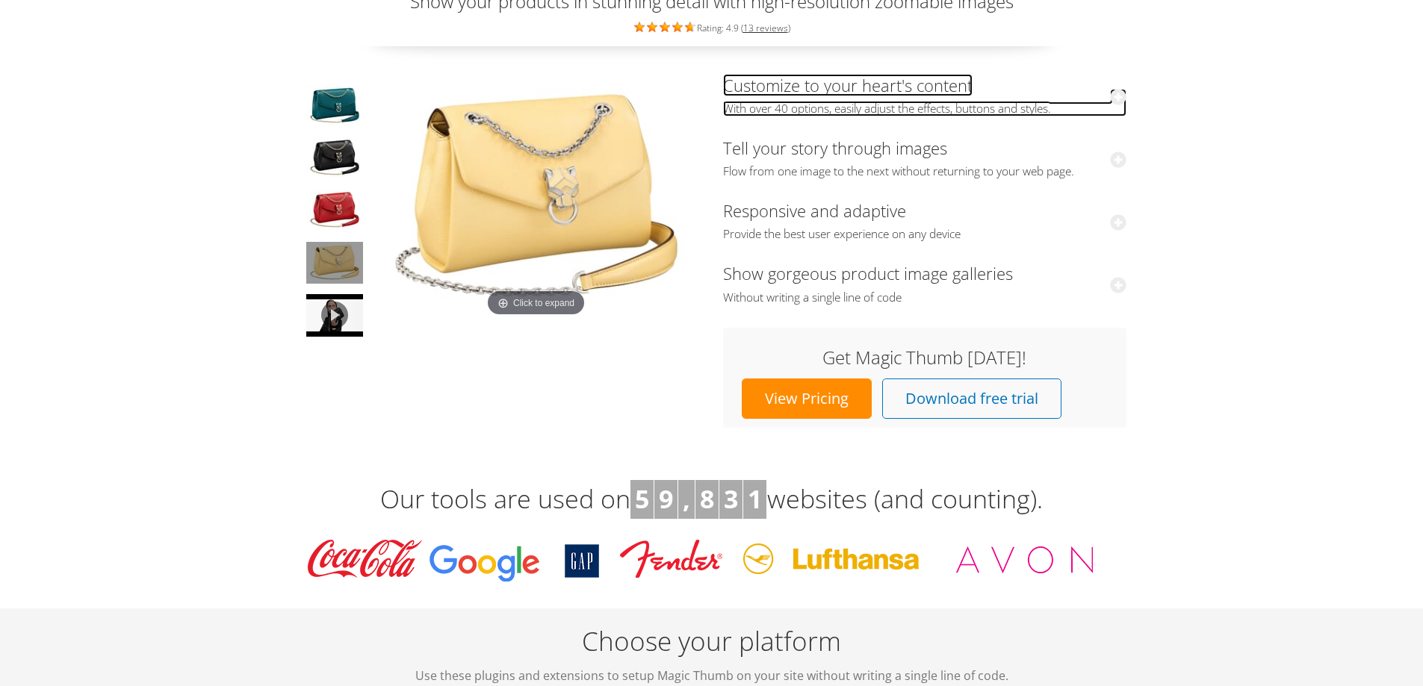
scroll to position [0, 0]
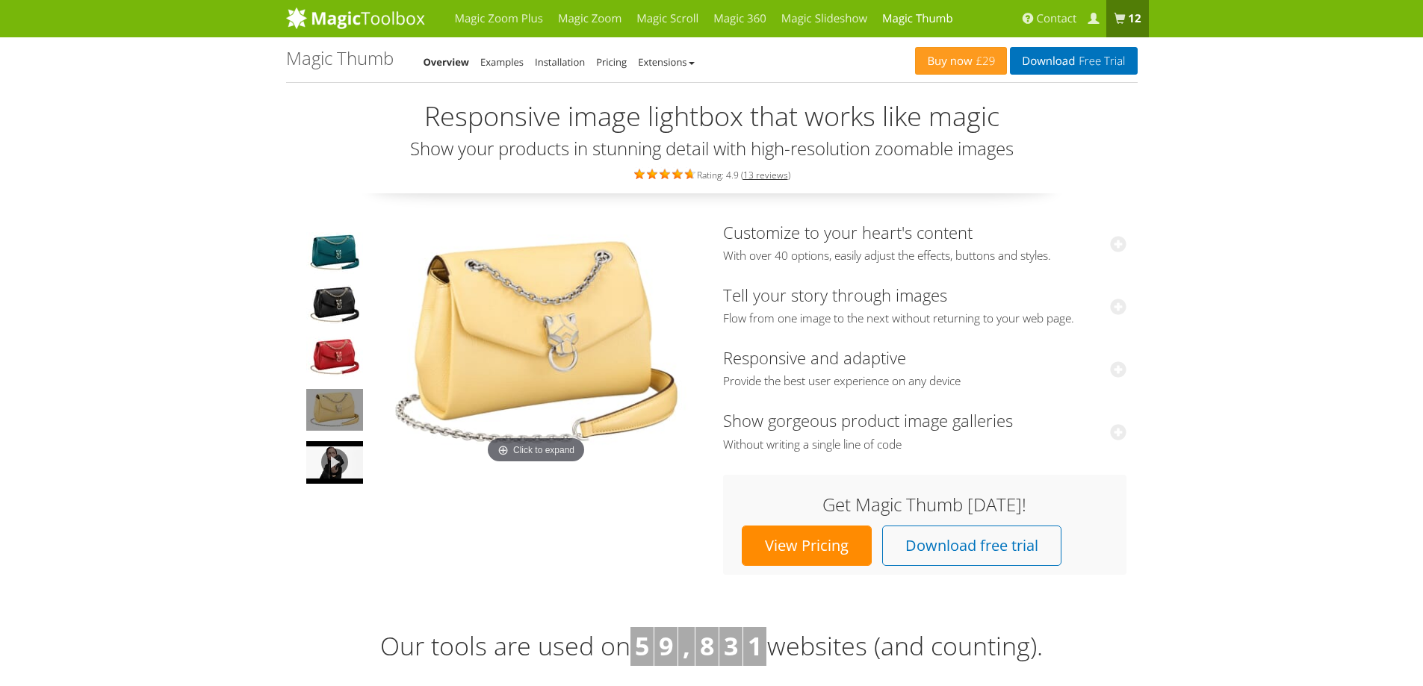
click at [793, 551] on link "View Pricing" at bounding box center [807, 546] width 130 height 40
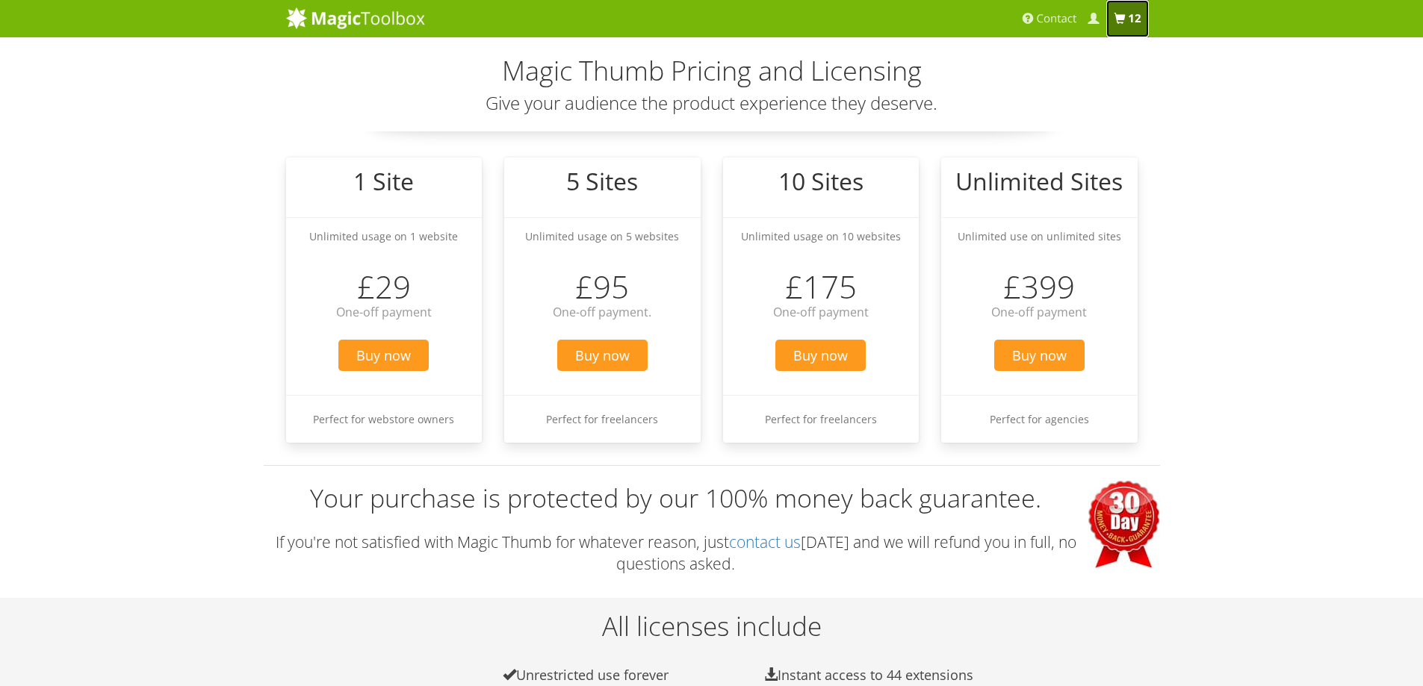
click at [1129, 11] on b "12 items" at bounding box center [1134, 18] width 13 height 15
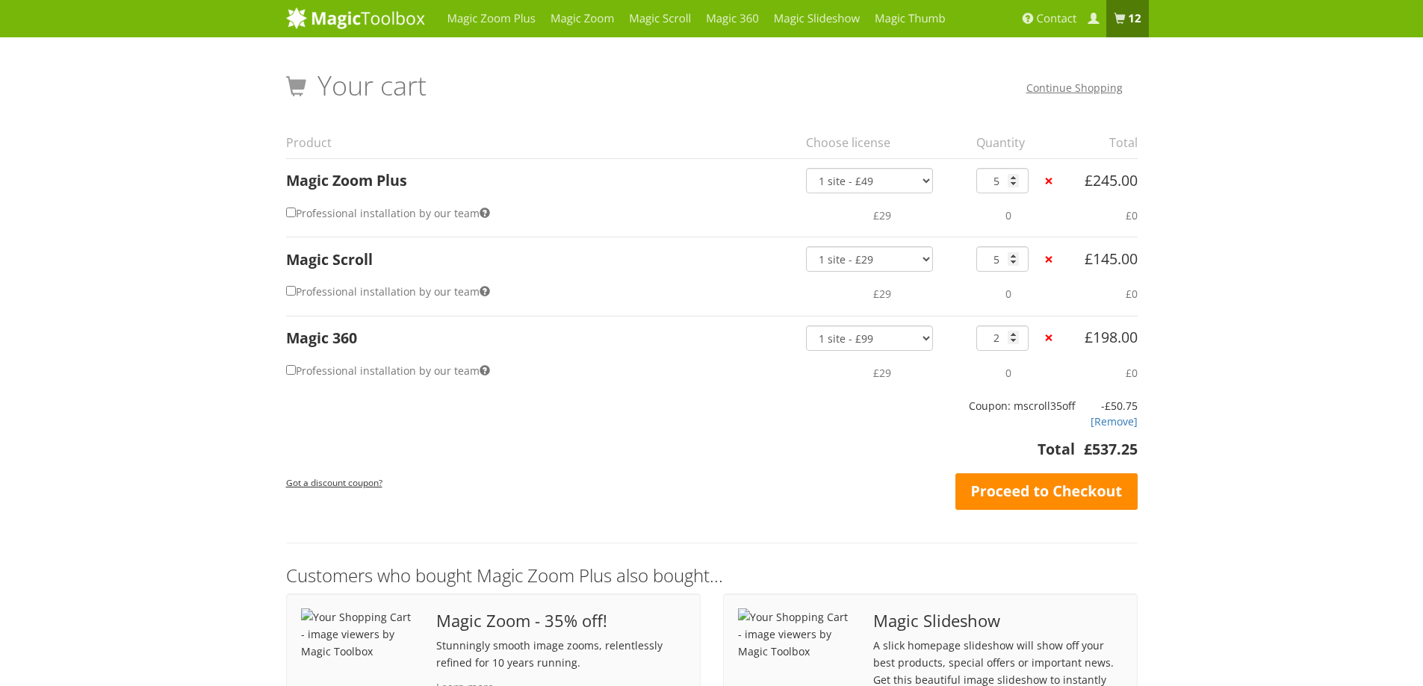
click at [1028, 499] on link "Proceed to Checkout" at bounding box center [1046, 492] width 182 height 37
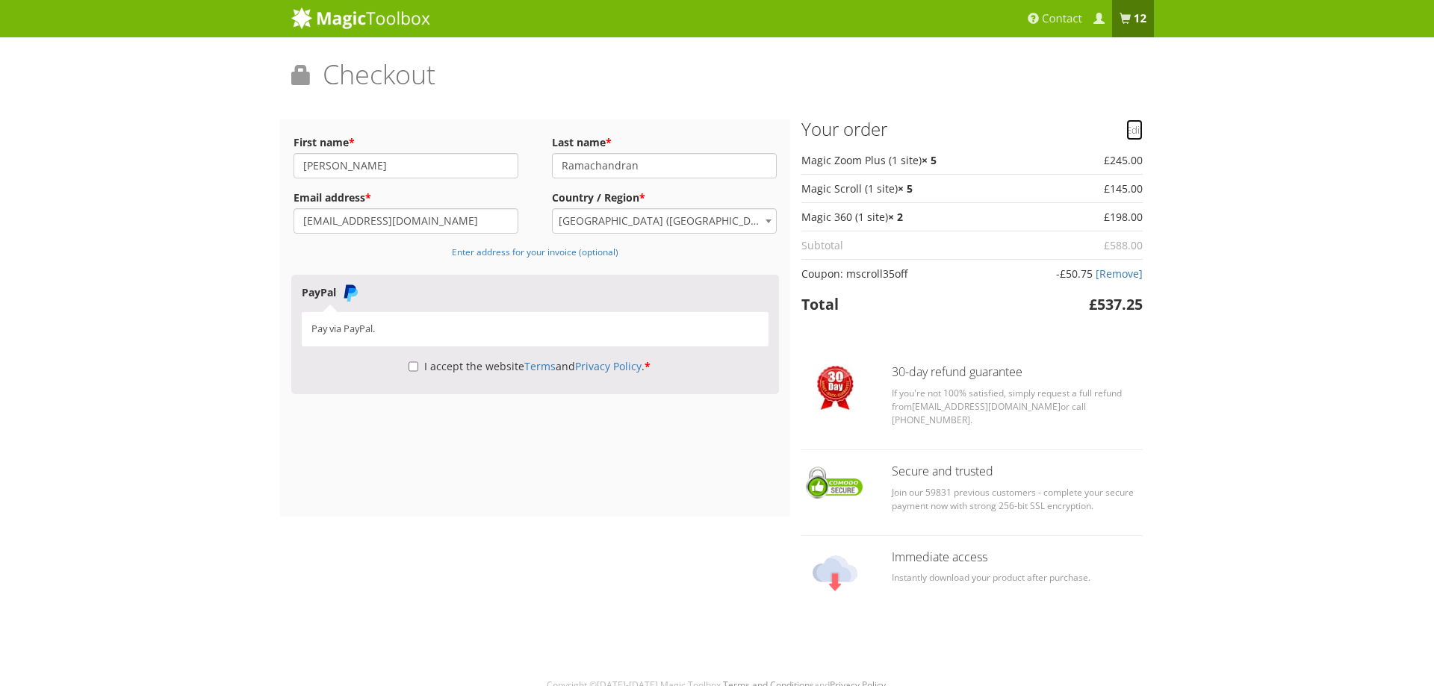
click at [1132, 128] on link "Edit" at bounding box center [1134, 130] width 16 height 21
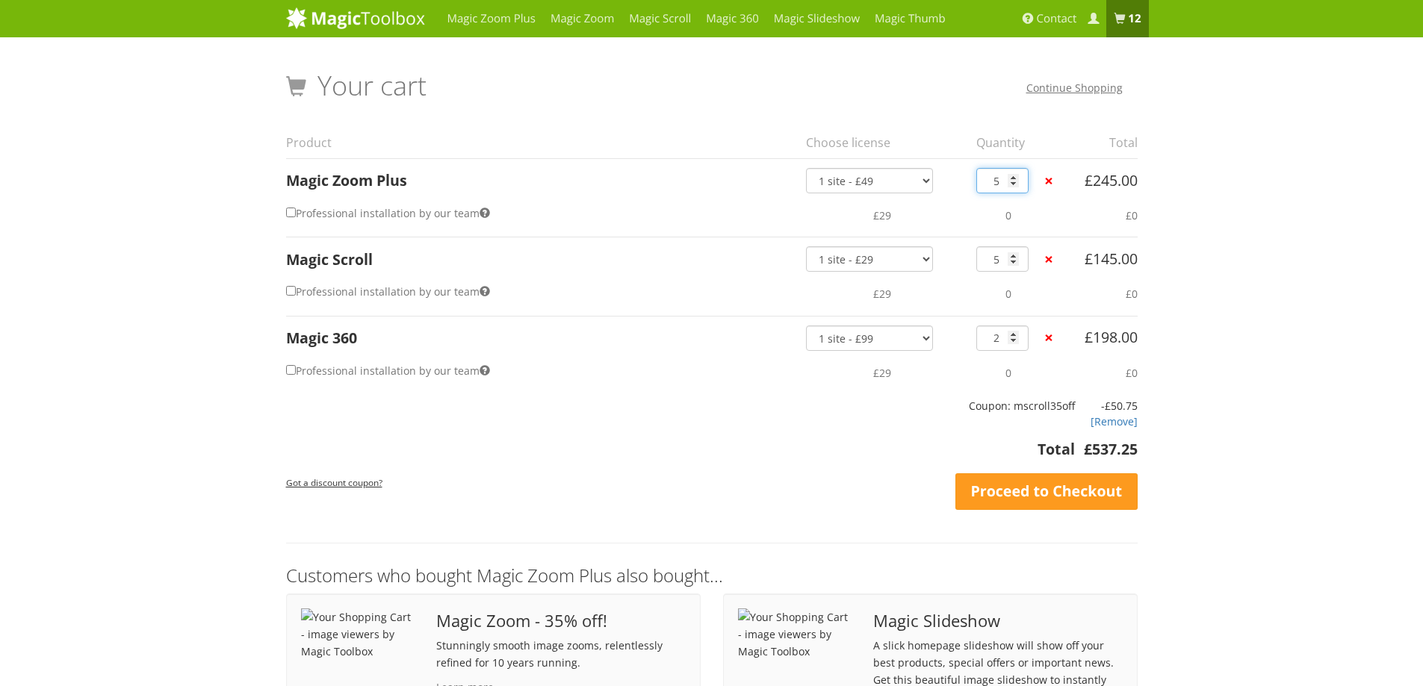
click at [997, 182] on input "5" at bounding box center [1002, 180] width 52 height 25
type input "3"
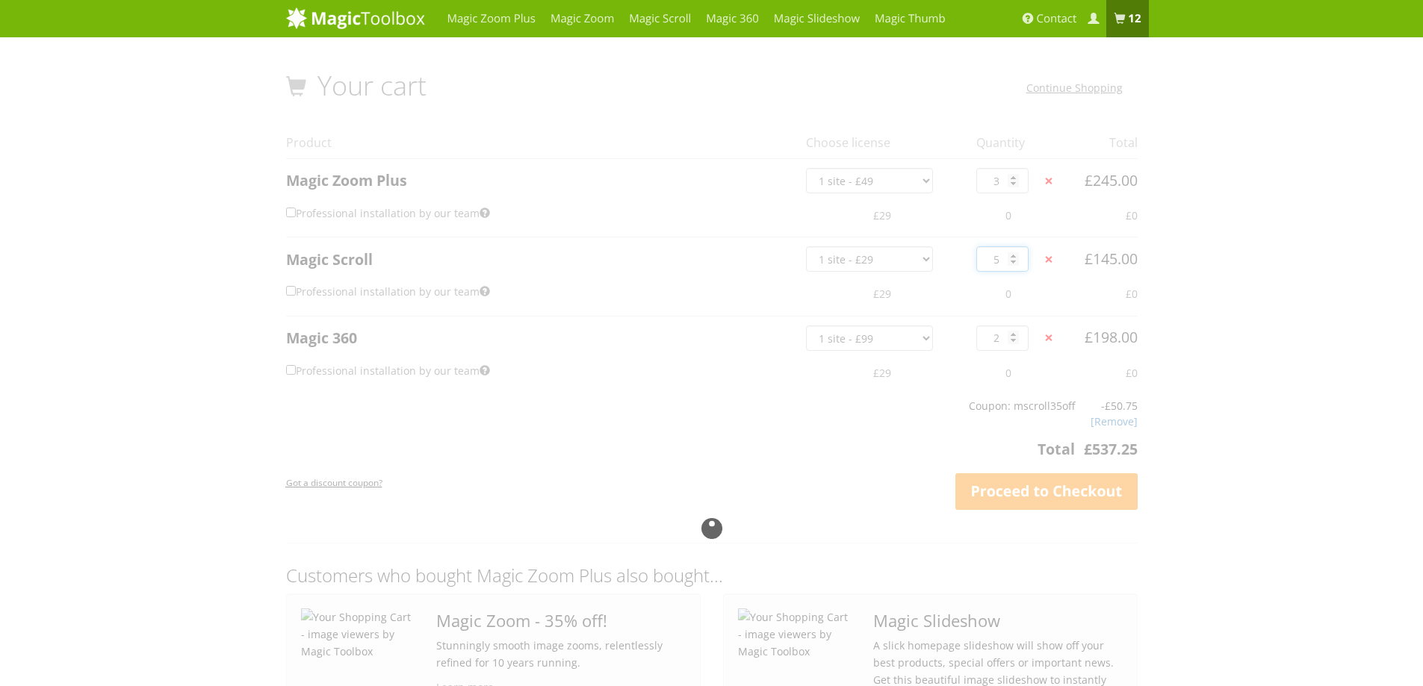
click at [996, 261] on div "Your cart Continue Shopping Product Choose license Quantity Total Magic Zoom Pl…" at bounding box center [712, 529] width 852 height 916
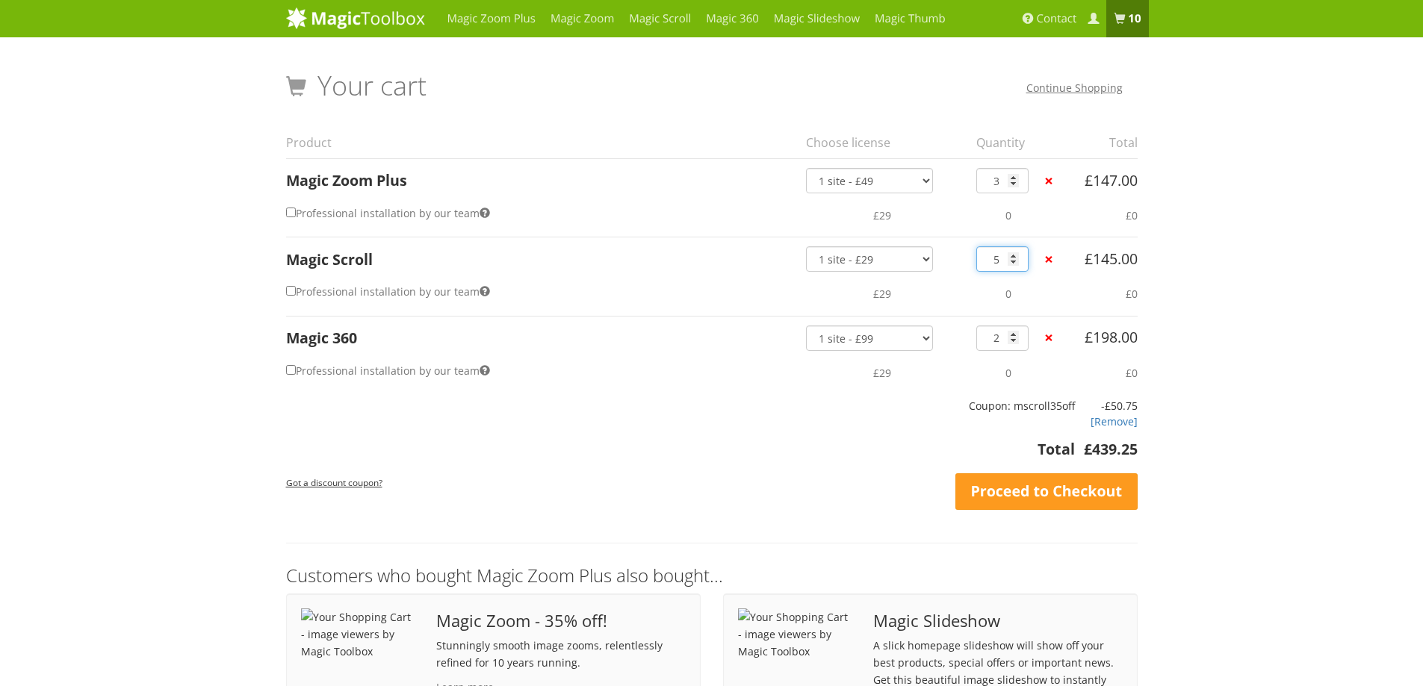
drag, startPoint x: 985, startPoint y: 257, endPoint x: 996, endPoint y: 259, distance: 11.4
click at [996, 259] on input "5" at bounding box center [1002, 258] width 52 height 25
type input "3"
click at [964, 299] on div "Your cart Continue Shopping Product Choose license Quantity Total Magic Zoom Pl…" at bounding box center [712, 529] width 852 height 916
click at [997, 336] on input "2" at bounding box center [1002, 338] width 52 height 25
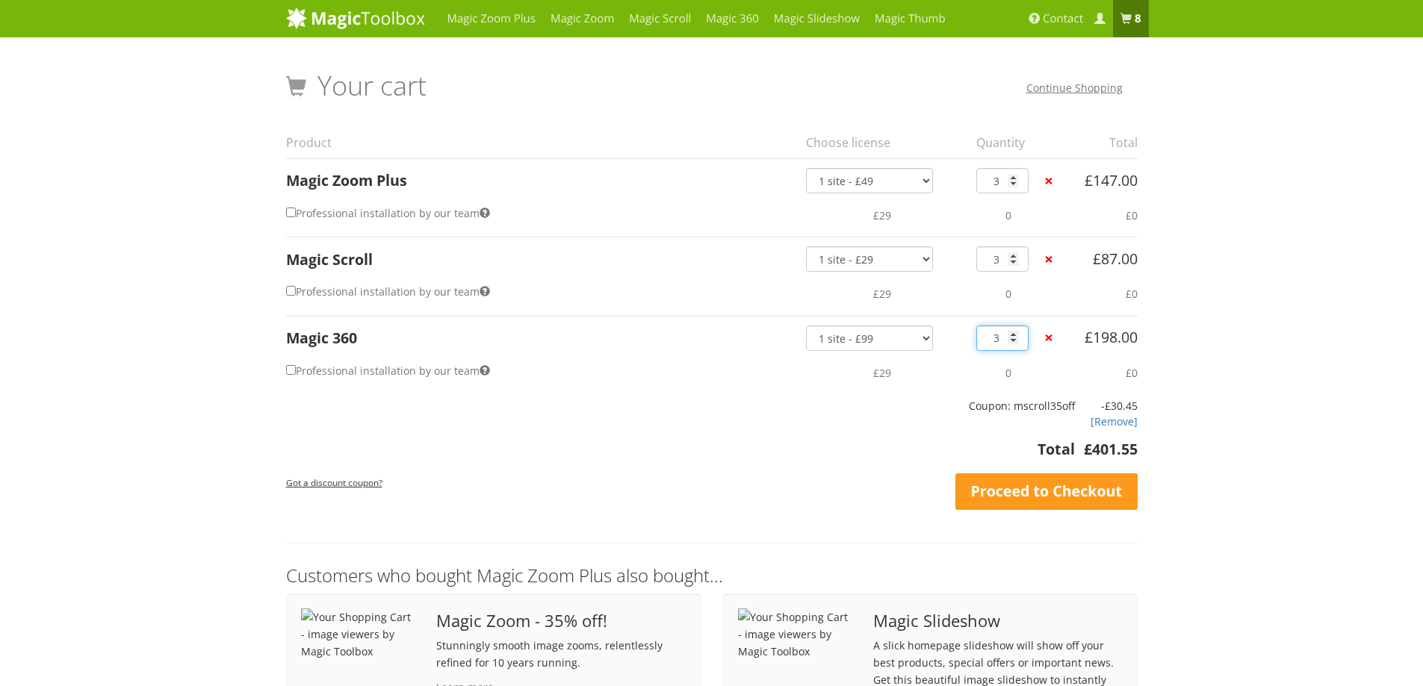
type input "3"
click at [969, 307] on div "Your cart Continue Shopping Product Choose license Quantity Total Magic Zoom Pl…" at bounding box center [712, 529] width 852 height 916
click at [997, 337] on input "3" at bounding box center [1002, 338] width 52 height 25
type input "2"
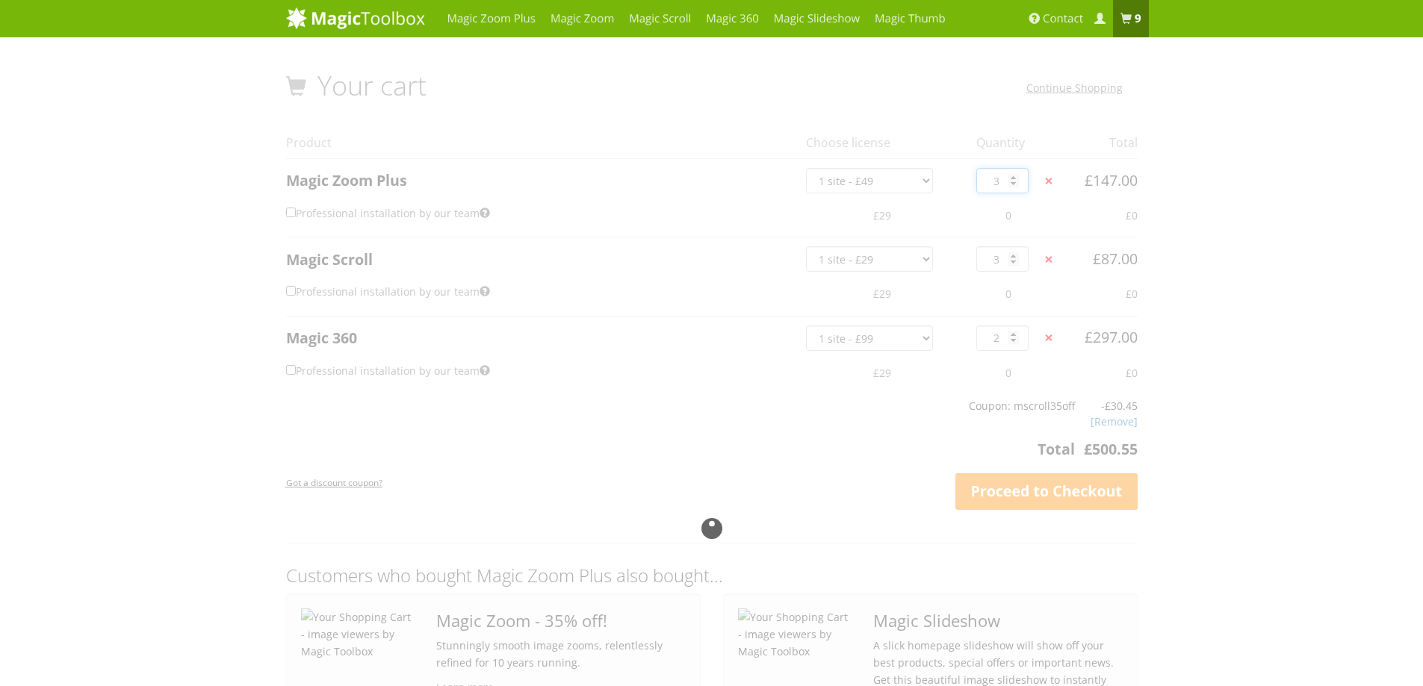
drag, startPoint x: 988, startPoint y: 184, endPoint x: 997, endPoint y: 184, distance: 9.0
click at [997, 184] on div "Your cart Continue Shopping Product Choose license Quantity Total Magic Zoom Pl…" at bounding box center [712, 529] width 852 height 916
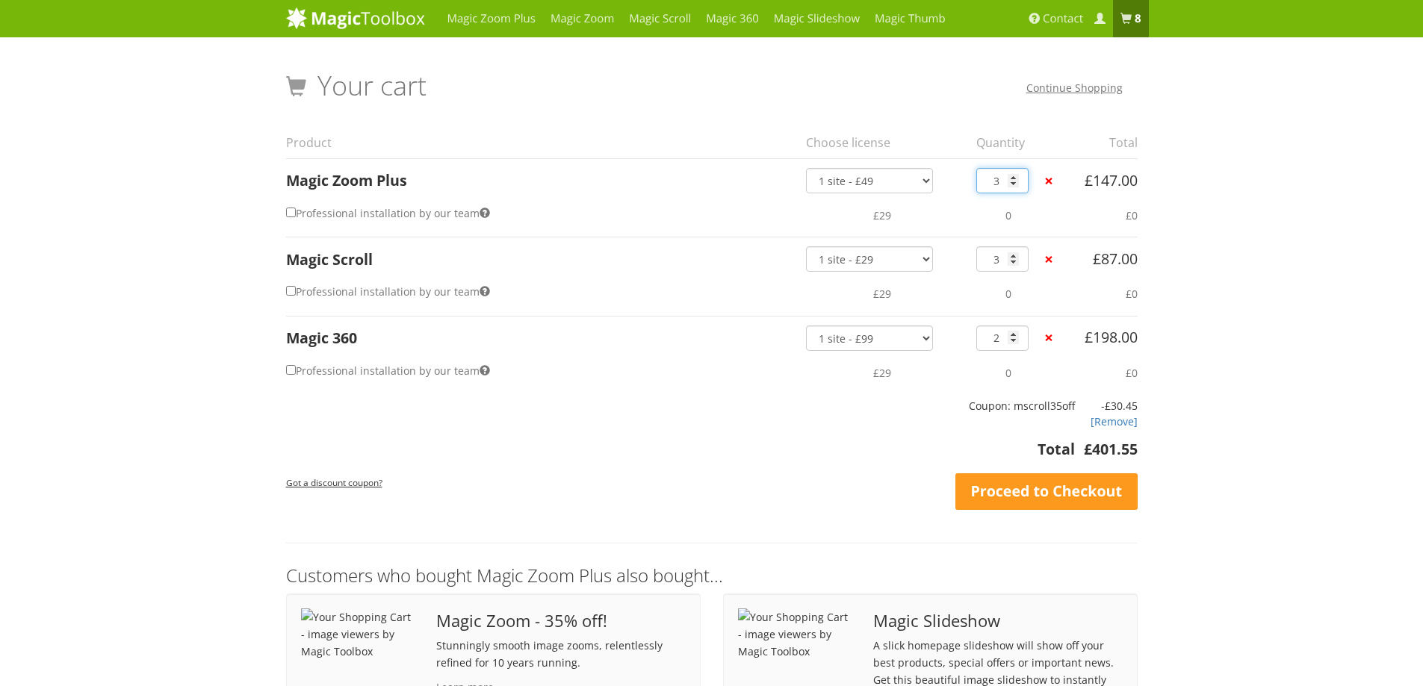
click at [997, 185] on input "3" at bounding box center [1002, 180] width 52 height 25
type input "5"
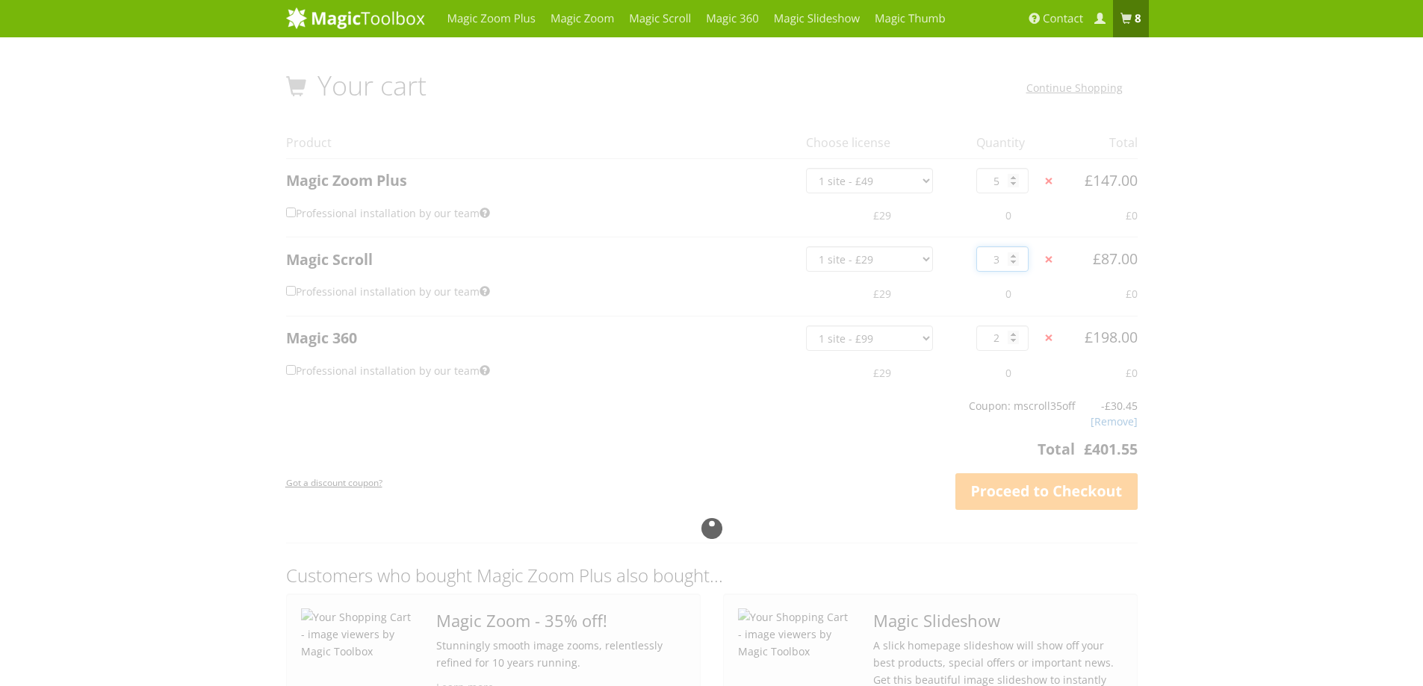
click at [998, 260] on div "Your cart Continue Shopping Product Choose license Quantity Total Magic Zoom Pl…" at bounding box center [712, 529] width 852 height 916
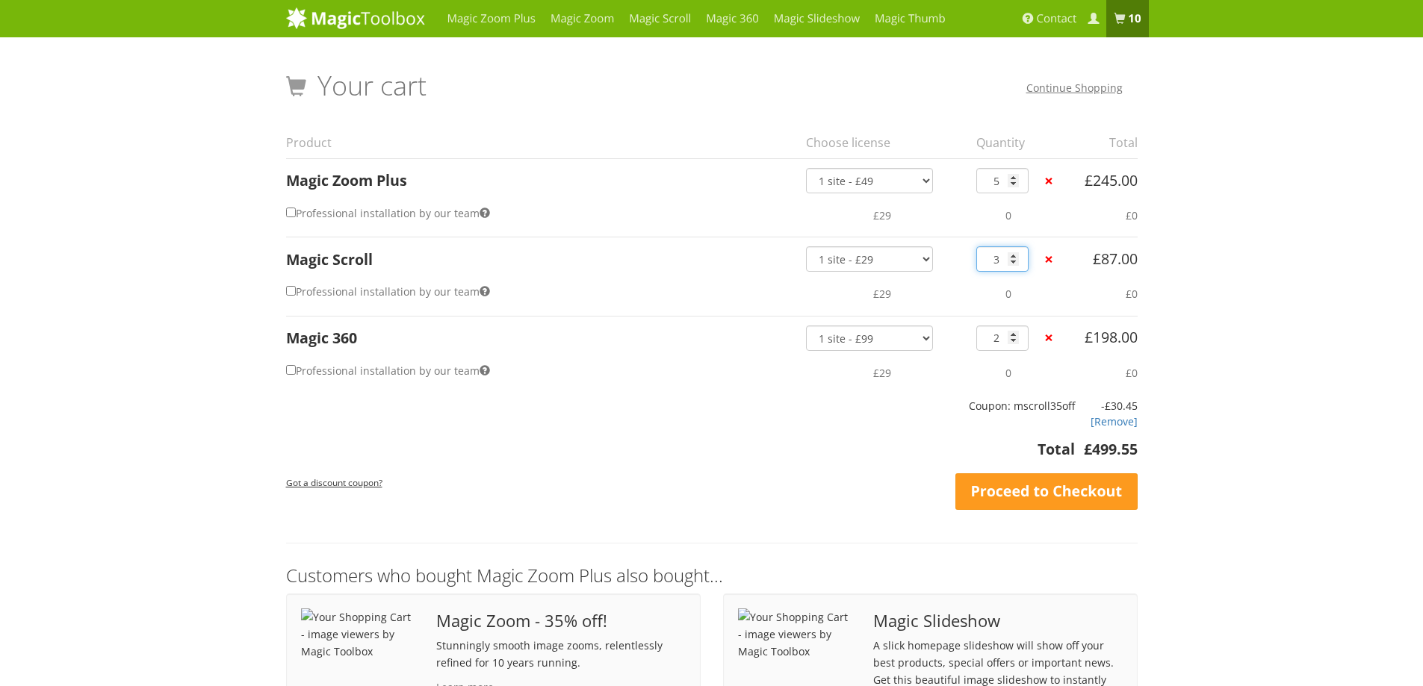
click at [996, 260] on input "3" at bounding box center [1002, 258] width 52 height 25
type input "5"
click at [952, 227] on div "Your cart Continue Shopping Product Choose license Quantity Total Magic Zoom Pl…" at bounding box center [712, 529] width 852 height 916
click at [997, 341] on input "2" at bounding box center [1002, 338] width 52 height 25
type input "1"
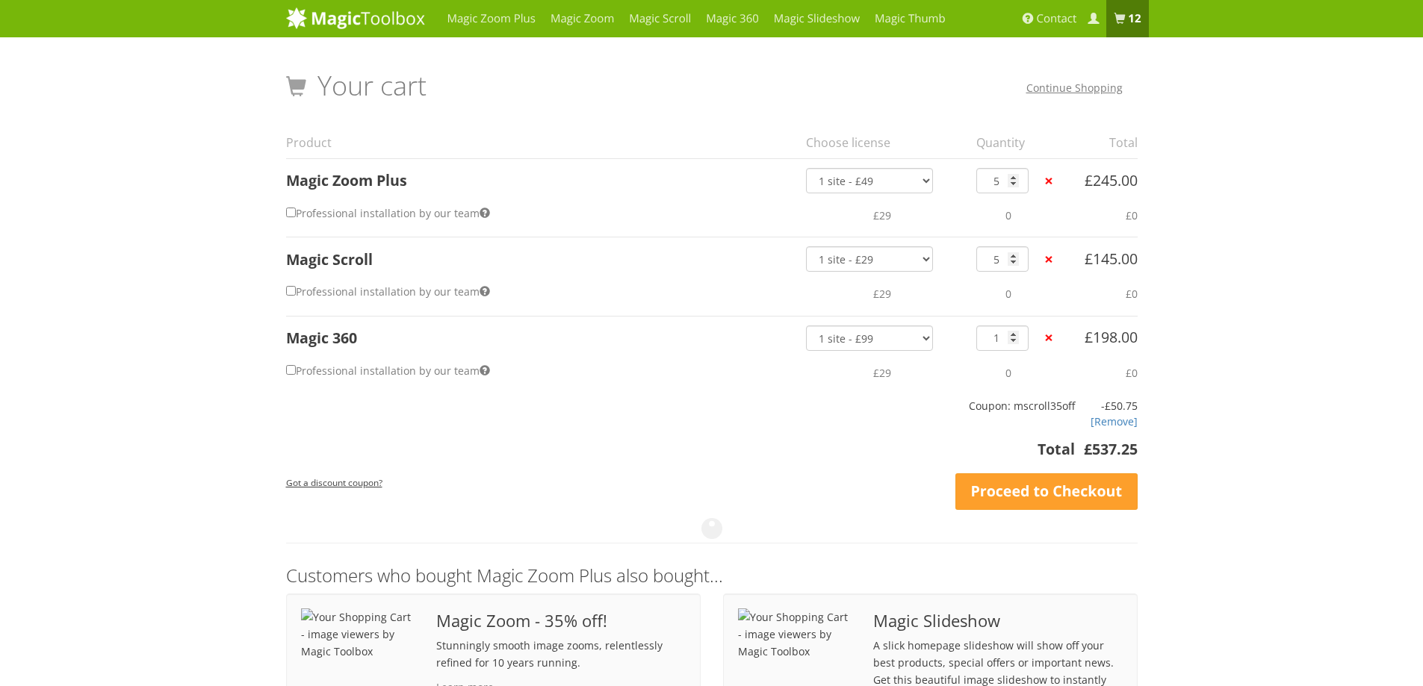
click at [945, 385] on div "Your cart Continue Shopping Product Choose license Quantity Total Magic Zoom Pl…" at bounding box center [712, 529] width 852 height 916
click at [998, 341] on input "1" at bounding box center [1002, 338] width 52 height 25
type input "2"
click at [940, 407] on div "Your cart Continue Shopping Product Choose license Quantity Total Magic Zoom Pl…" at bounding box center [712, 529] width 852 height 916
click at [1032, 489] on link "Proceed to Checkout" at bounding box center [1046, 492] width 182 height 37
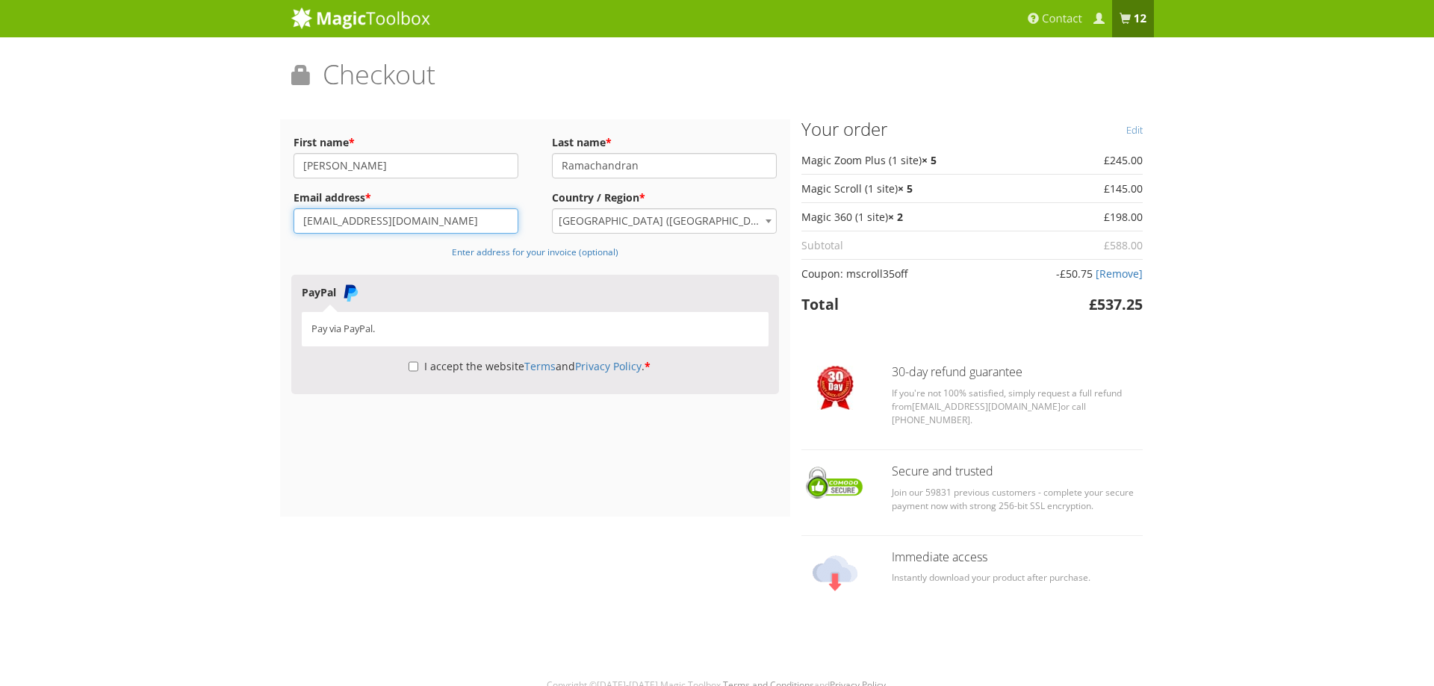
click at [308, 221] on input "[EMAIL_ADDRESS][DOMAIN_NAME]" at bounding box center [406, 220] width 225 height 25
type input "[PERSON_NAME][EMAIL_ADDRESS][DOMAIN_NAME]"
click at [684, 258] on p "Enter address for your invoice (optional)" at bounding box center [535, 252] width 488 height 22
click at [410, 367] on input "I accept the website Terms and Privacy Policy . *" at bounding box center [414, 366] width 10 height 25
checkbox input "true"
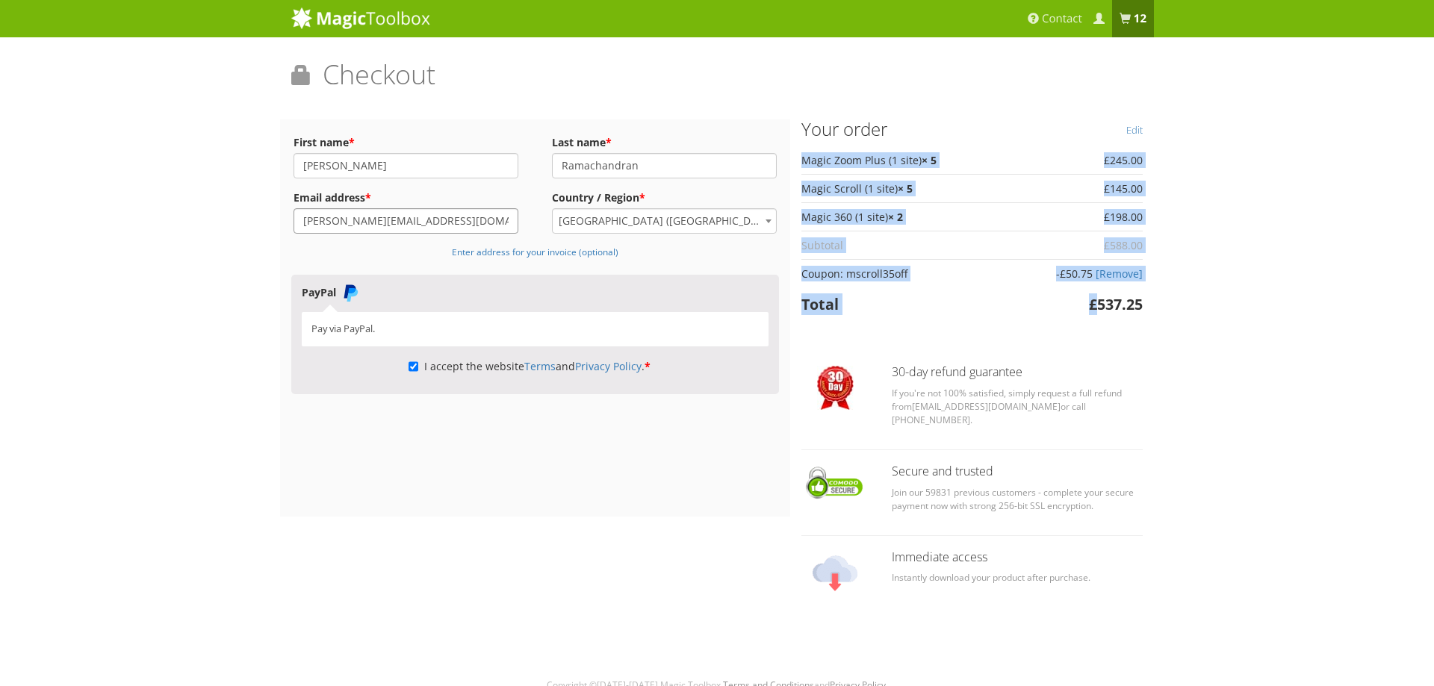
drag, startPoint x: 1168, startPoint y: 307, endPoint x: 1099, endPoint y: 303, distance: 69.6
click at [1099, 303] on div "Magic Zoom Plus Magic Zoom Magic Scroll Magic 360 Magic Slideshow Magic Thumb" at bounding box center [717, 349] width 1434 height 699
copy table "Product Total Magic Zoom Plus (1 site) × 5 £ 245.00 Magic Scroll (1 site) × 5 £…"
click at [1133, 133] on link "Edit" at bounding box center [1134, 130] width 16 height 21
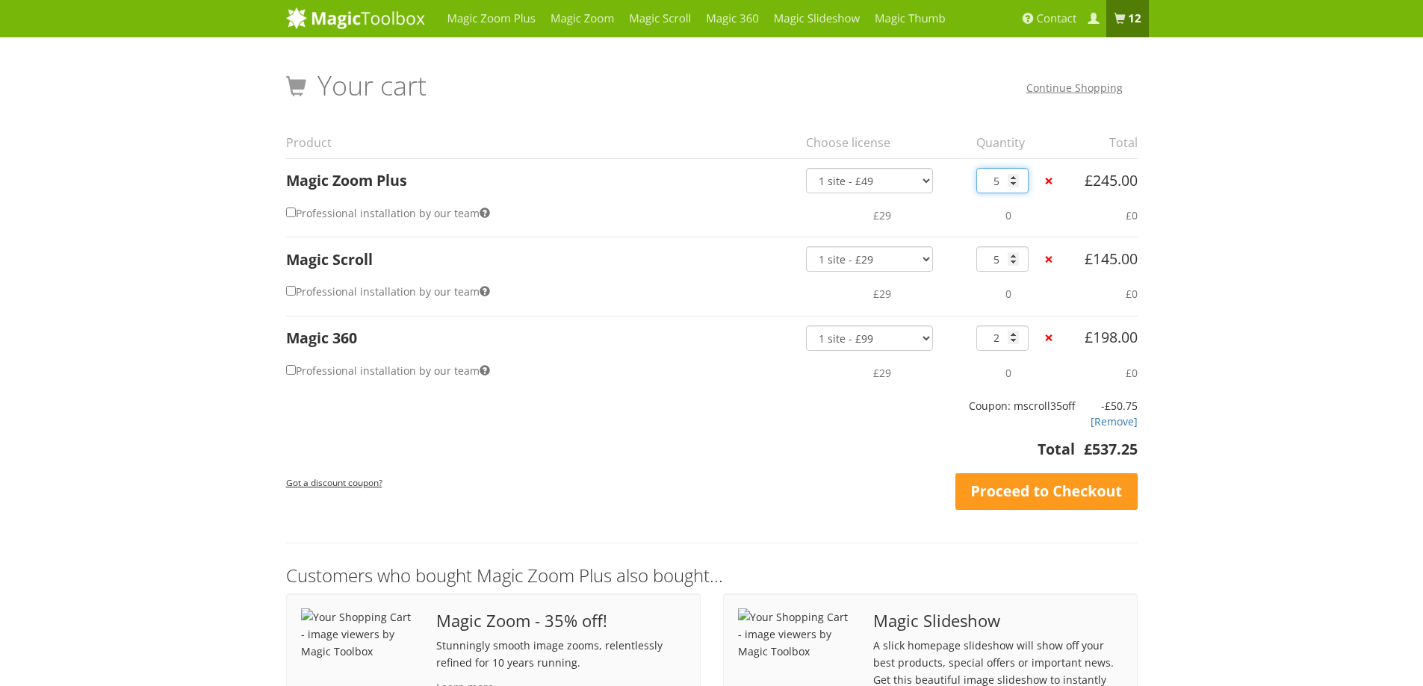
drag, startPoint x: 988, startPoint y: 183, endPoint x: 998, endPoint y: 182, distance: 9.8
click at [998, 182] on input "5" at bounding box center [1002, 180] width 52 height 25
type input "3"
click at [946, 262] on div "Your cart Continue Shopping Product Choose license Quantity Total Magic Zoom Pl…" at bounding box center [712, 529] width 852 height 916
drag, startPoint x: 988, startPoint y: 260, endPoint x: 998, endPoint y: 260, distance: 9.7
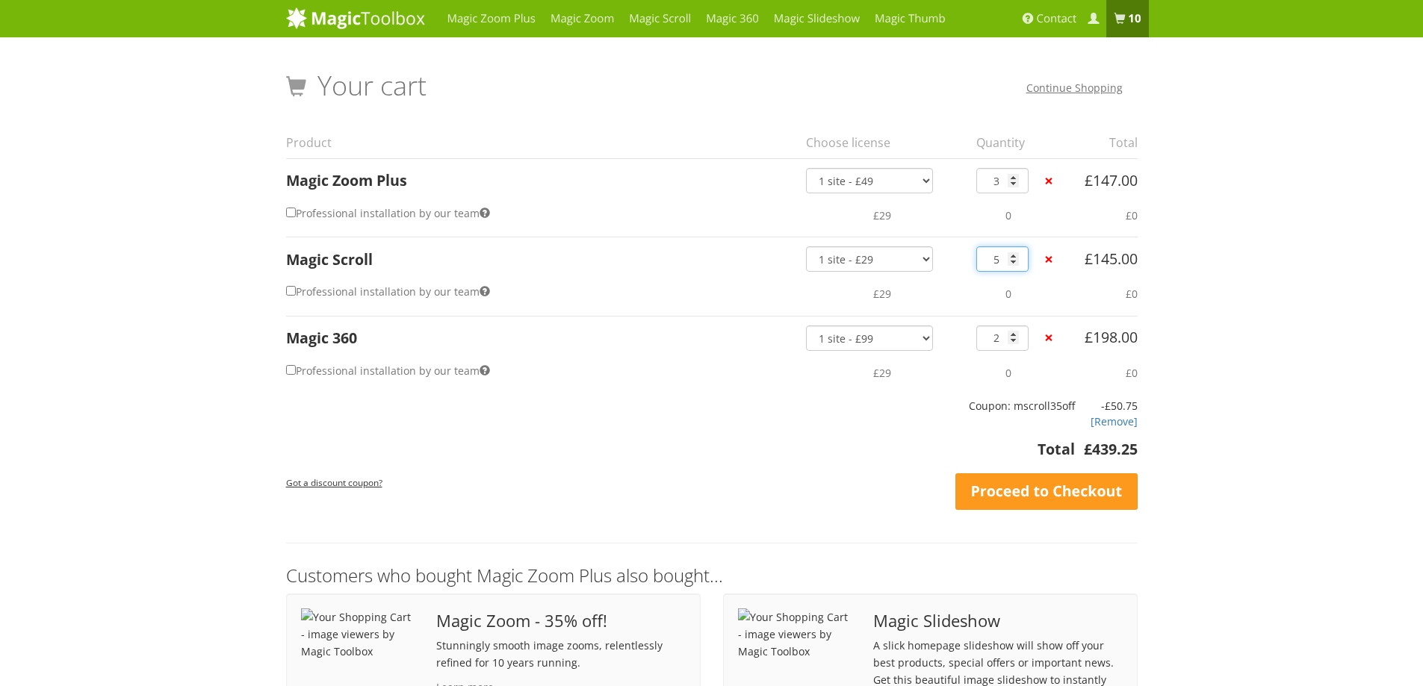
click at [998, 260] on input "5" at bounding box center [1002, 258] width 52 height 25
type input "3"
click at [965, 298] on div "Your cart Continue Shopping Product Choose license Quantity Total Magic Zoom Pl…" at bounding box center [712, 529] width 852 height 916
click at [1044, 493] on link "Proceed to Checkout" at bounding box center [1046, 492] width 182 height 37
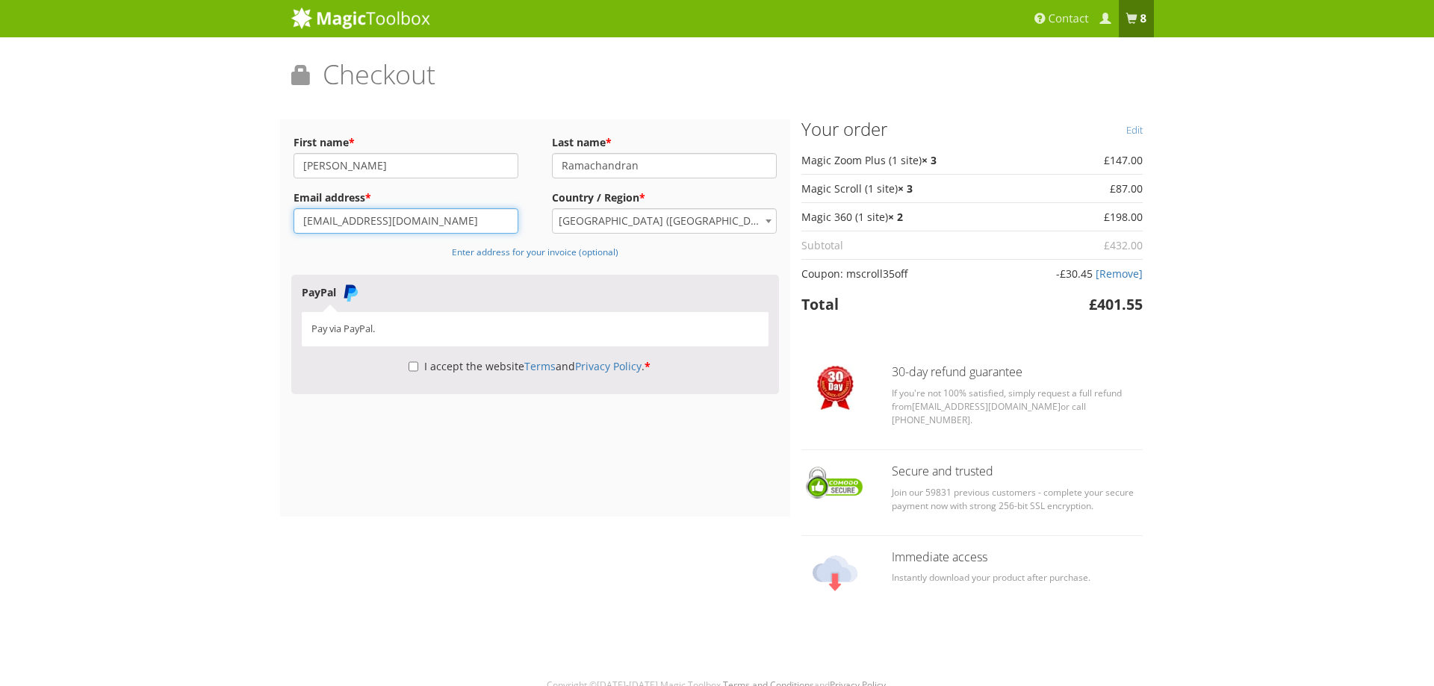
click at [308, 225] on input "sramachandran@smpcorp.com" at bounding box center [406, 220] width 225 height 25
type input "[EMAIL_ADDRESS][DOMAIN_NAME]"
click at [483, 368] on label "I accept the website Terms and Privacy Policy . *" at bounding box center [530, 366] width 242 height 14
click at [418, 368] on input "I accept the website Terms and Privacy Policy . *" at bounding box center [414, 366] width 10 height 25
checkbox input "true"
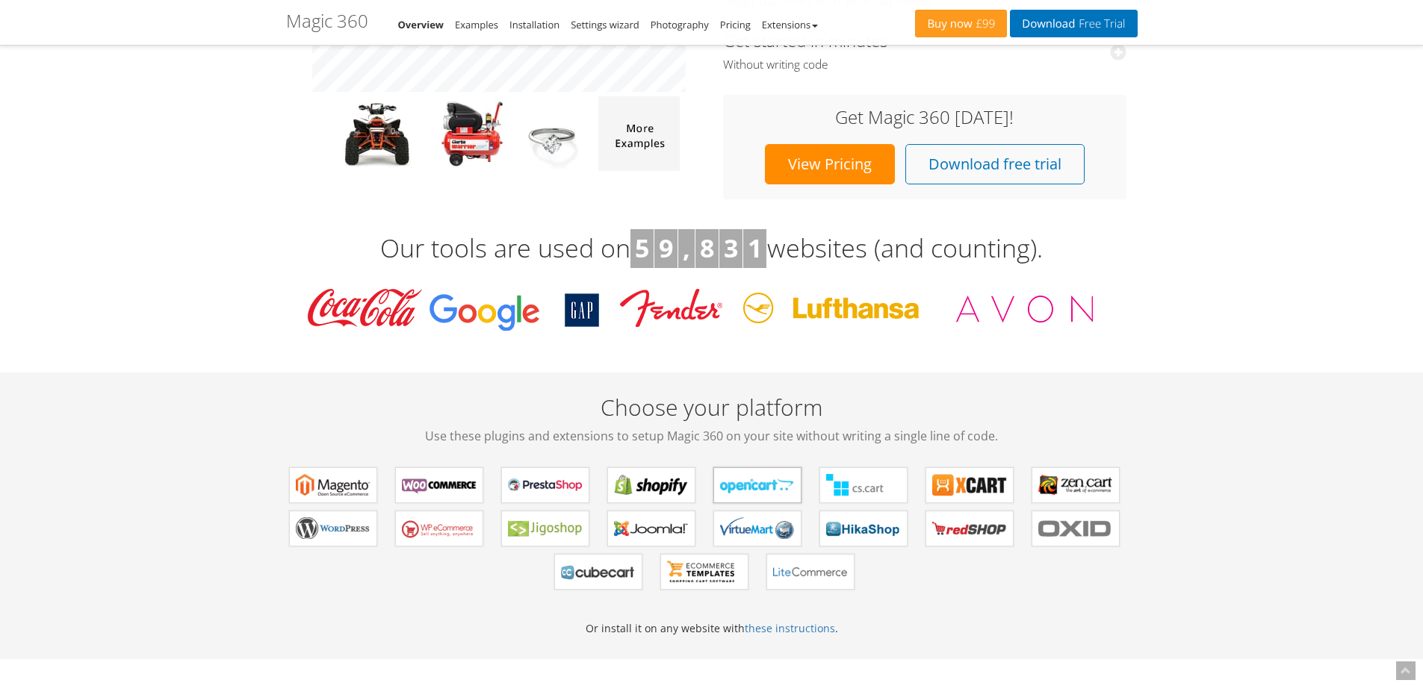
scroll to position [373, 0]
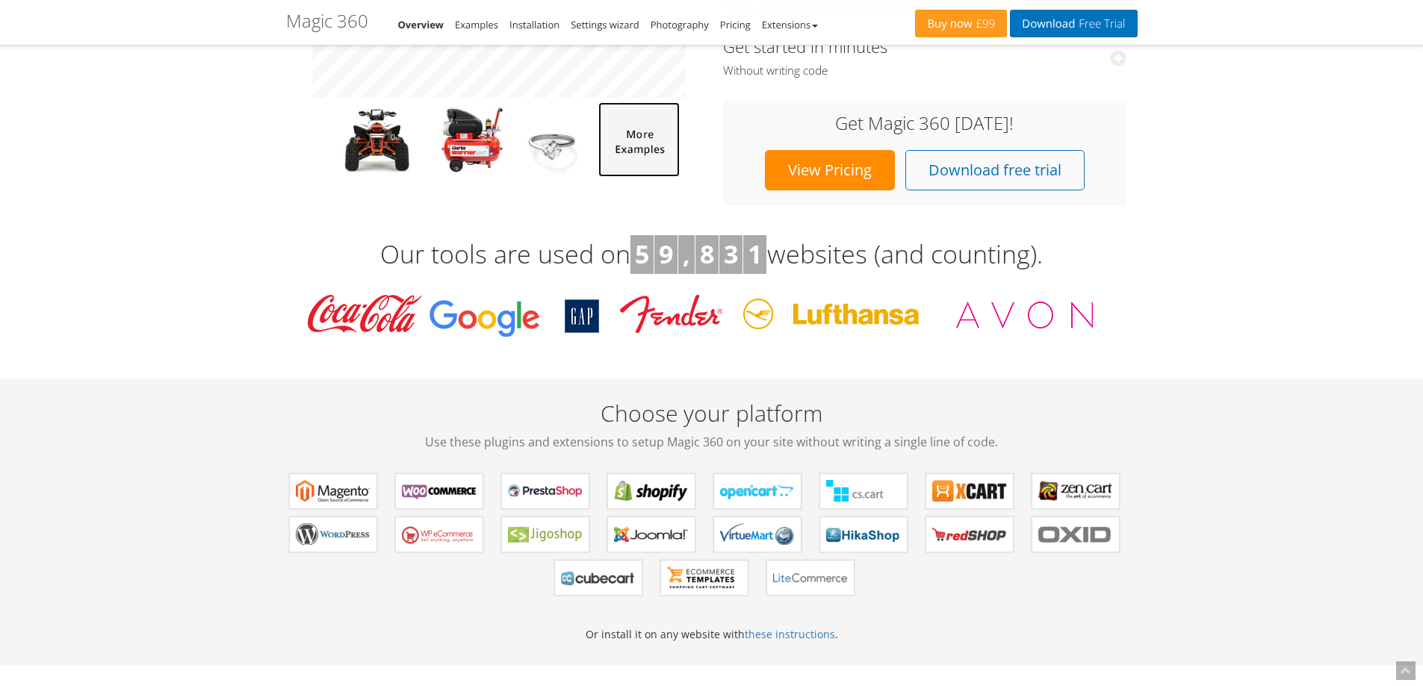
click at [641, 146] on img at bounding box center [638, 139] width 81 height 75
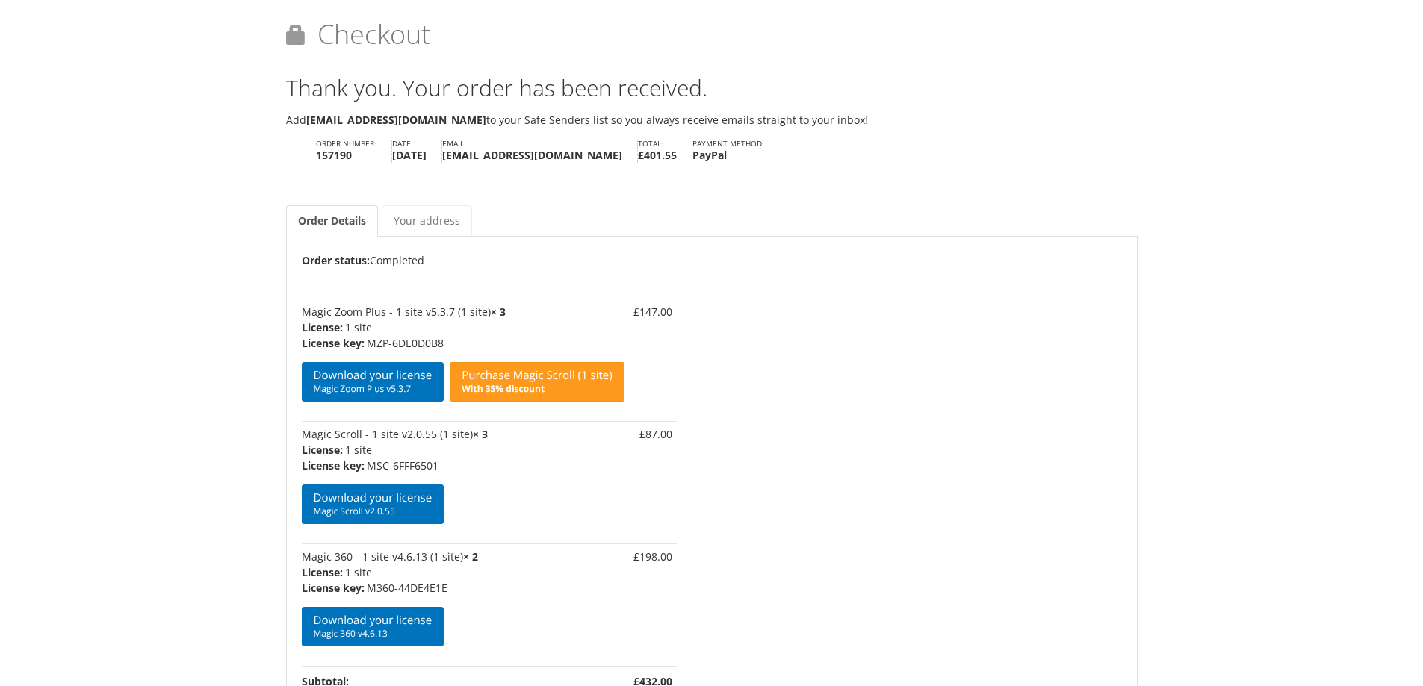
scroll to position [27, 0]
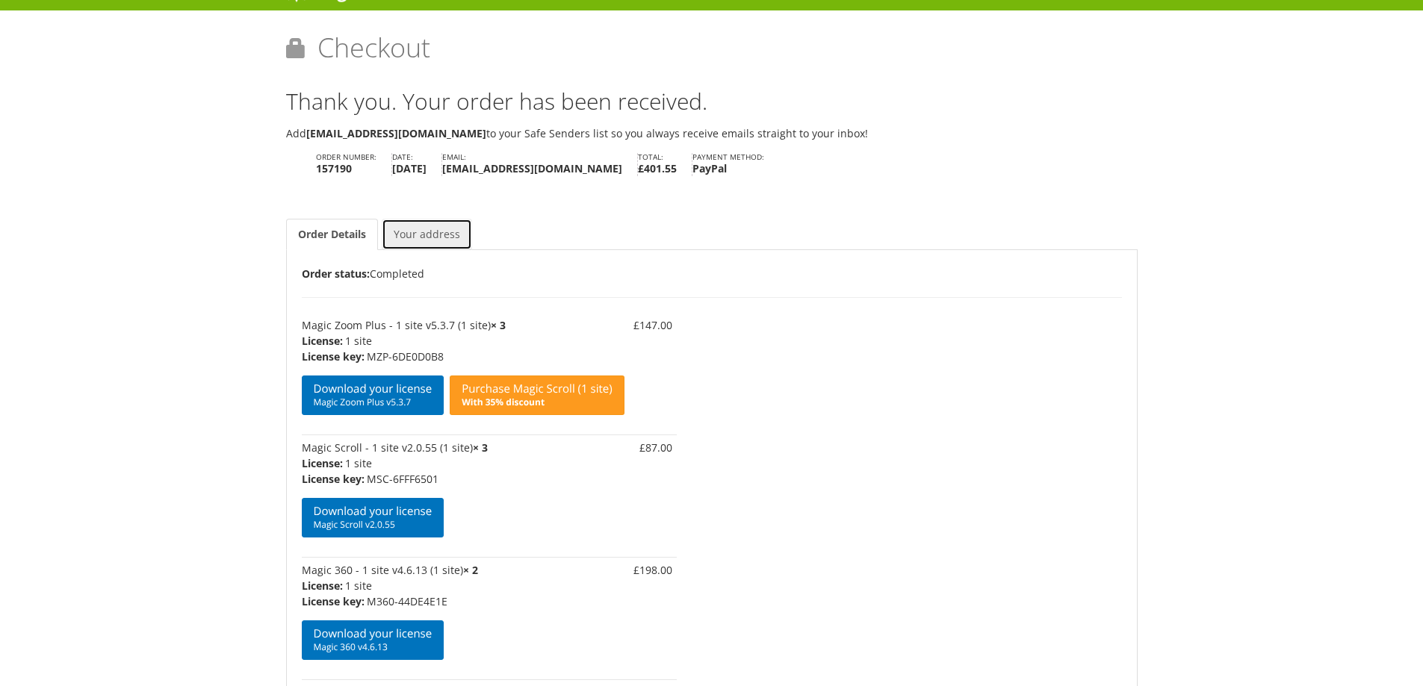
click at [430, 236] on link "Your address" at bounding box center [427, 234] width 90 height 31
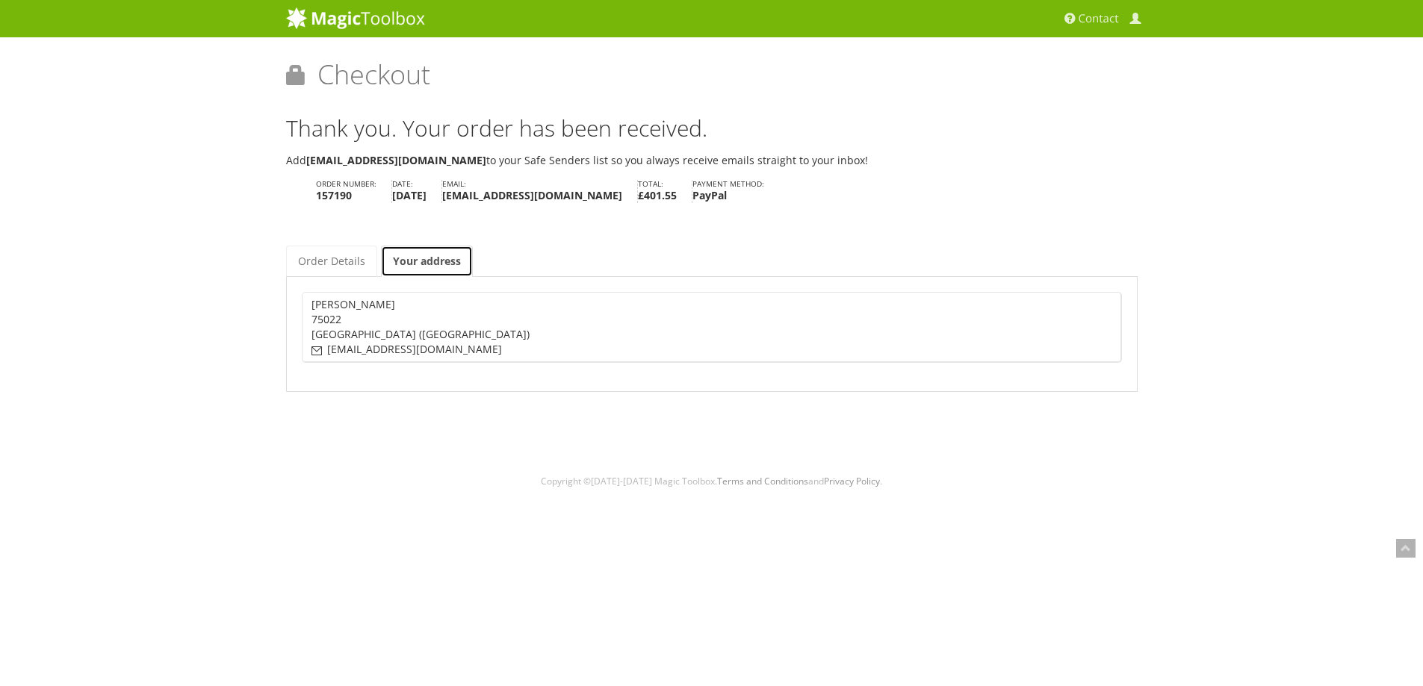
scroll to position [0, 0]
click at [334, 260] on link "Order Details" at bounding box center [336, 261] width 91 height 31
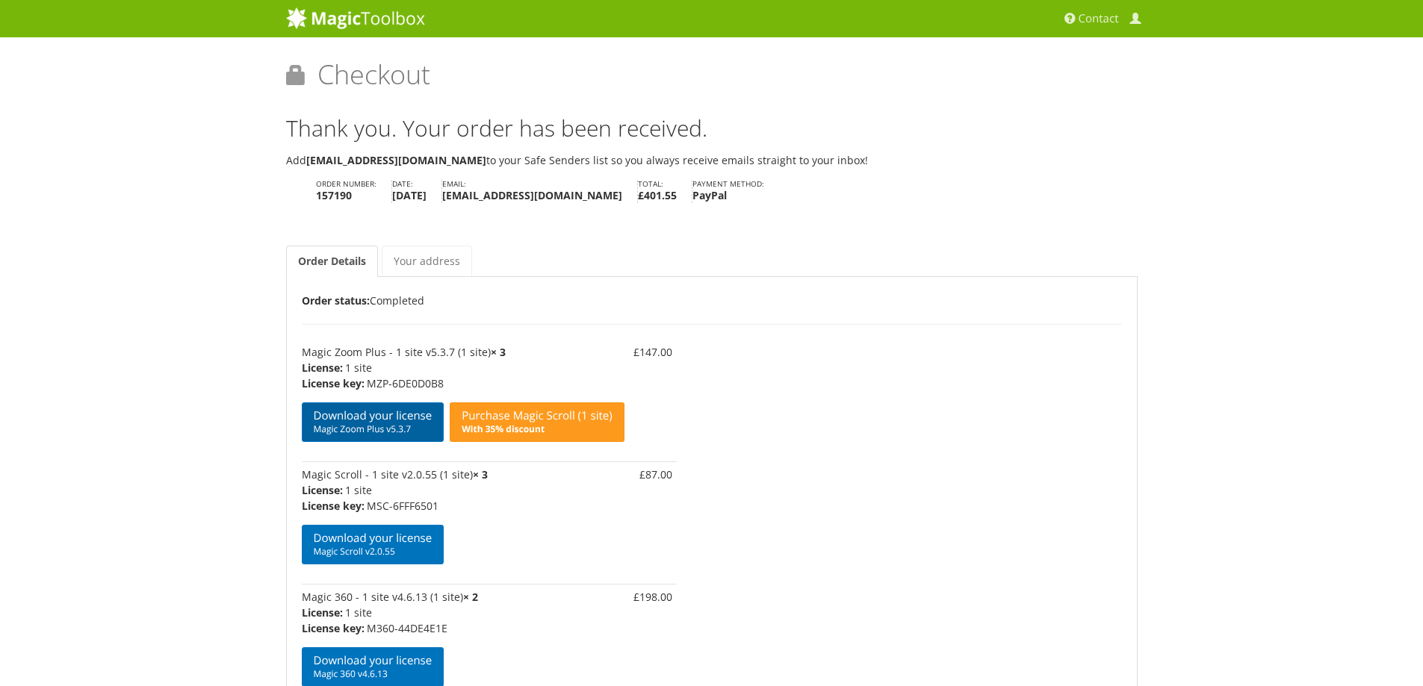
click at [391, 425] on span "Magic Zoom Plus v5.3.7" at bounding box center [373, 430] width 119 height 12
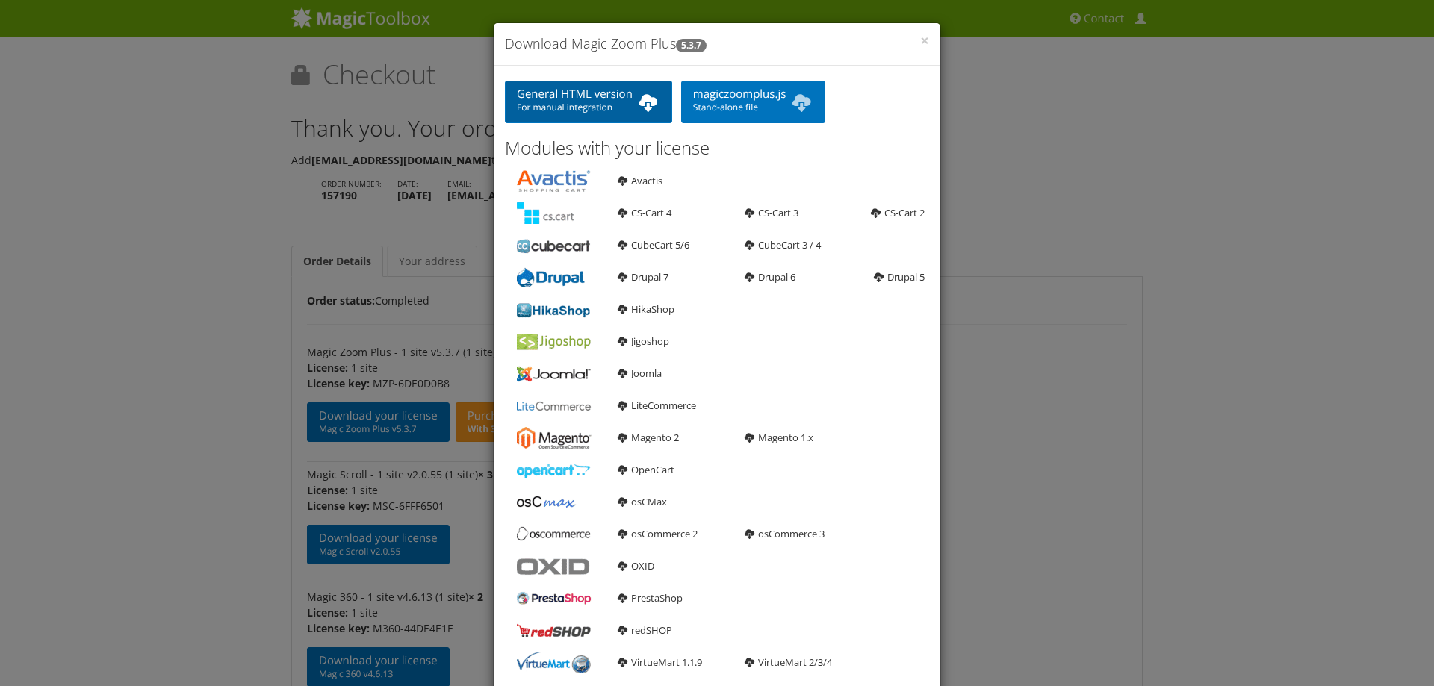
click at [606, 120] on link "General HTML version For manual integration" at bounding box center [588, 102] width 167 height 43
click at [710, 105] on span "Stand-alone file" at bounding box center [753, 108] width 121 height 12
click at [920, 38] on span "×" at bounding box center [924, 40] width 9 height 21
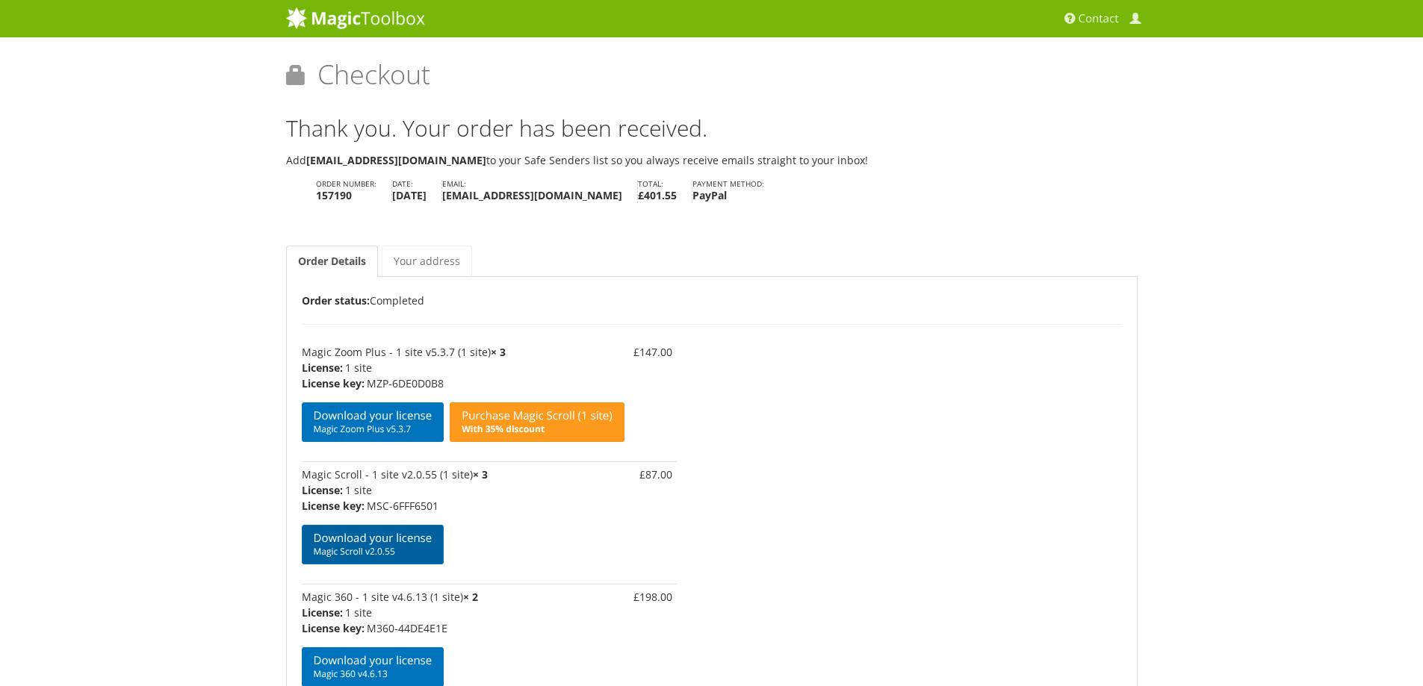
click at [373, 548] on span "Magic Scroll v2.0.55" at bounding box center [373, 552] width 119 height 12
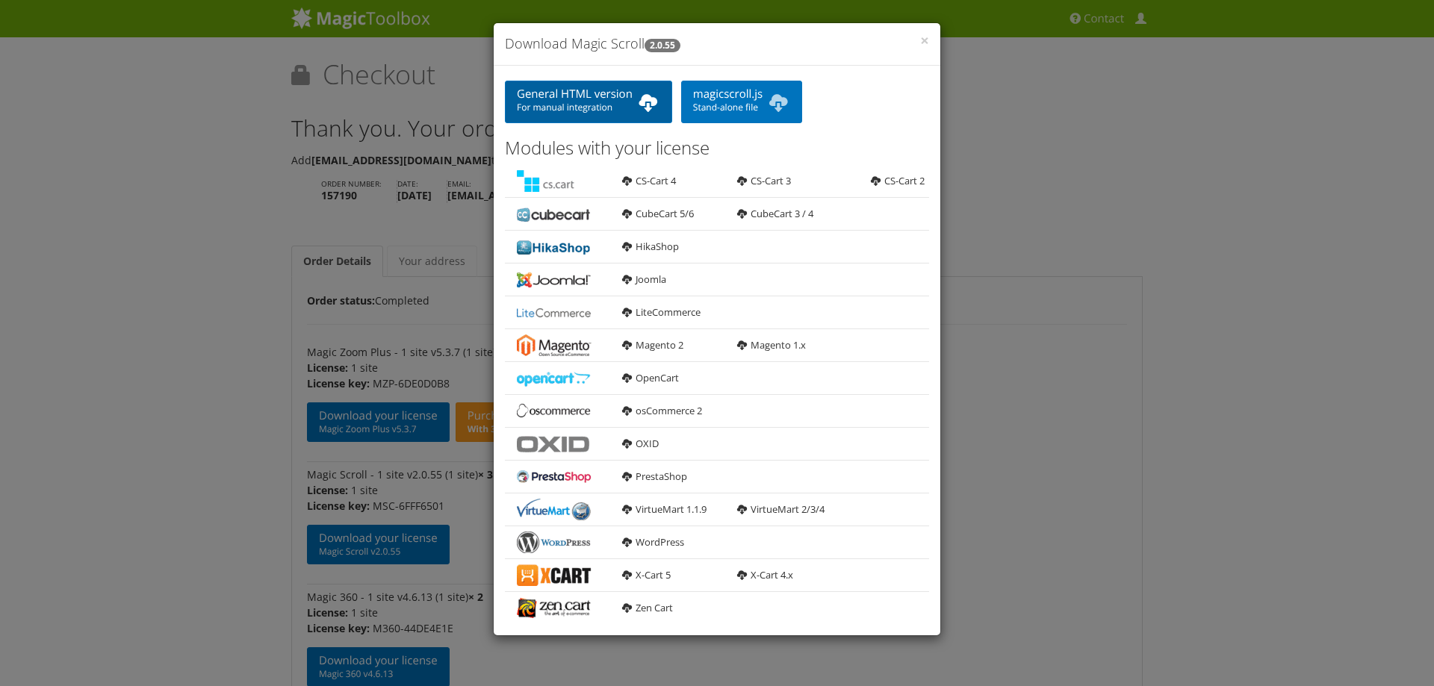
click at [608, 105] on span "For manual integration" at bounding box center [588, 108] width 143 height 12
click at [732, 99] on link "magicscroll.js Stand-alone file" at bounding box center [741, 102] width 121 height 43
click at [920, 42] on span "×" at bounding box center [924, 40] width 9 height 21
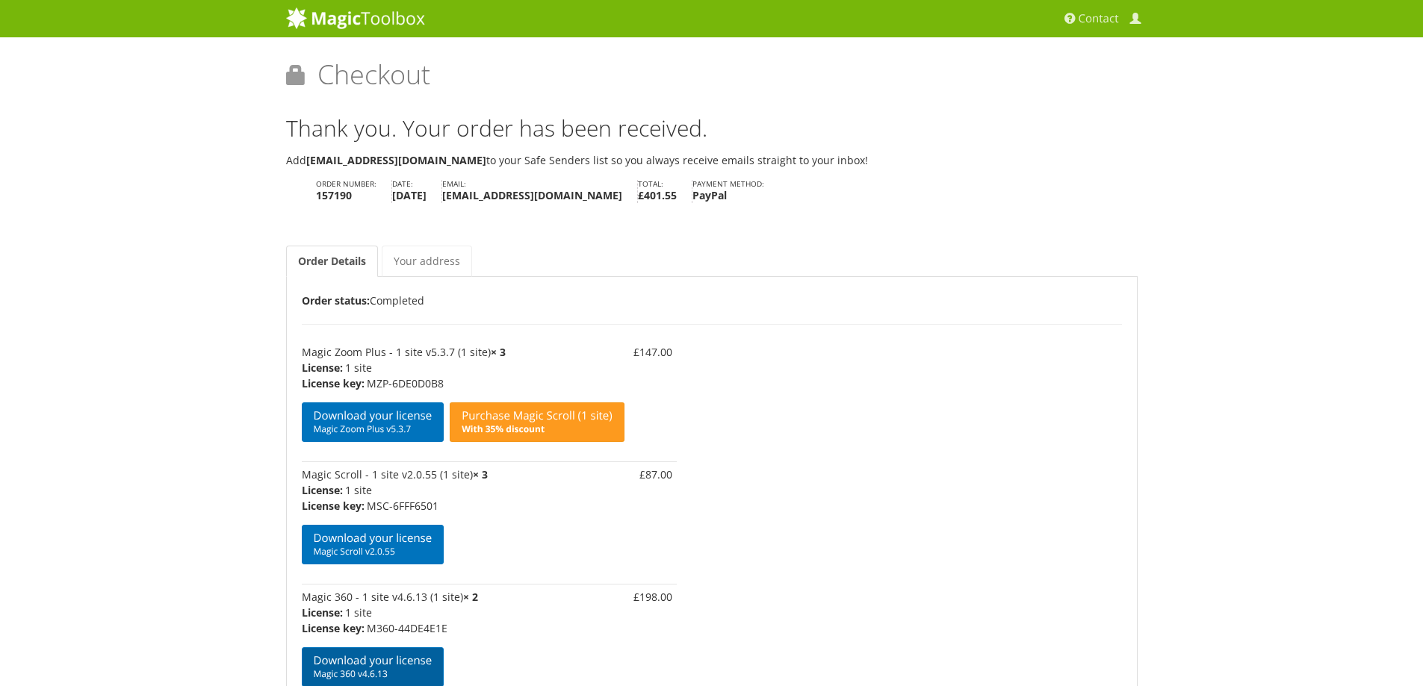
click at [393, 671] on span "Magic 360 v4.6.13" at bounding box center [373, 675] width 119 height 12
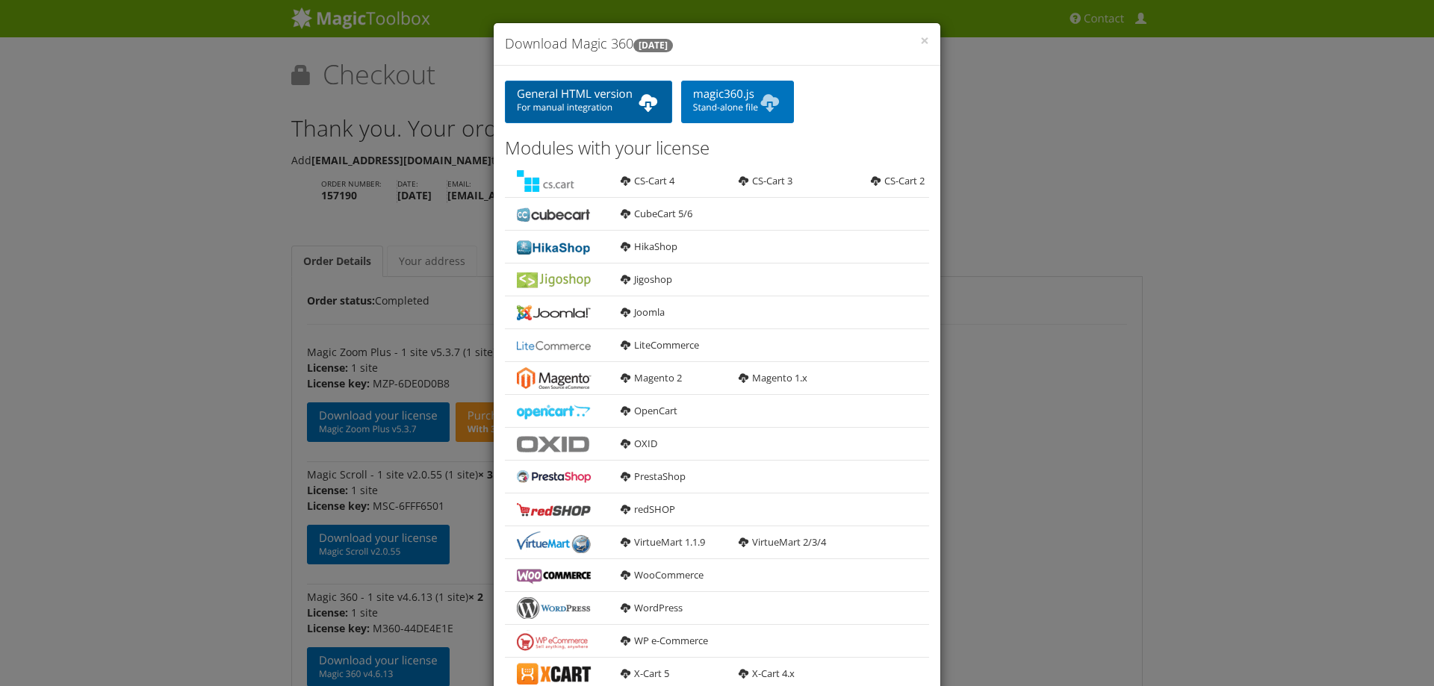
click at [603, 108] on span "For manual integration" at bounding box center [588, 108] width 143 height 12
click at [714, 102] on span "Stand-alone file" at bounding box center [737, 108] width 89 height 12
click at [920, 43] on span "×" at bounding box center [924, 40] width 9 height 21
